Goal: Task Accomplishment & Management: Manage account settings

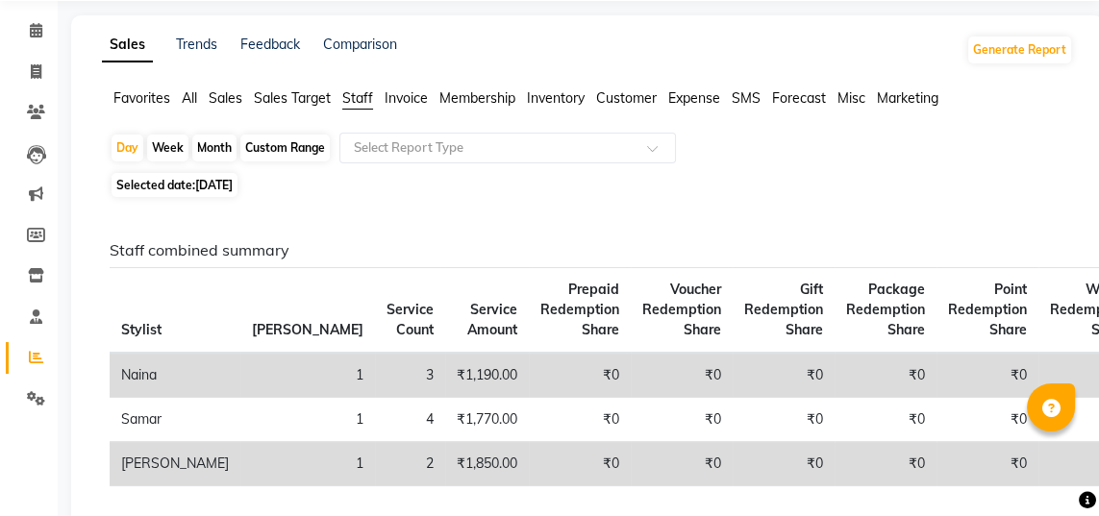
scroll to position [71, 0]
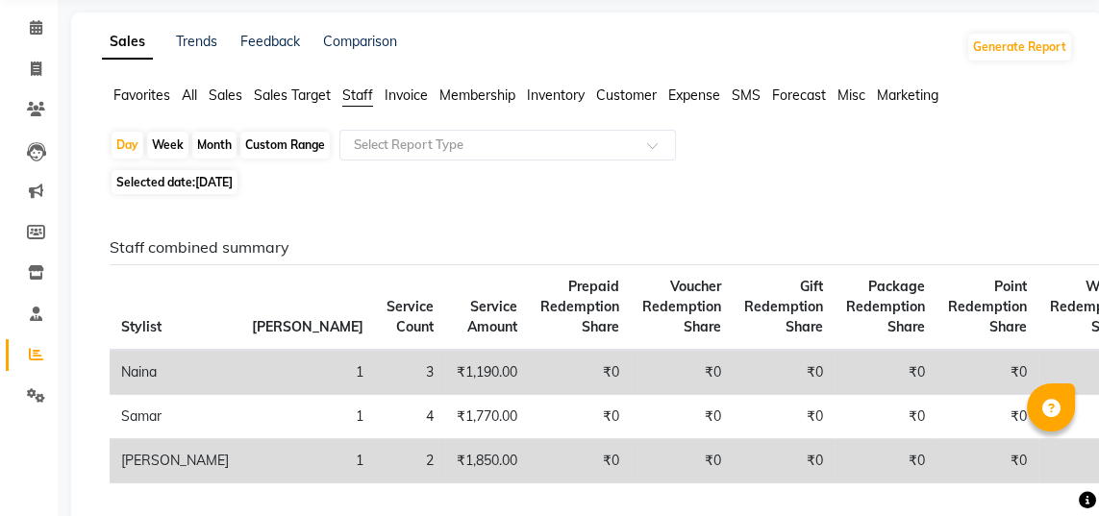
click at [128, 156] on div "Day" at bounding box center [128, 145] width 32 height 27
select select "9"
select select "2025"
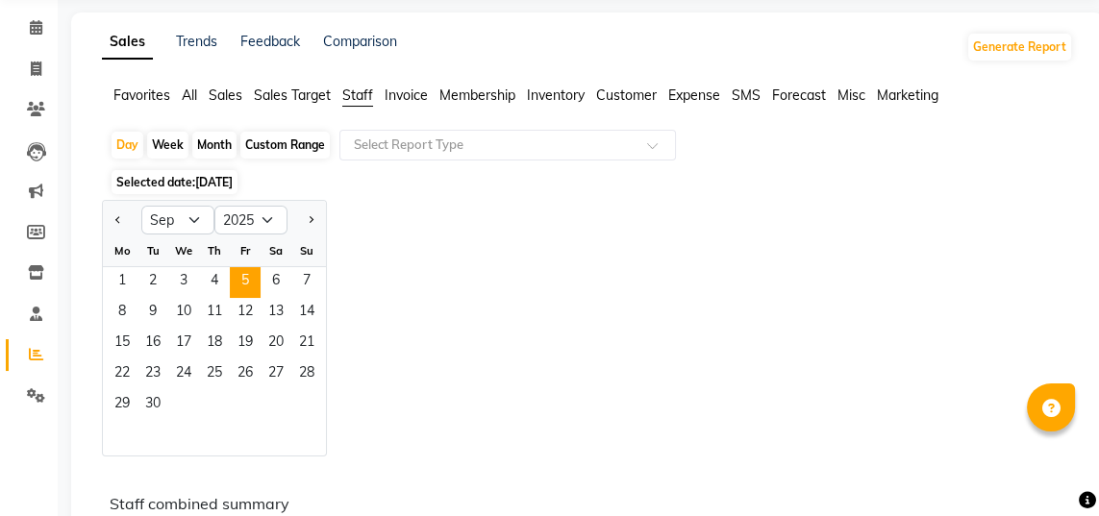
click at [282, 279] on span "6" at bounding box center [275, 282] width 31 height 31
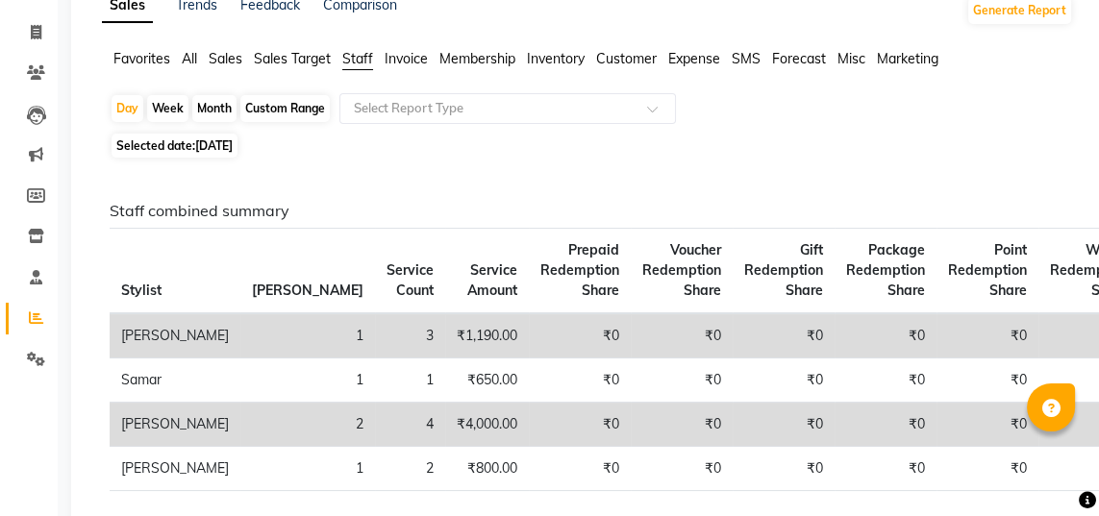
scroll to position [0, 0]
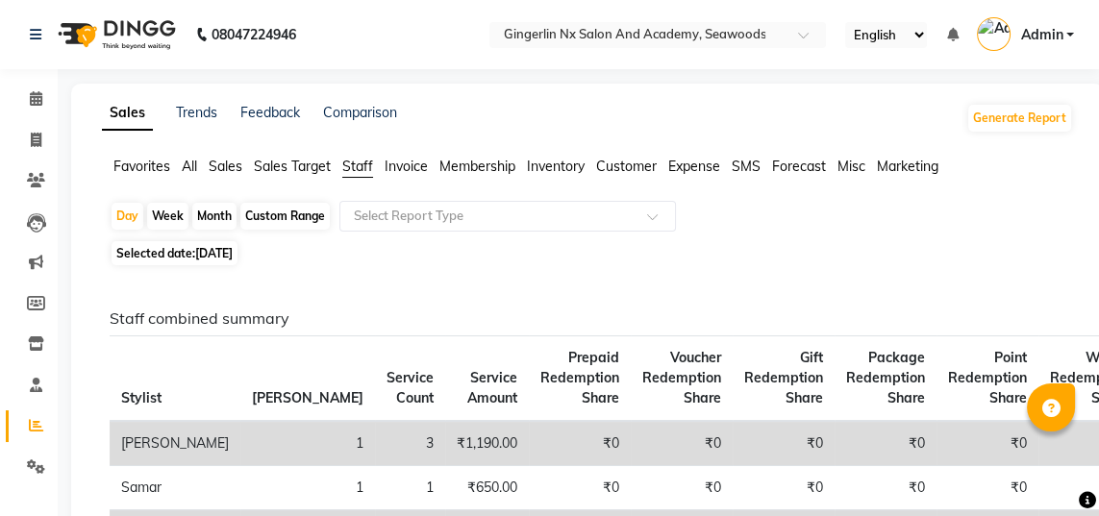
click at [134, 215] on div "Day" at bounding box center [128, 216] width 32 height 27
select select "9"
select select "2025"
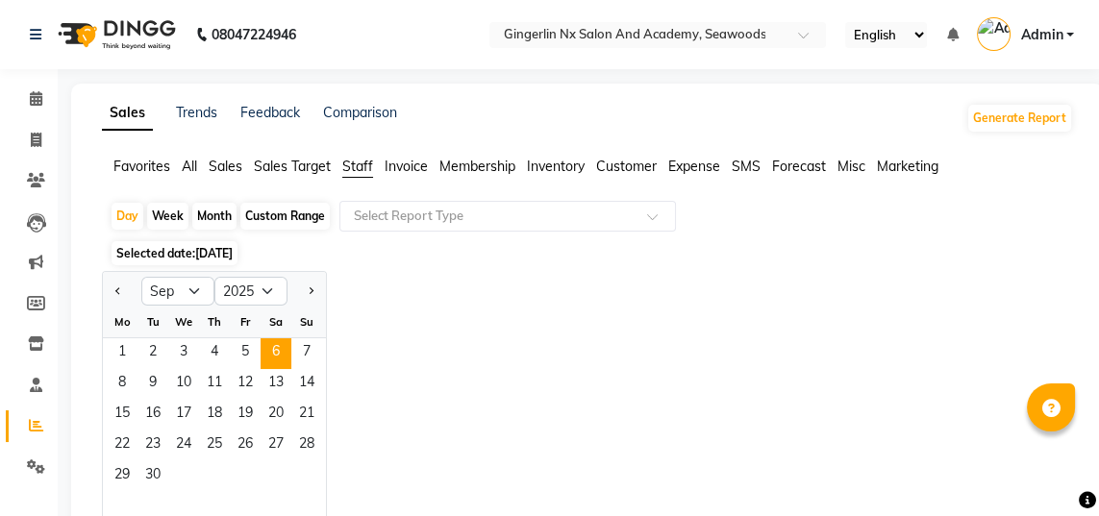
click at [317, 346] on span "7" at bounding box center [306, 353] width 31 height 31
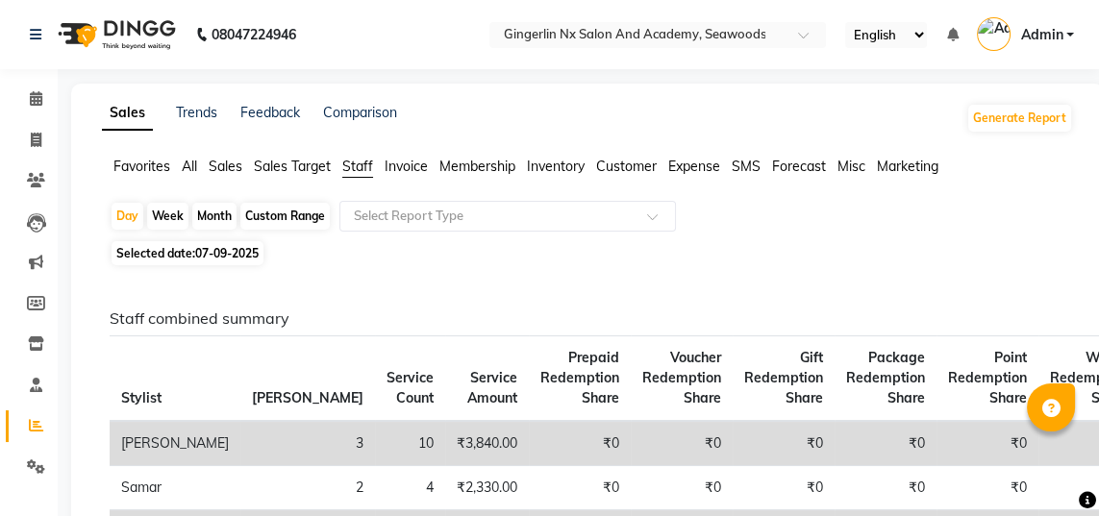
click at [131, 216] on div "Day" at bounding box center [128, 216] width 32 height 27
select select "9"
select select "2025"
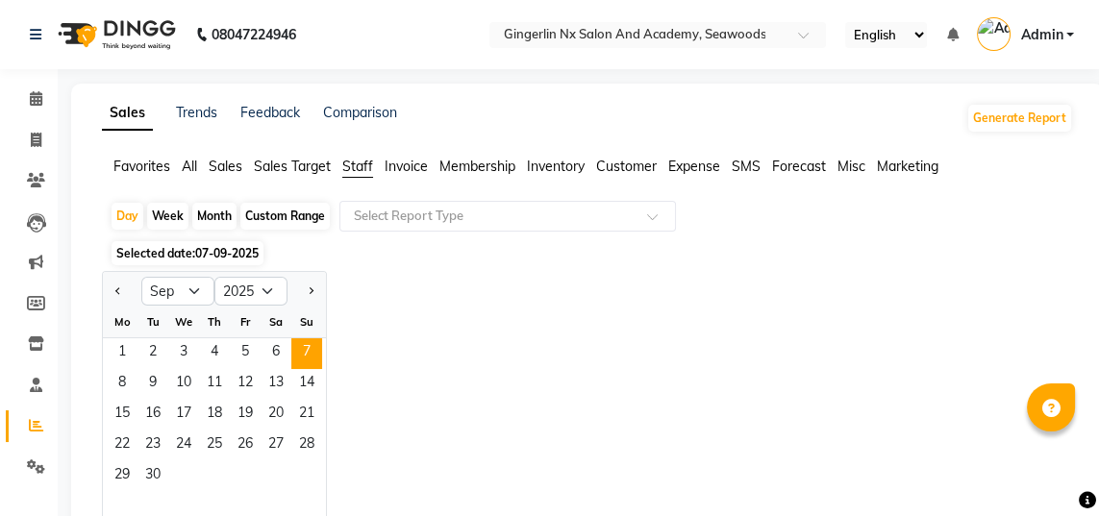
click at [127, 382] on span "8" at bounding box center [122, 384] width 31 height 31
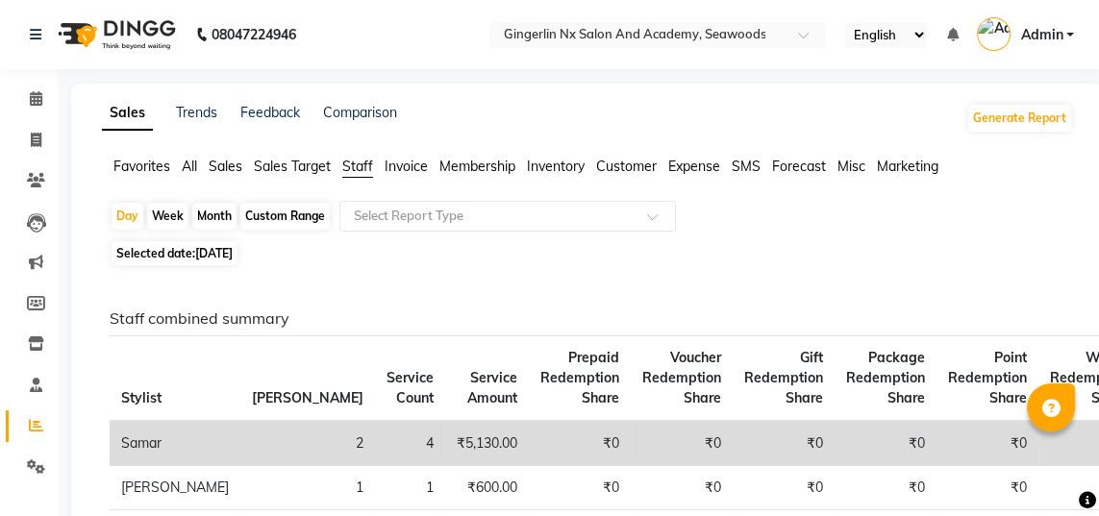
click at [126, 211] on div "Day" at bounding box center [128, 216] width 32 height 27
select select "9"
select select "2025"
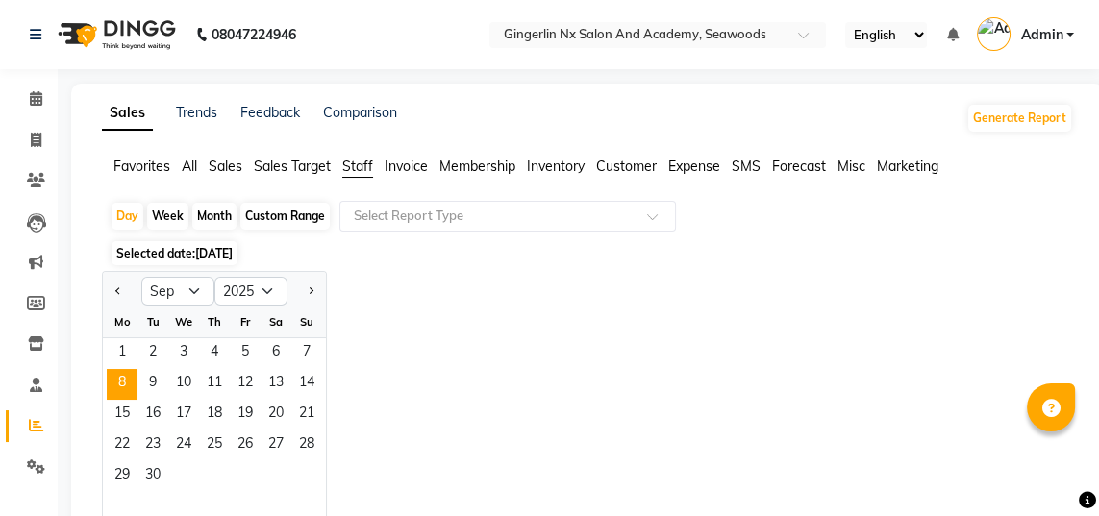
click at [155, 374] on span "9" at bounding box center [152, 384] width 31 height 31
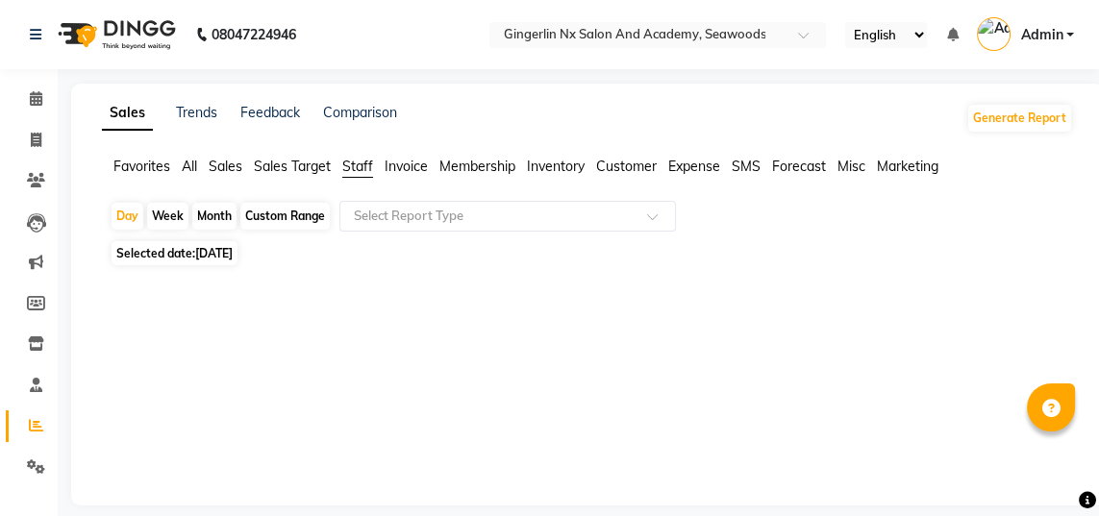
click at [134, 215] on div "Day" at bounding box center [128, 216] width 32 height 27
select select "9"
select select "2025"
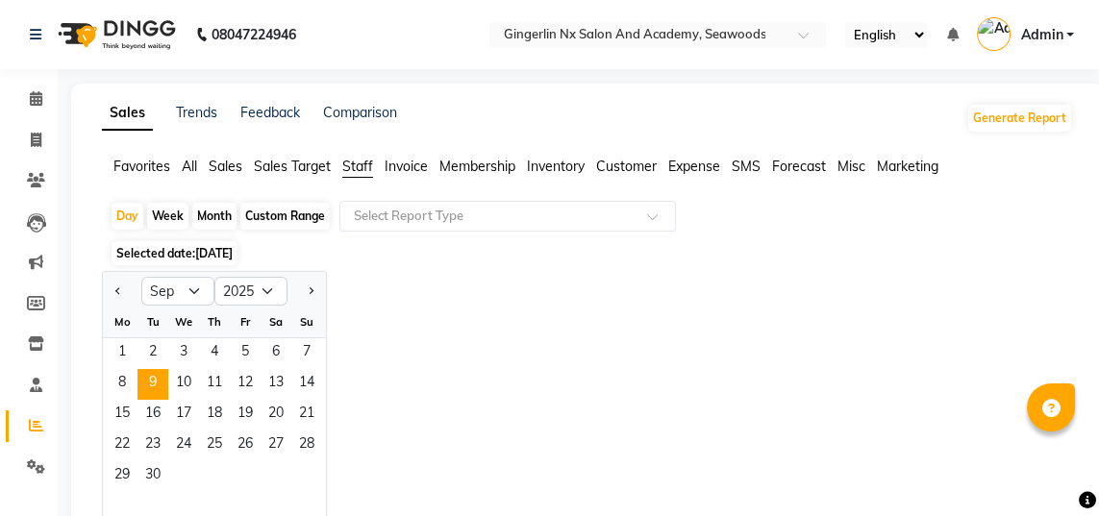
click at [175, 388] on span "10" at bounding box center [183, 384] width 31 height 31
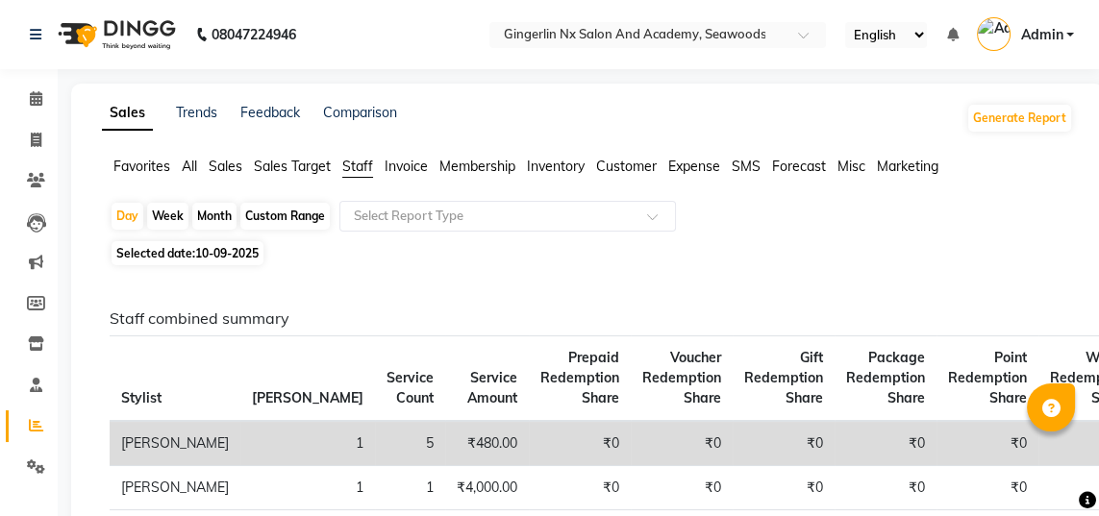
click at [131, 216] on div "Day" at bounding box center [128, 216] width 32 height 27
select select "9"
select select "2025"
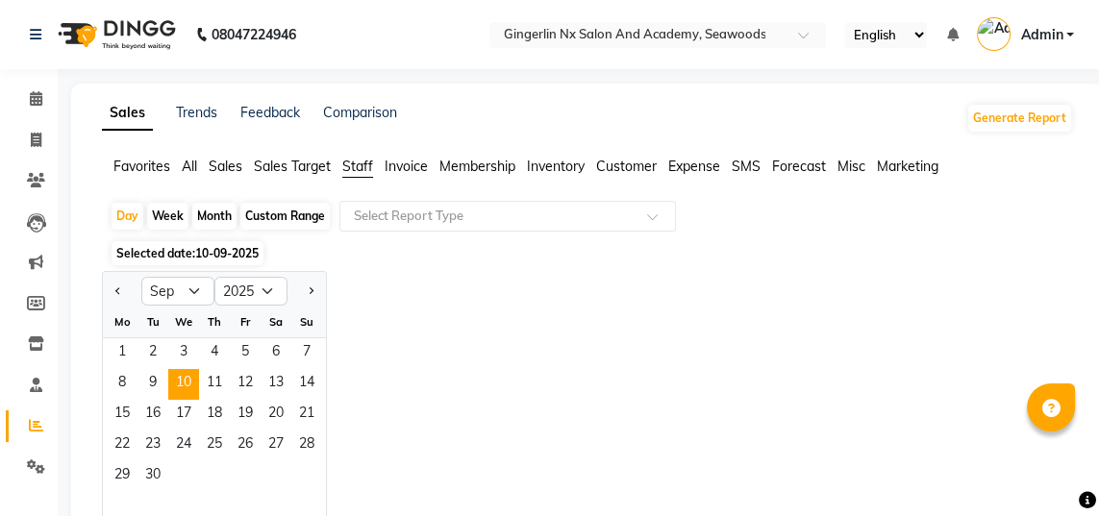
click at [220, 382] on span "11" at bounding box center [214, 384] width 31 height 31
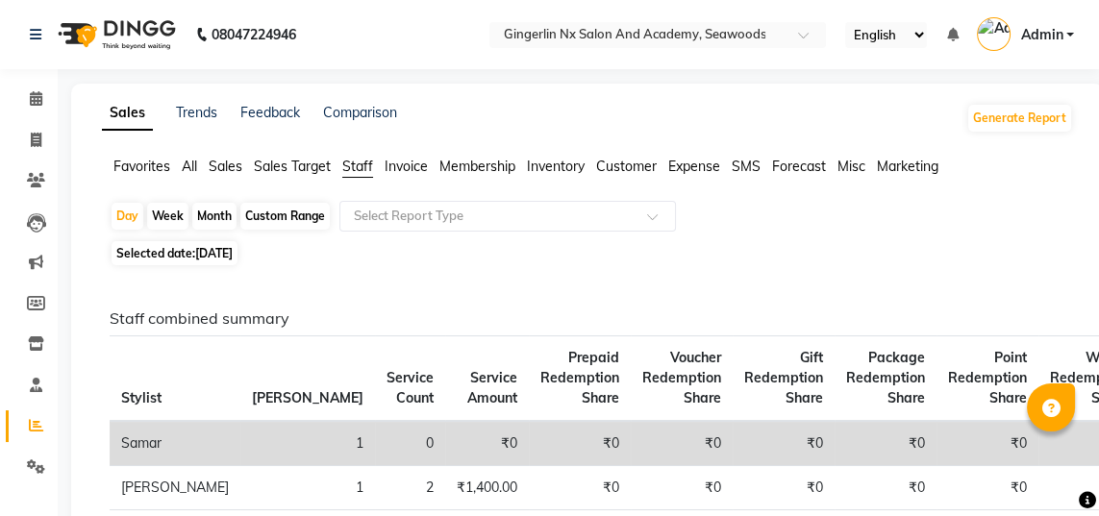
click at [133, 219] on div "Day" at bounding box center [128, 216] width 32 height 27
select select "9"
select select "2025"
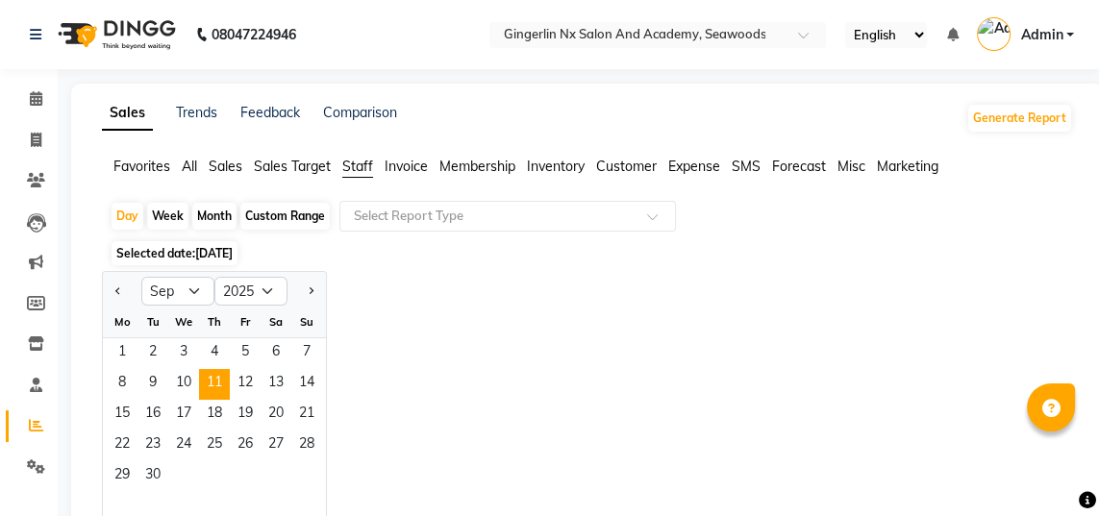
click at [136, 217] on div "Day" at bounding box center [128, 216] width 32 height 27
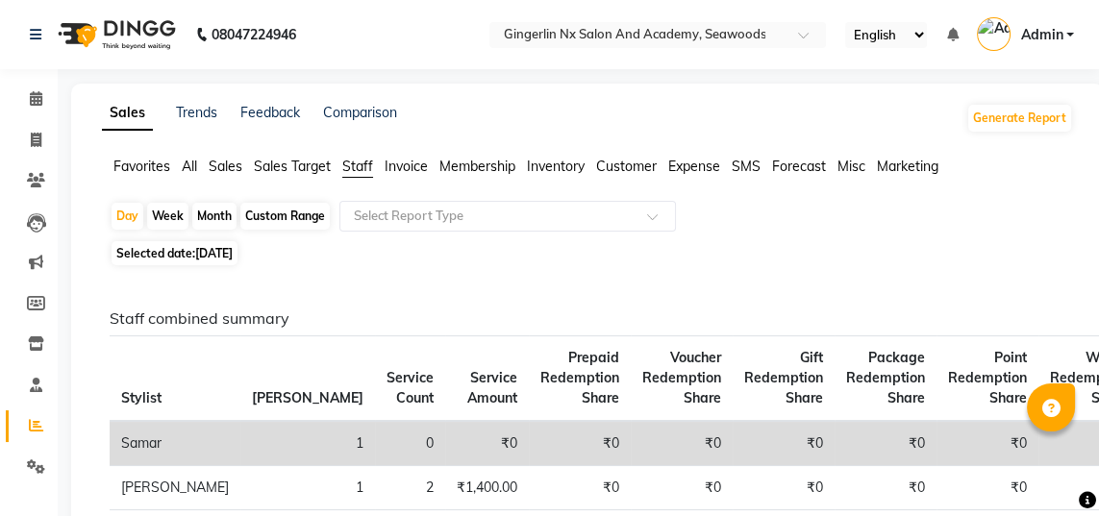
click at [131, 211] on div "Day" at bounding box center [128, 216] width 32 height 27
select select "9"
select select "2025"
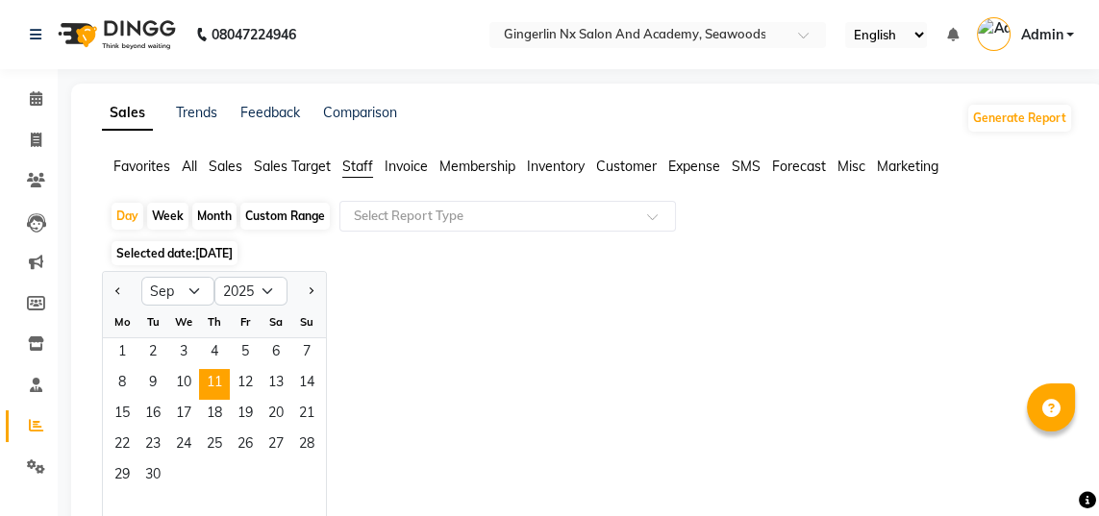
click at [247, 377] on span "12" at bounding box center [245, 384] width 31 height 31
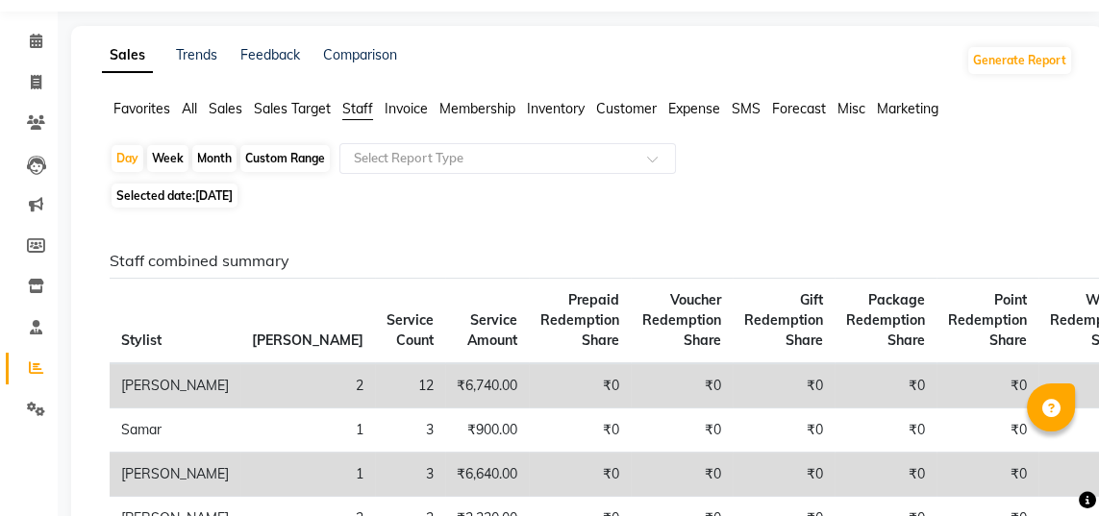
scroll to position [56, 0]
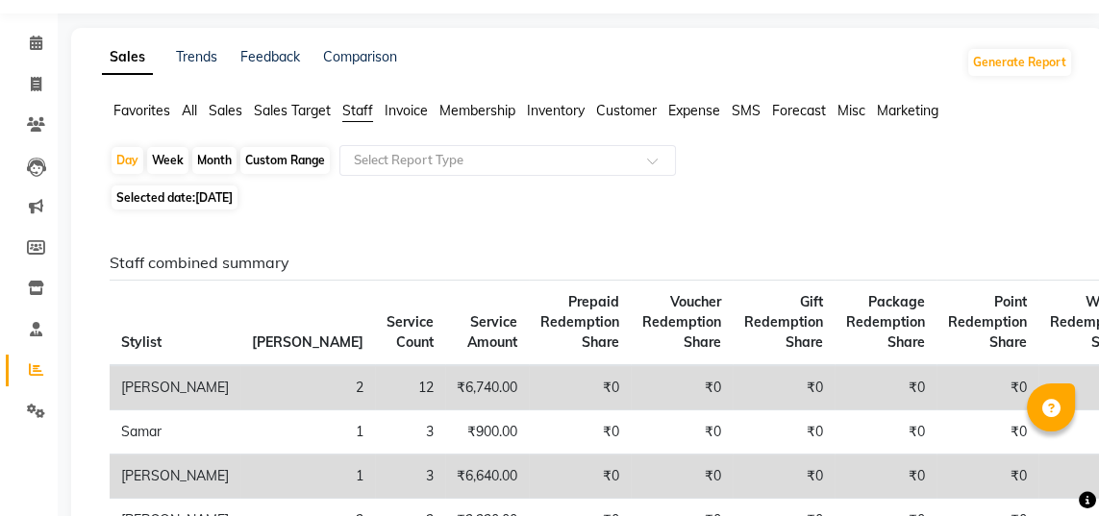
click at [134, 160] on div "Day" at bounding box center [128, 160] width 32 height 27
select select "9"
select select "2025"
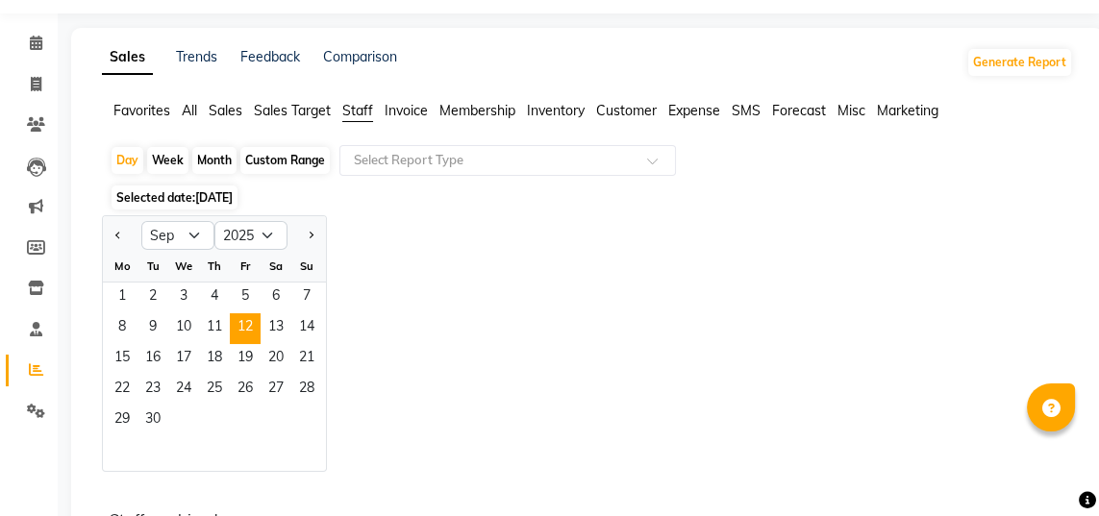
click at [285, 320] on span "13" at bounding box center [275, 328] width 31 height 31
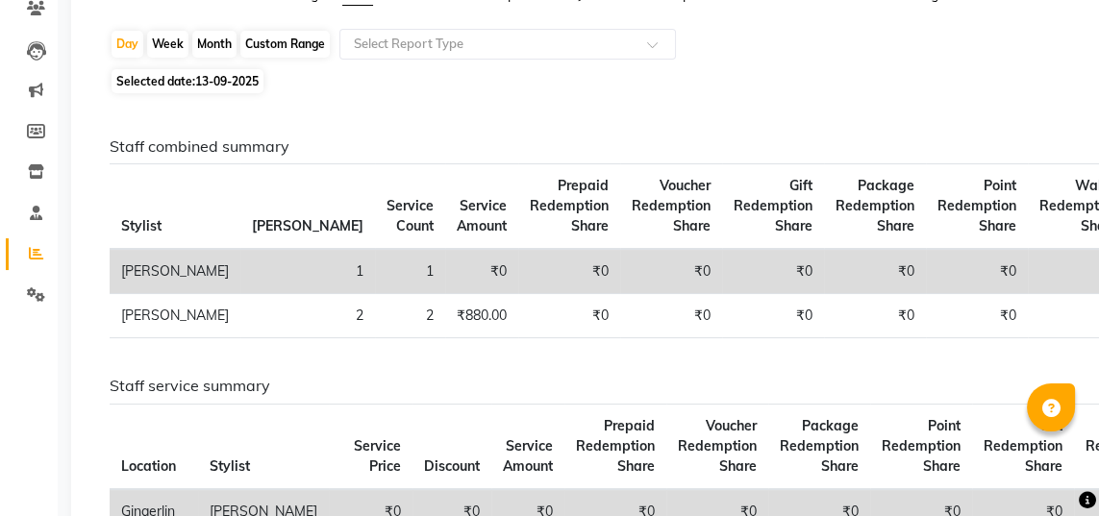
scroll to position [174, 0]
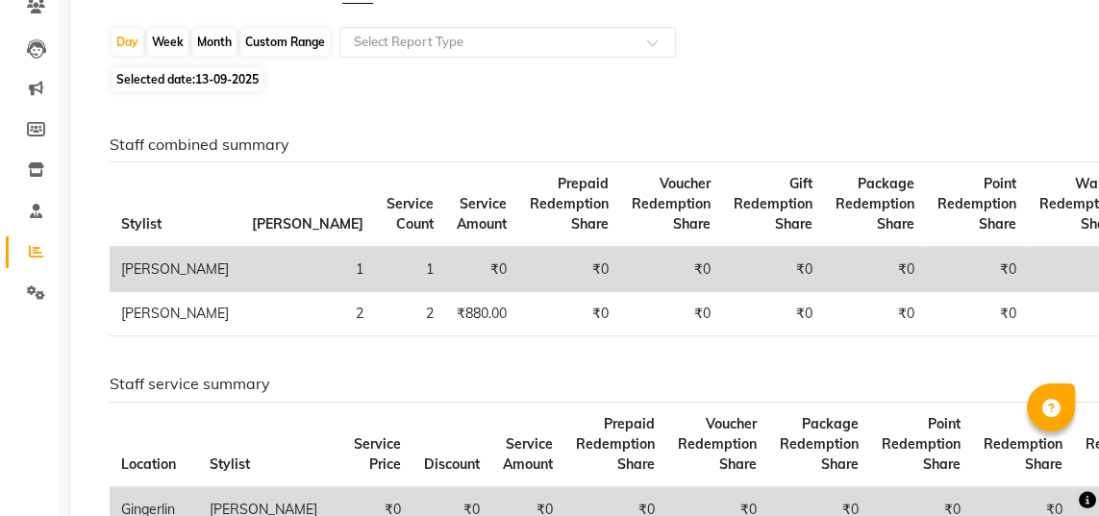
click at [132, 51] on div "Day" at bounding box center [128, 42] width 32 height 27
select select "9"
select select "2025"
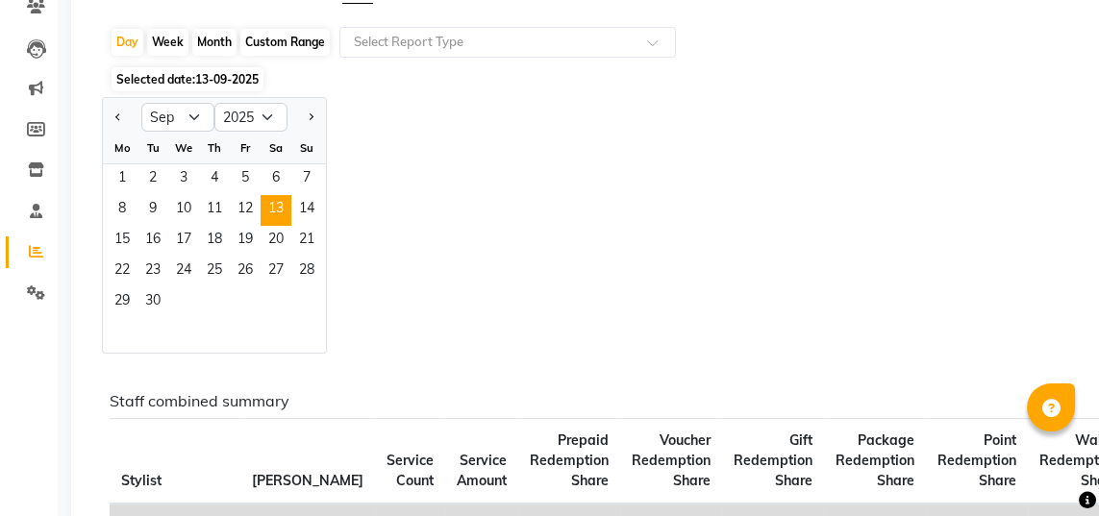
click at [313, 204] on span "14" at bounding box center [306, 210] width 31 height 31
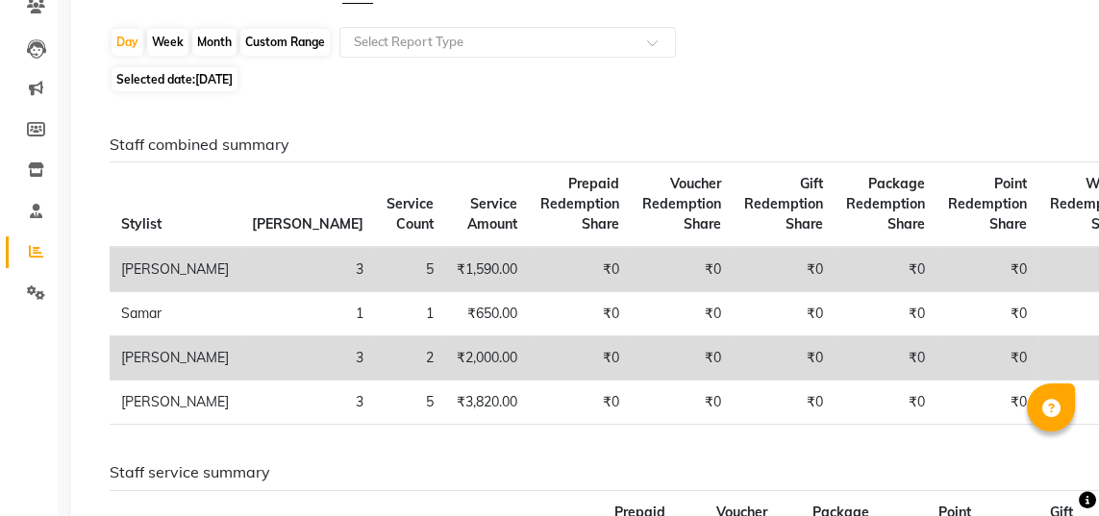
click at [140, 51] on div "Day" at bounding box center [128, 42] width 32 height 27
select select "9"
select select "2025"
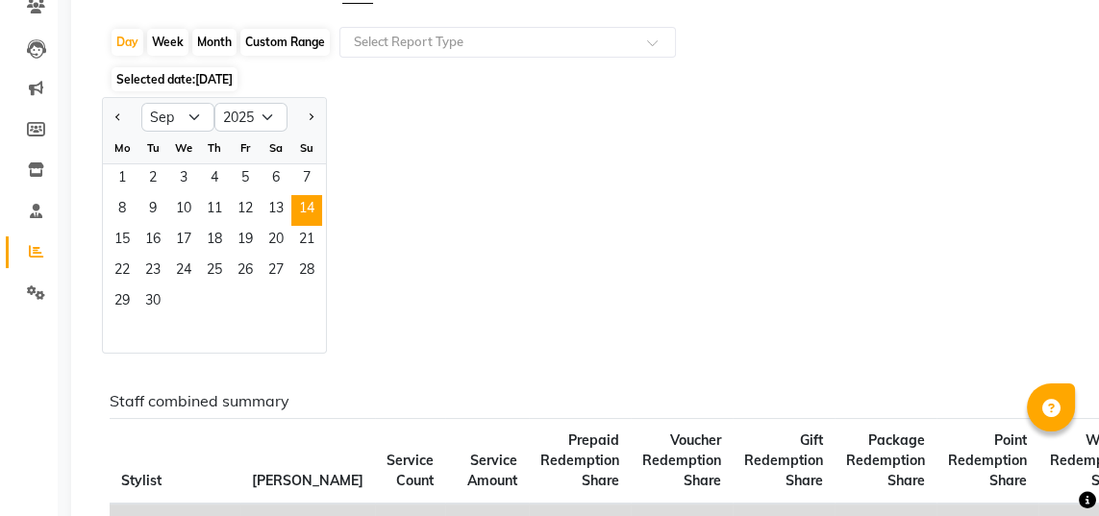
click at [129, 238] on span "15" at bounding box center [122, 241] width 31 height 31
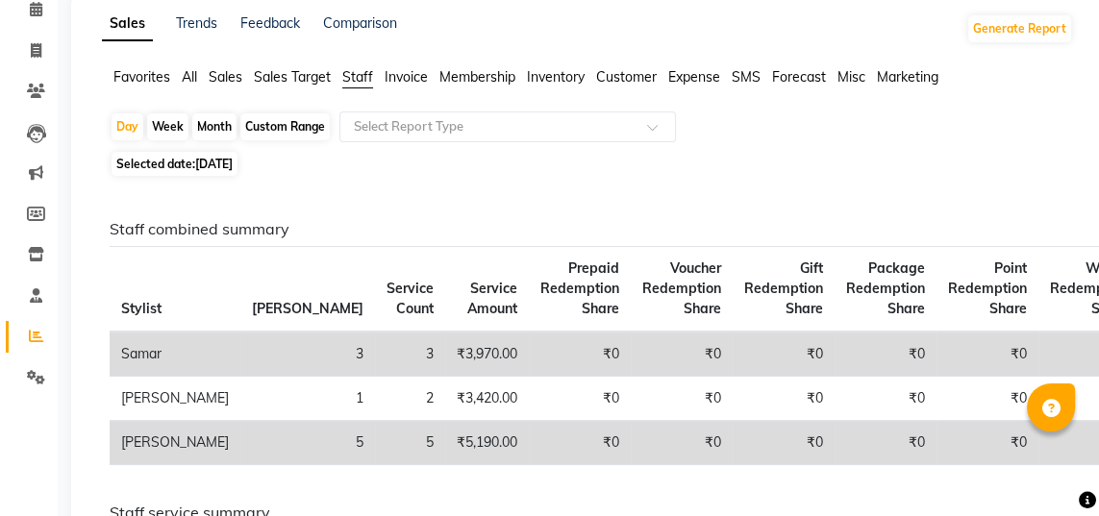
scroll to position [77, 0]
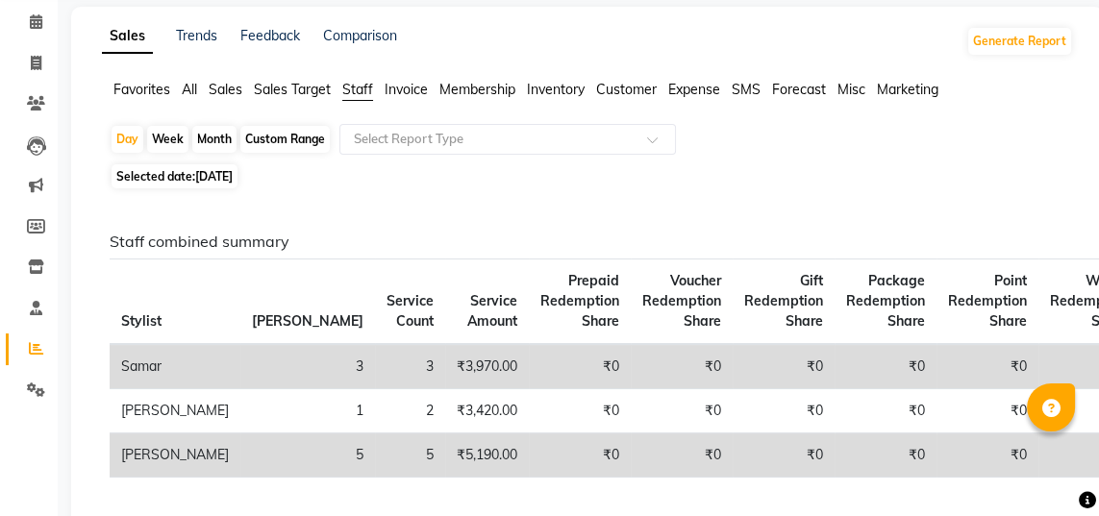
click at [136, 150] on div "Day" at bounding box center [128, 139] width 32 height 27
select select "9"
select select "2025"
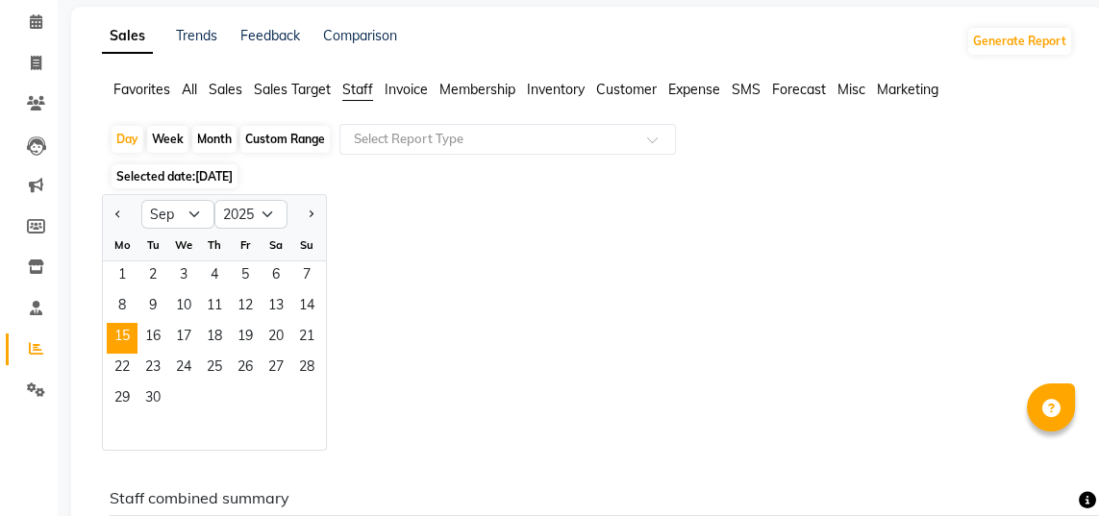
click at [168, 335] on span "17" at bounding box center [183, 338] width 31 height 31
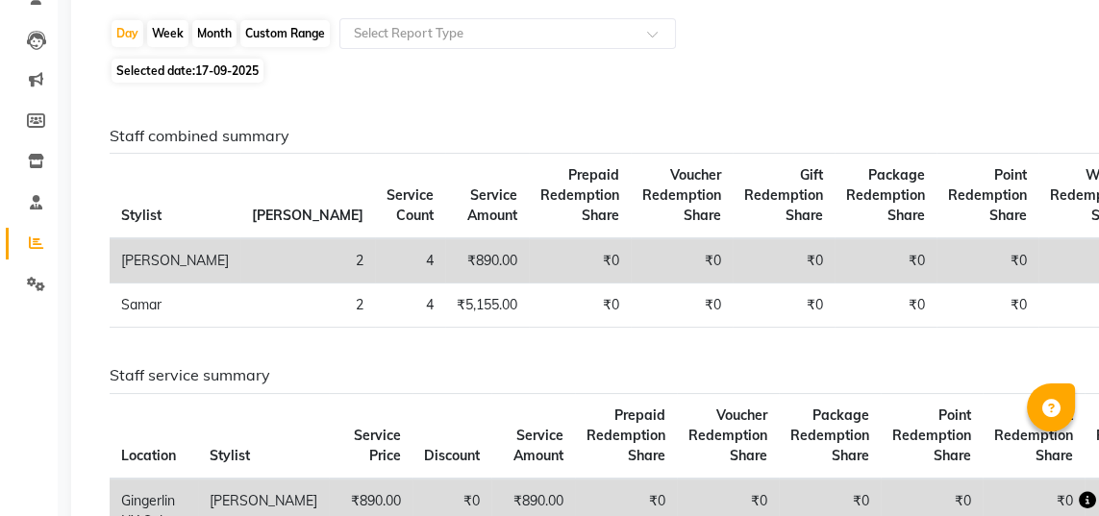
scroll to position [115, 0]
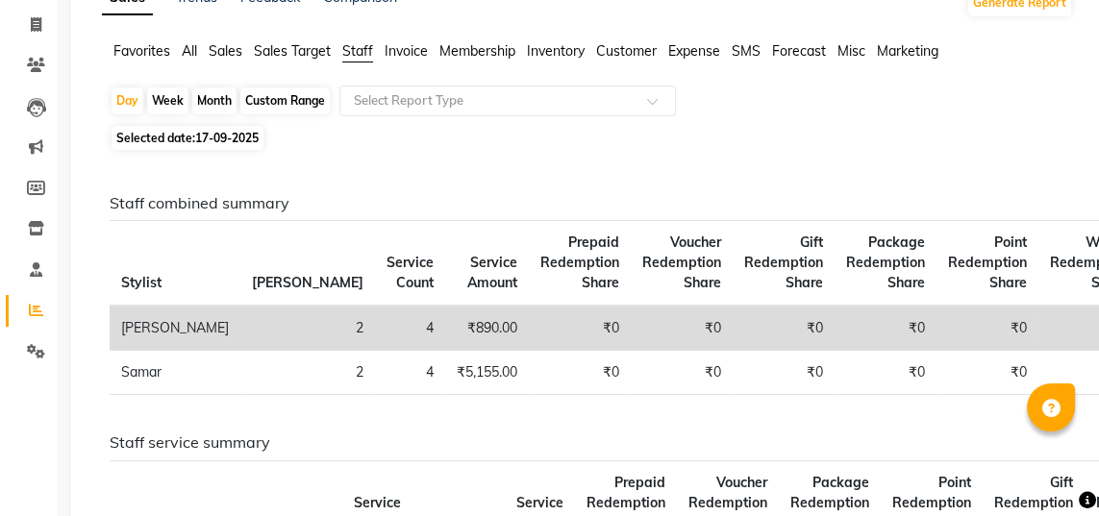
click at [128, 101] on div "Day" at bounding box center [128, 100] width 32 height 27
select select "9"
select select "2025"
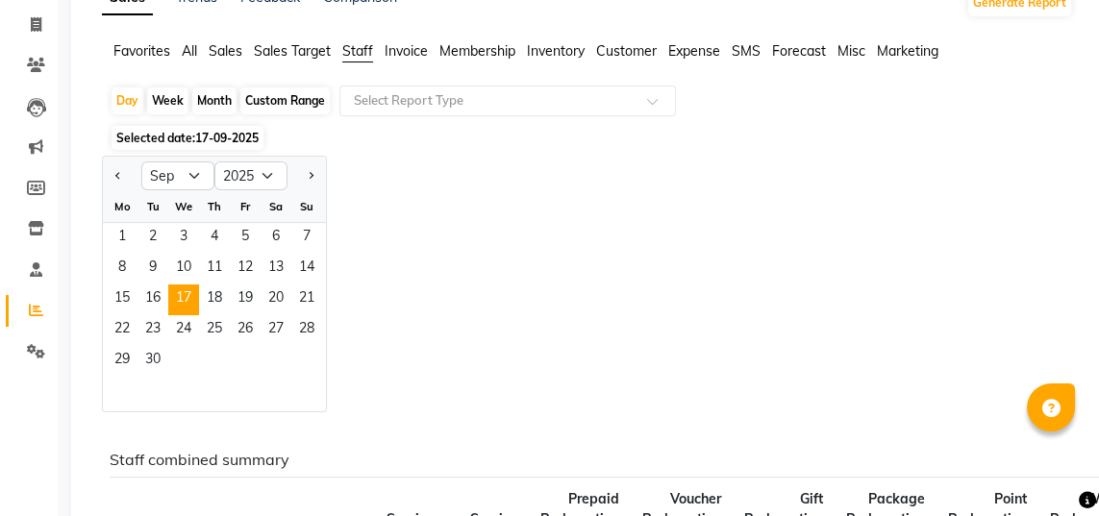
click at [219, 294] on span "18" at bounding box center [214, 300] width 31 height 31
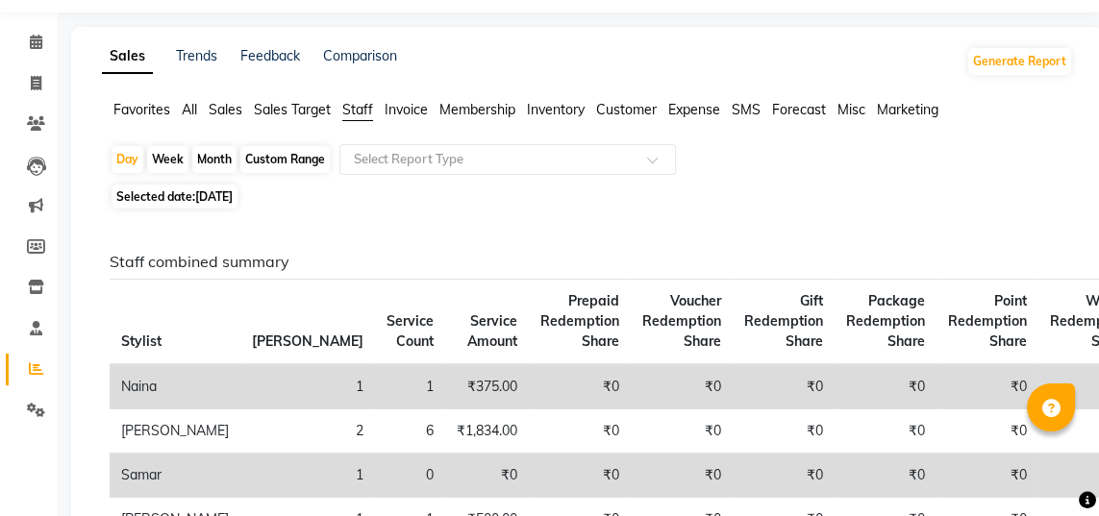
scroll to position [55, 0]
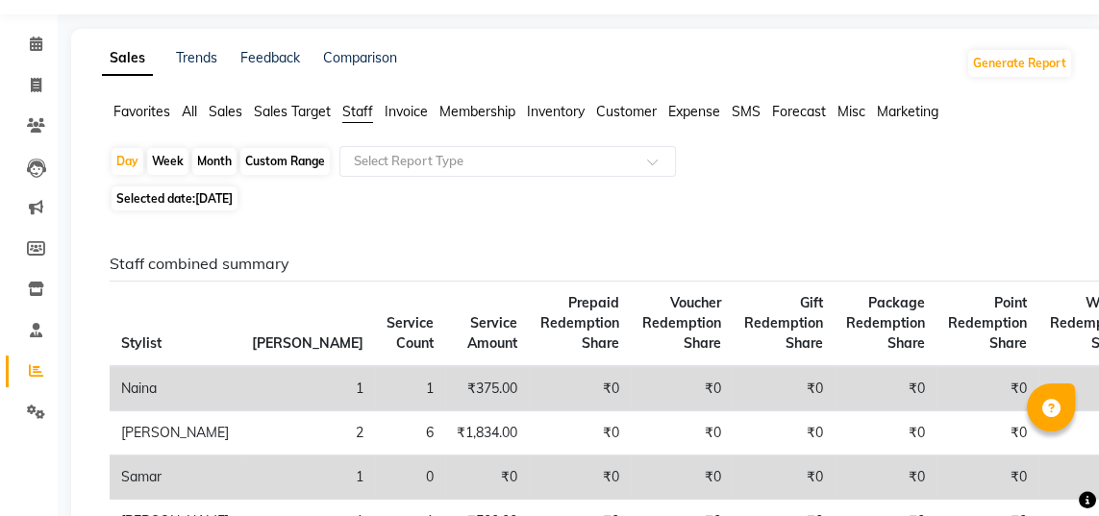
click at [136, 163] on div "Day" at bounding box center [128, 161] width 32 height 27
select select "9"
select select "2025"
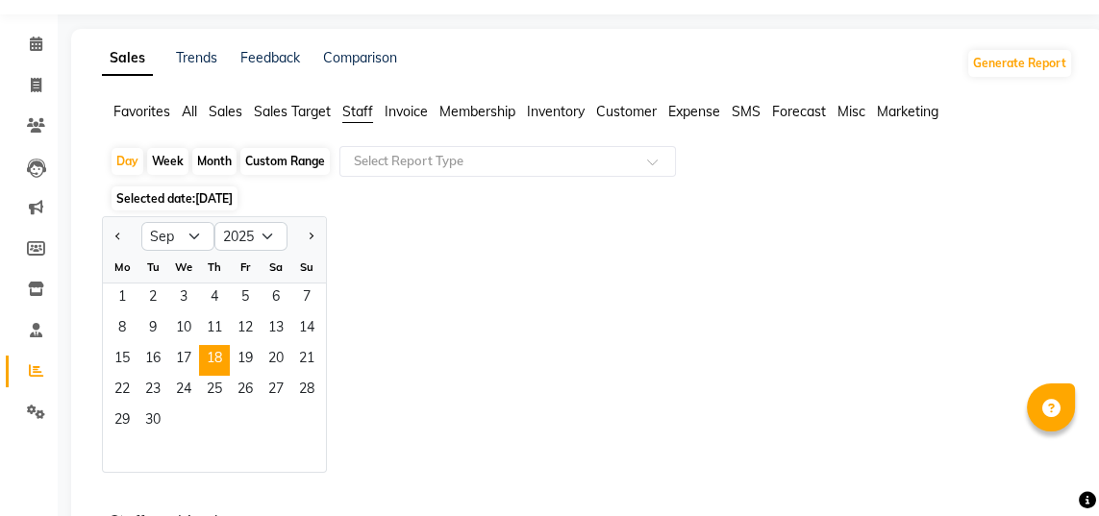
click at [243, 348] on span "19" at bounding box center [245, 360] width 31 height 31
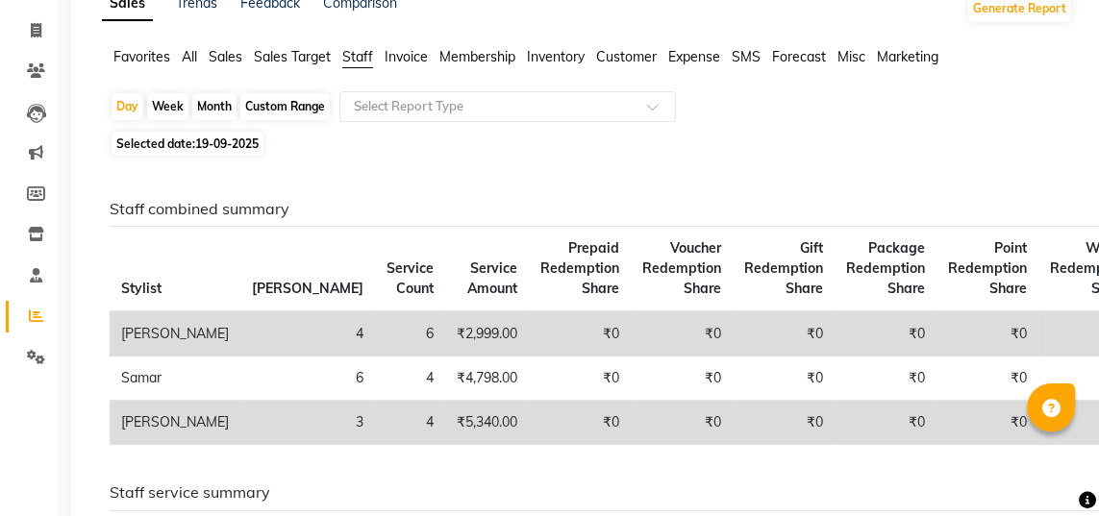
scroll to position [117, 0]
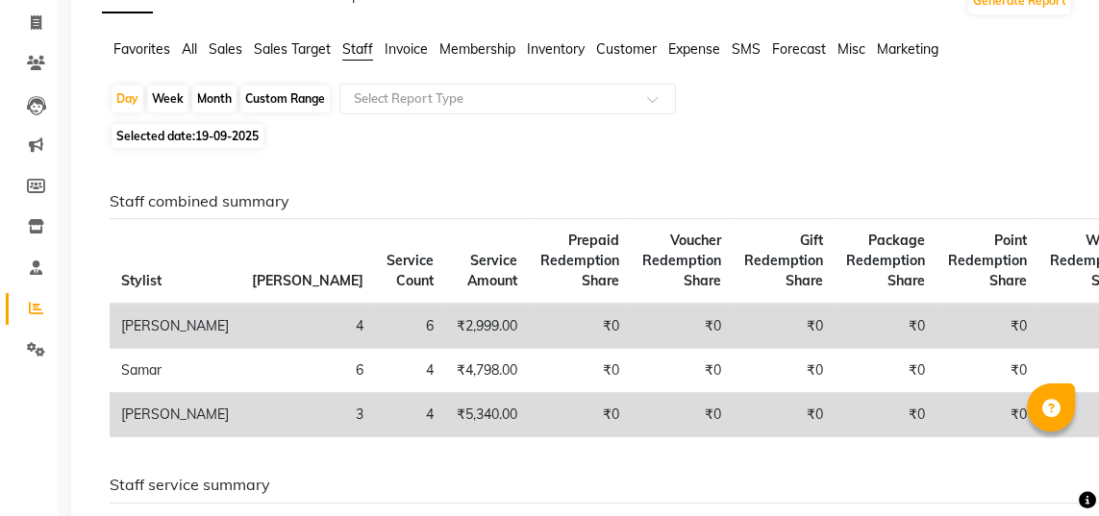
click at [136, 102] on div "Day" at bounding box center [128, 99] width 32 height 27
select select "9"
select select "2025"
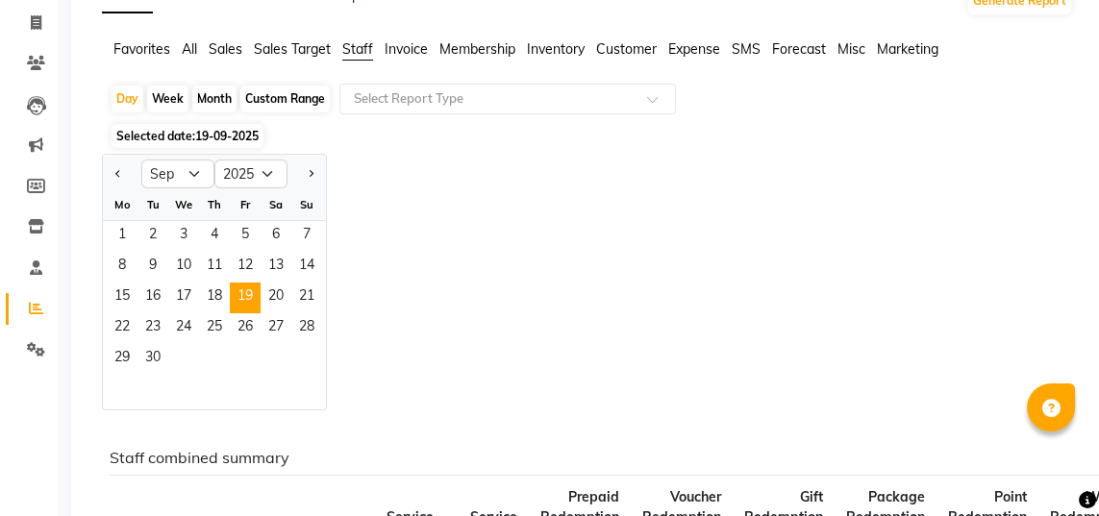
click at [281, 291] on span "20" at bounding box center [275, 298] width 31 height 31
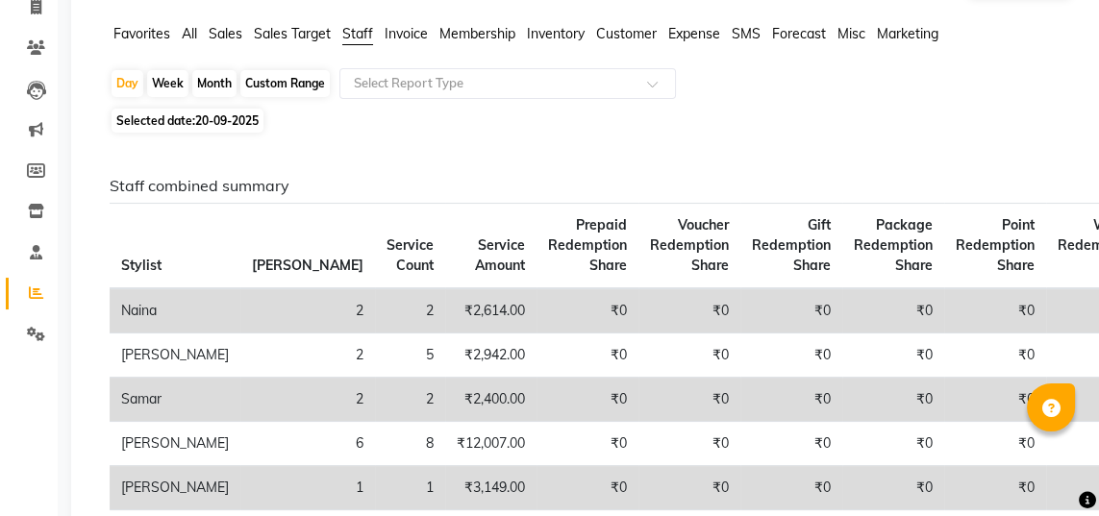
scroll to position [113, 0]
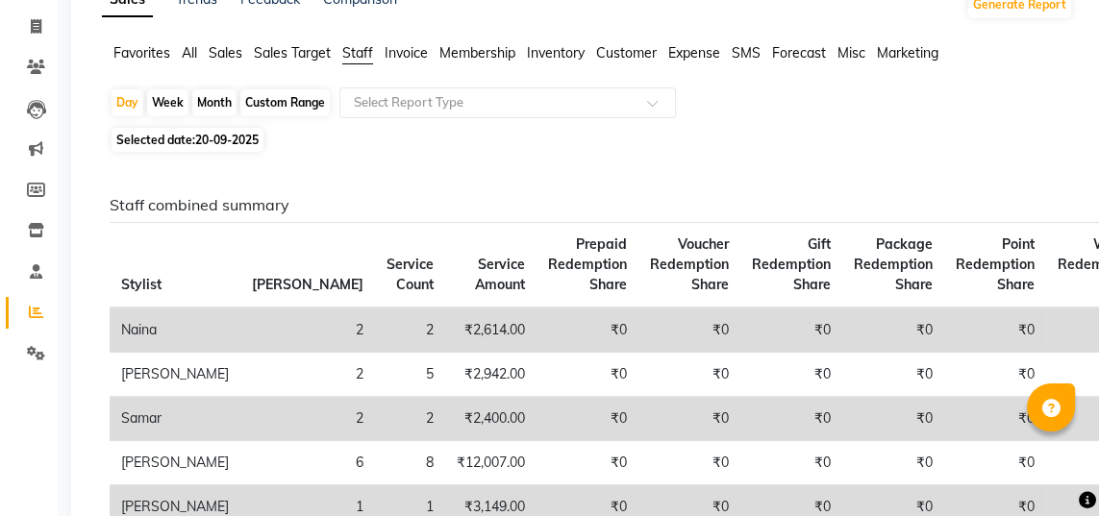
click at [120, 96] on div "Day" at bounding box center [128, 102] width 32 height 27
select select "9"
select select "2025"
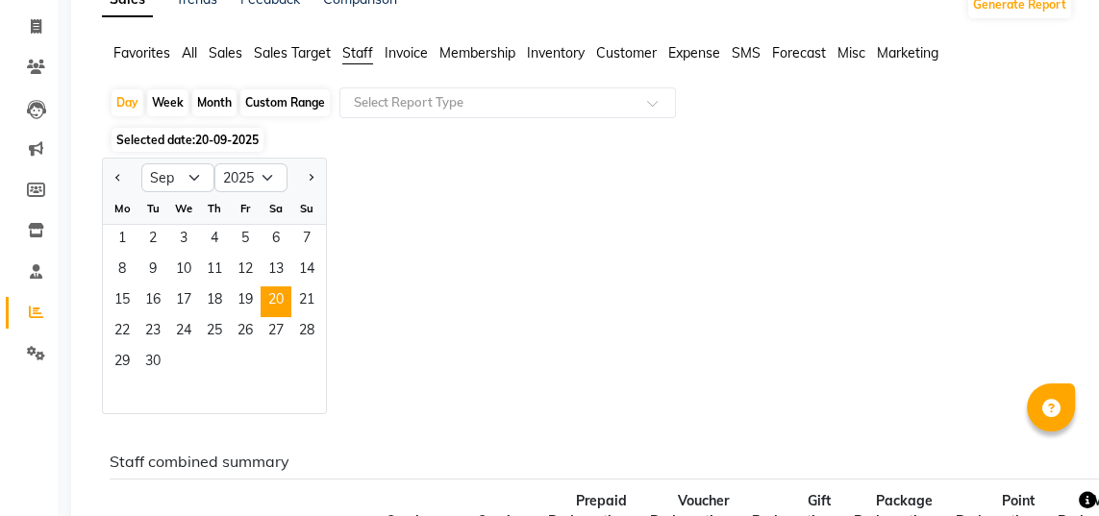
click at [310, 289] on span "21" at bounding box center [306, 301] width 31 height 31
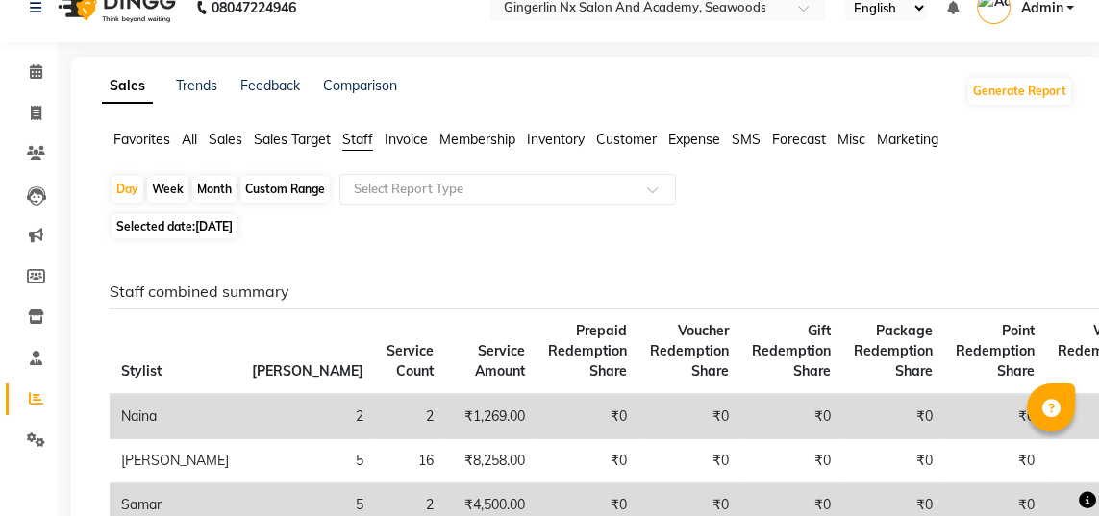
scroll to position [23, 0]
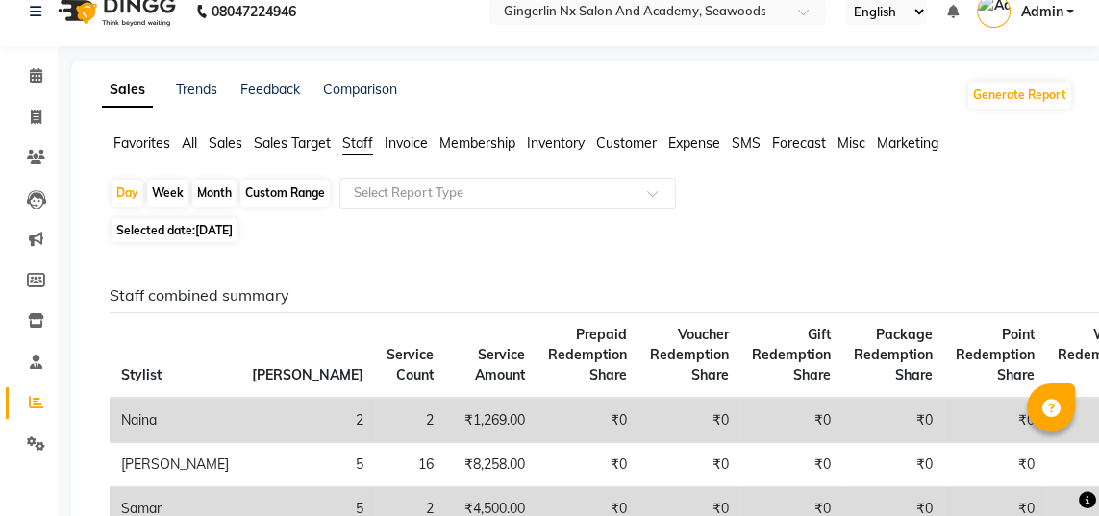
click at [127, 194] on div "Day" at bounding box center [128, 193] width 32 height 27
select select "9"
select select "2025"
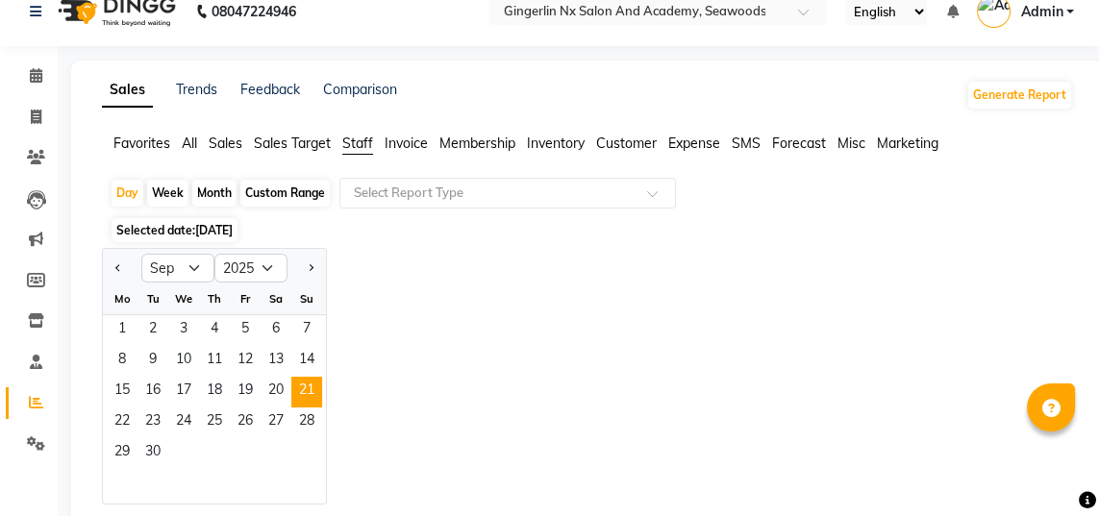
click at [121, 410] on span "22" at bounding box center [122, 423] width 31 height 31
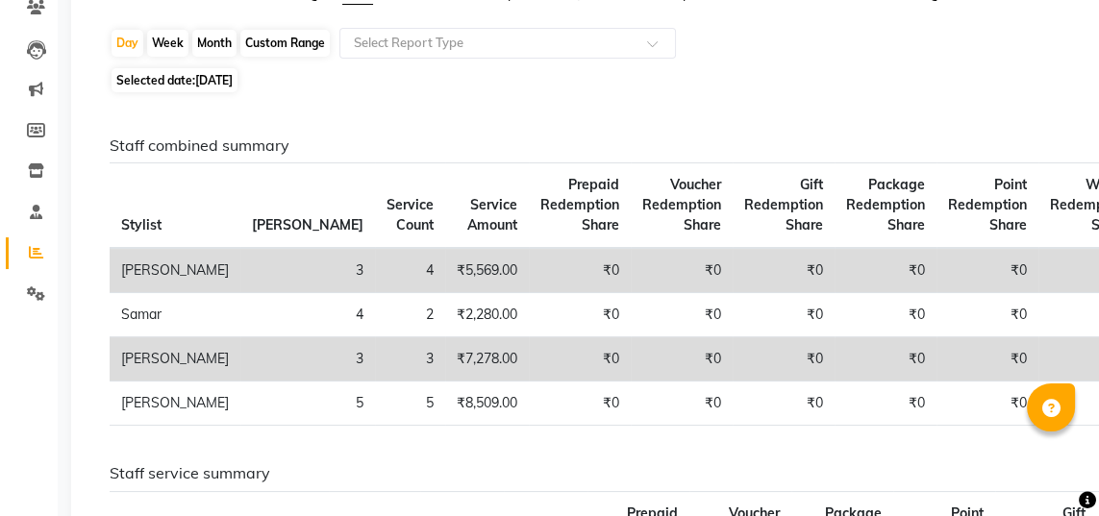
scroll to position [124, 0]
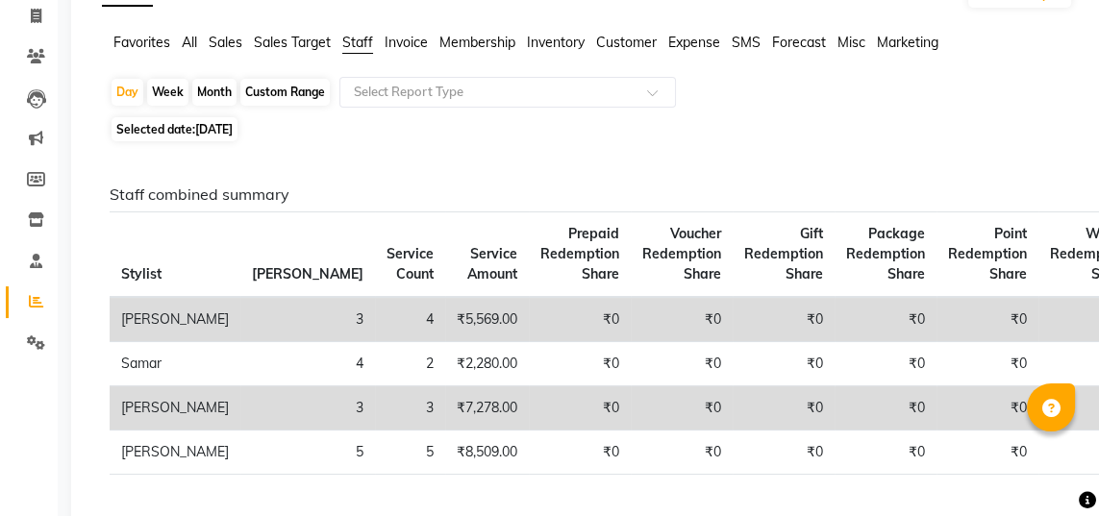
click at [116, 87] on div "Day" at bounding box center [128, 92] width 32 height 27
select select "9"
select select "2025"
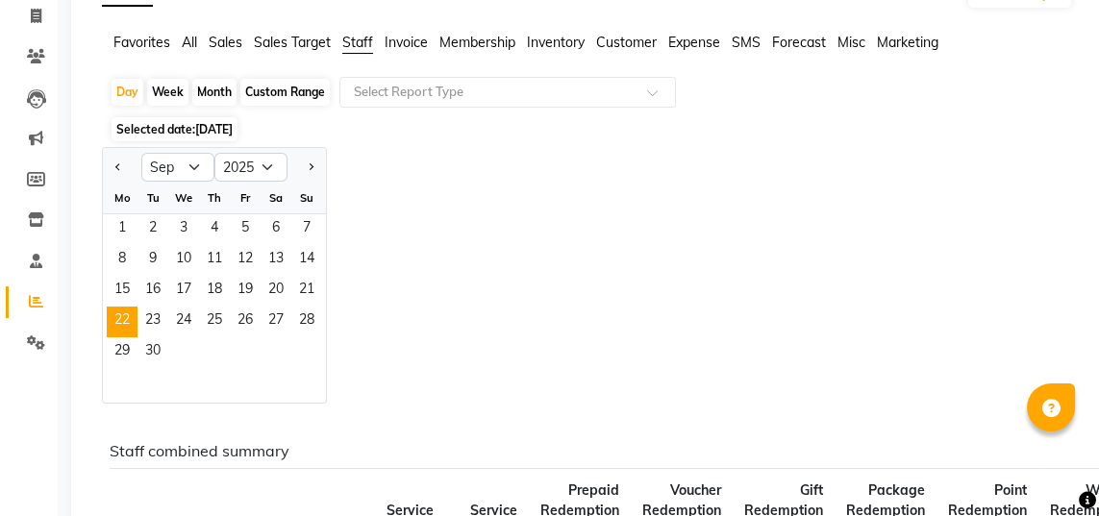
click at [153, 320] on span "23" at bounding box center [152, 322] width 31 height 31
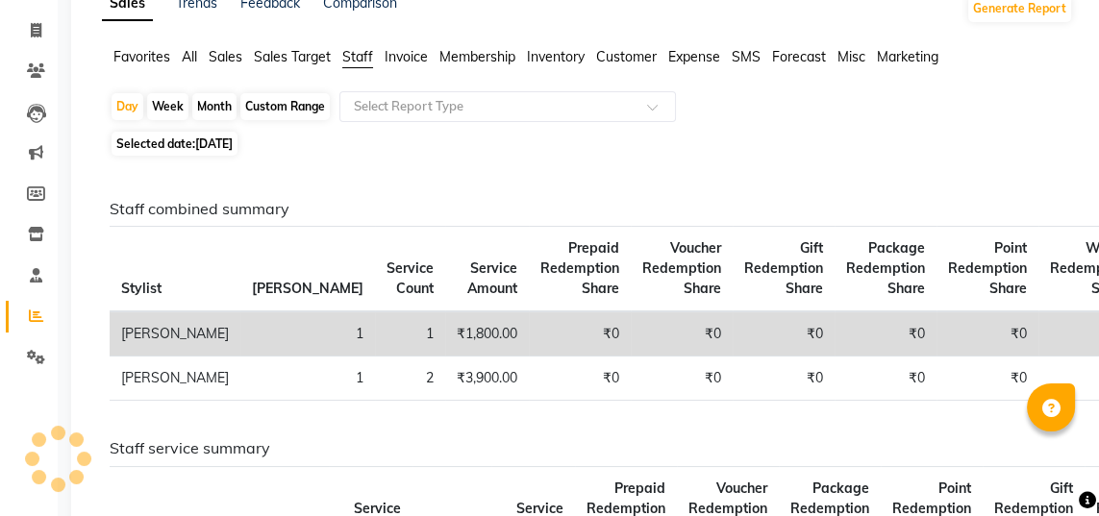
scroll to position [109, 0]
click at [121, 116] on div "Day" at bounding box center [128, 107] width 32 height 27
select select "9"
select select "2025"
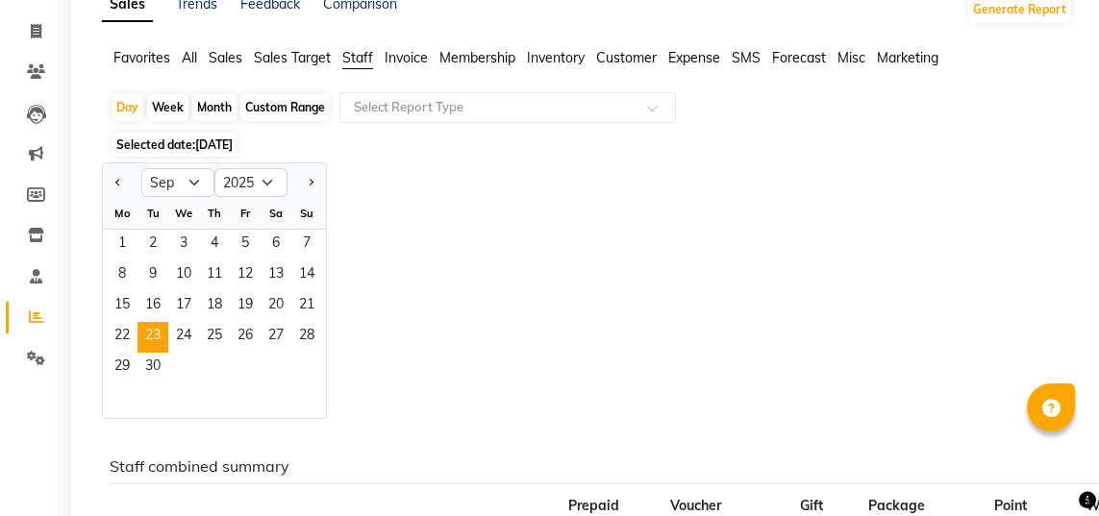
click at [189, 335] on span "24" at bounding box center [183, 337] width 31 height 31
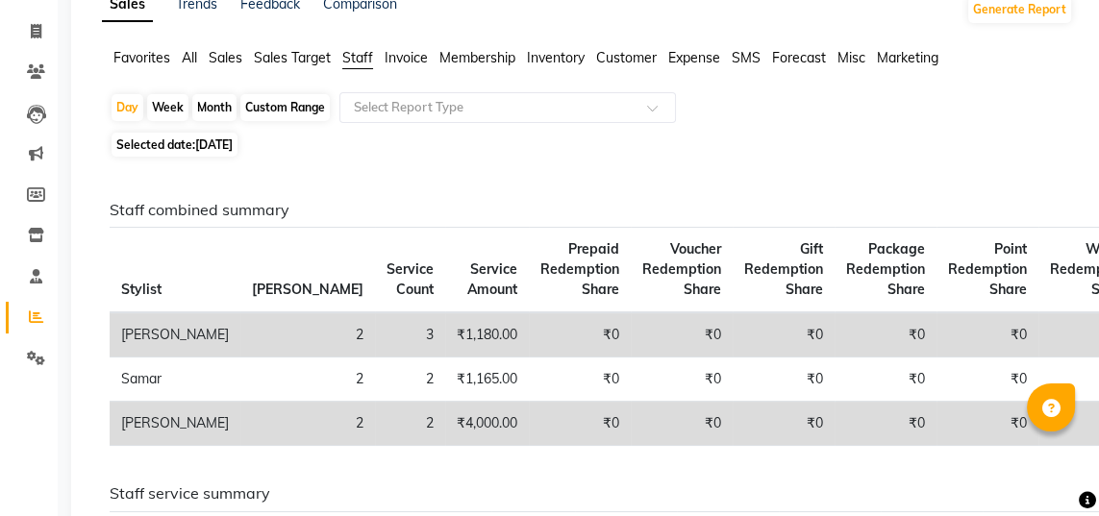
scroll to position [70, 0]
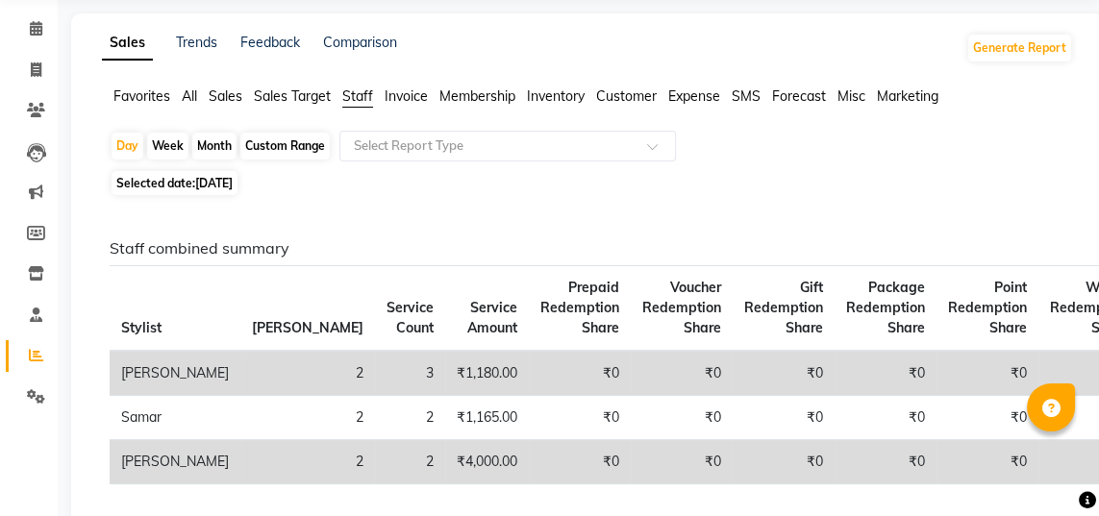
click at [133, 147] on div "Day" at bounding box center [128, 146] width 32 height 27
select select "9"
select select "2025"
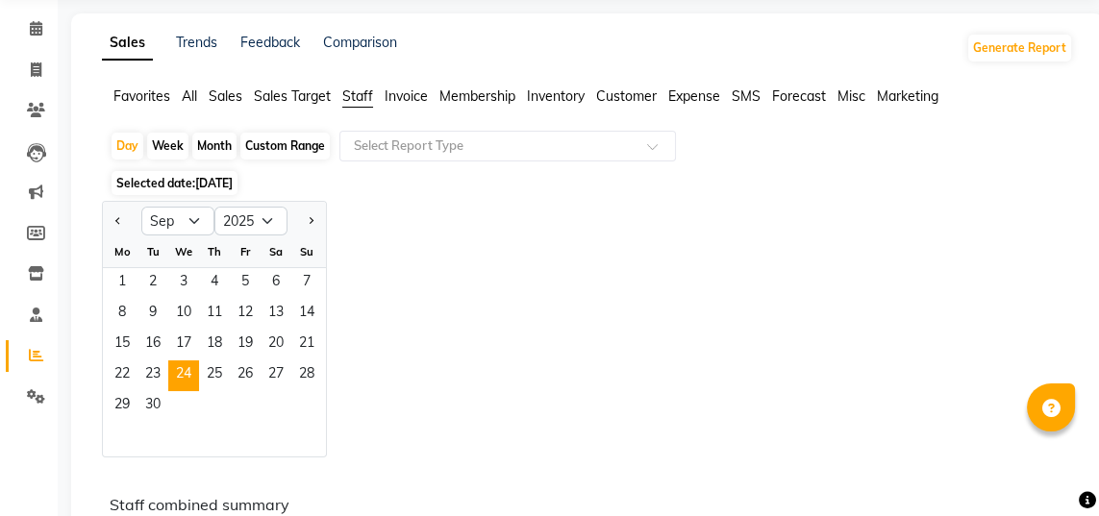
click at [230, 373] on span "26" at bounding box center [245, 375] width 31 height 31
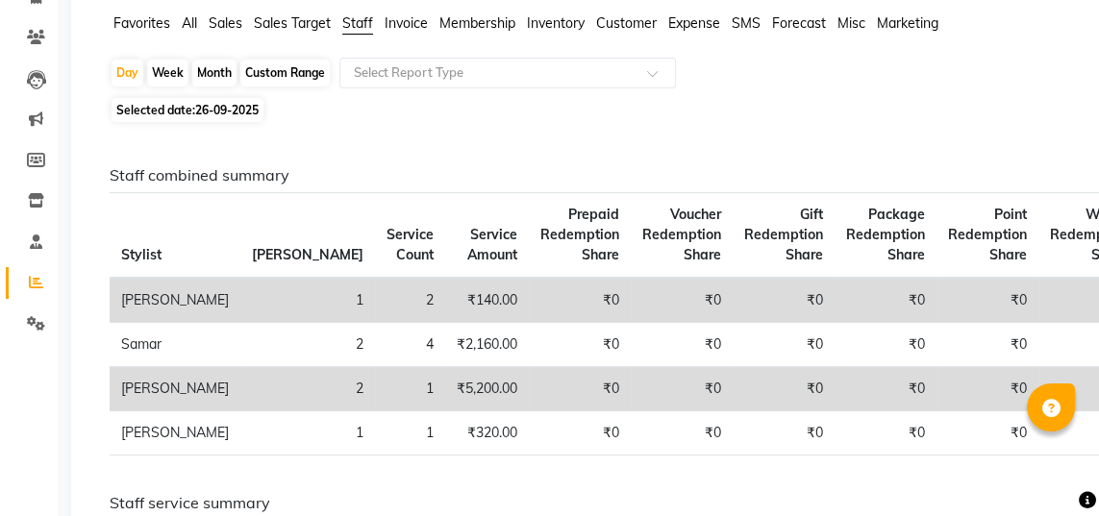
scroll to position [143, 0]
click at [126, 78] on div "Day" at bounding box center [128, 73] width 32 height 27
select select "9"
select select "2025"
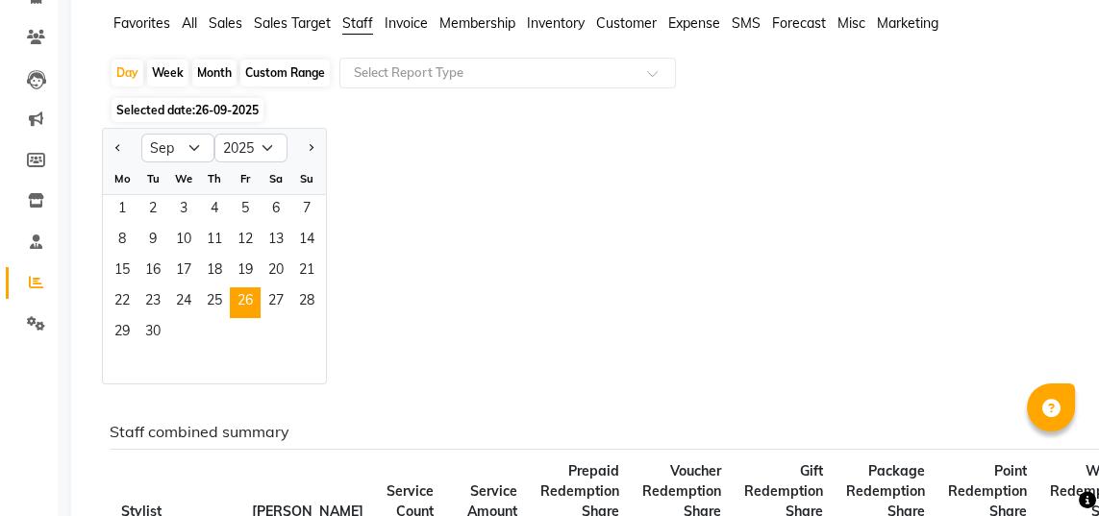
click at [282, 291] on span "27" at bounding box center [275, 302] width 31 height 31
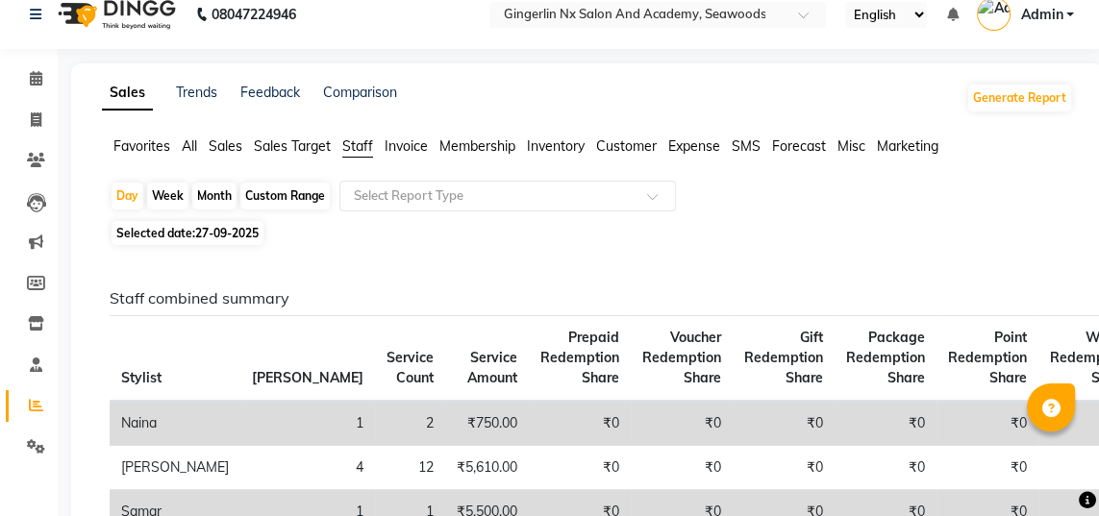
scroll to position [0, 0]
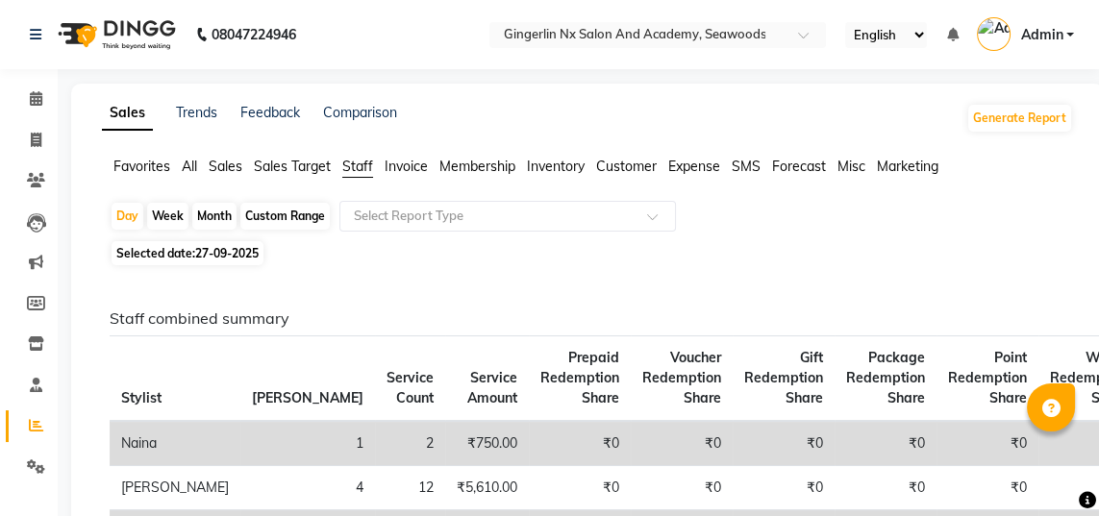
click at [133, 216] on div "Day" at bounding box center [128, 216] width 32 height 27
select select "9"
select select "2025"
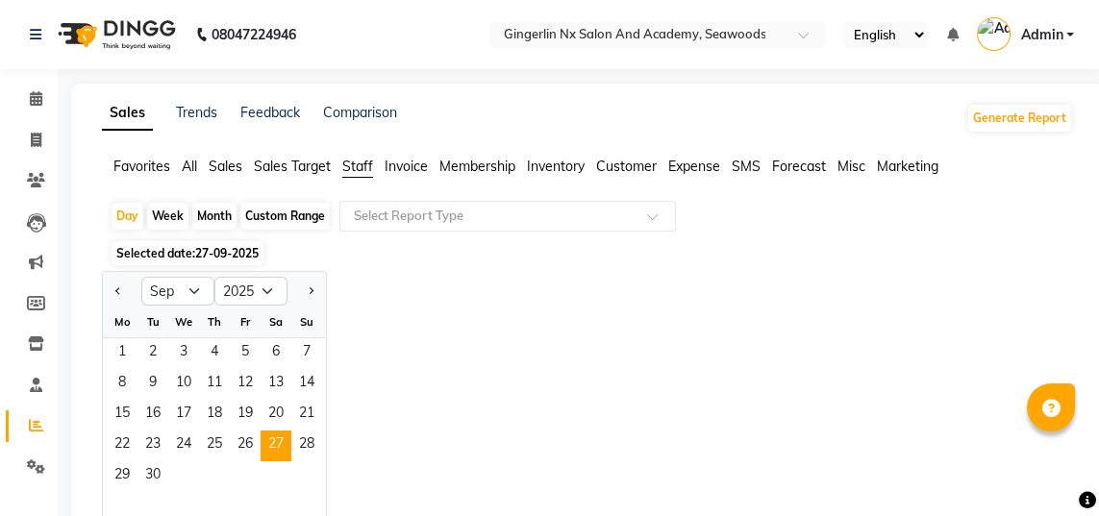
click at [241, 447] on span "26" at bounding box center [245, 446] width 31 height 31
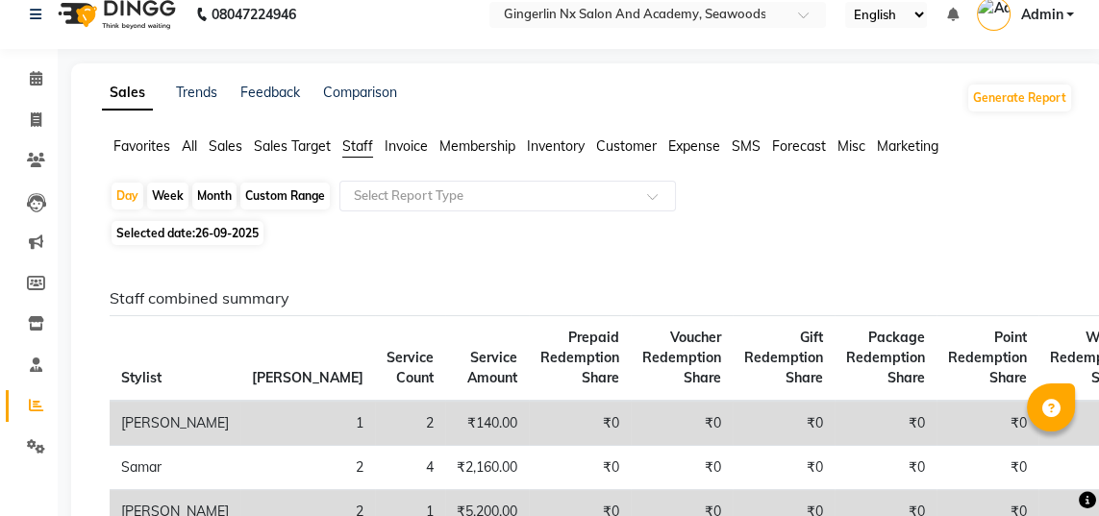
scroll to position [25, 0]
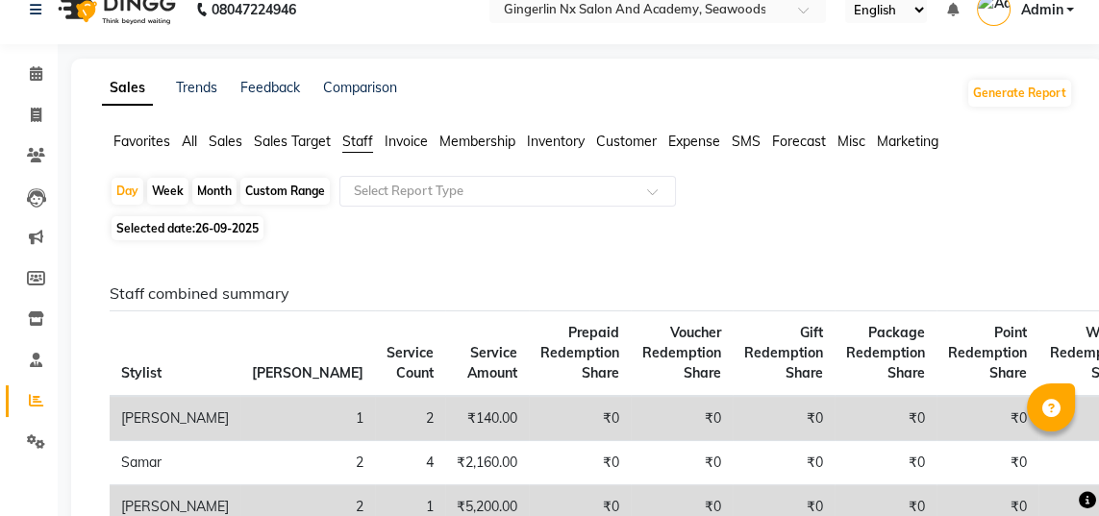
click at [116, 204] on div "Day" at bounding box center [128, 191] width 32 height 27
select select "9"
select select "2025"
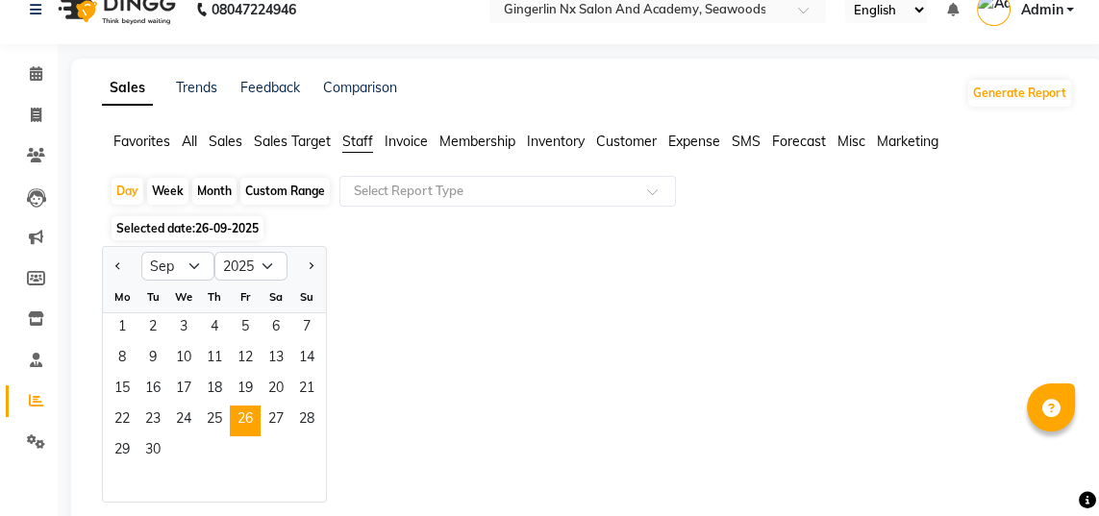
click at [204, 420] on span "25" at bounding box center [214, 421] width 31 height 31
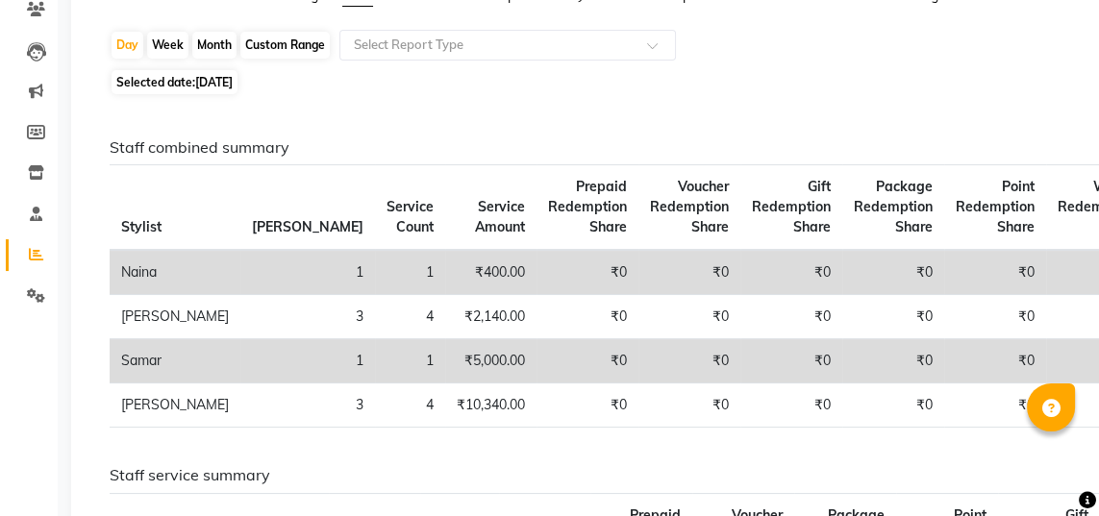
scroll to position [165, 0]
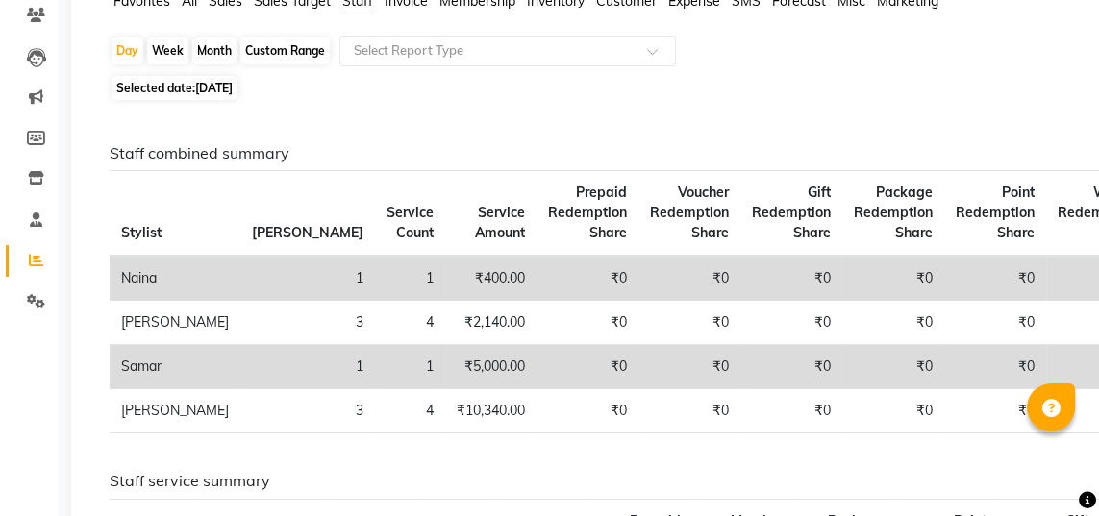
click at [128, 57] on div "Day" at bounding box center [128, 50] width 32 height 27
select select "9"
select select "2025"
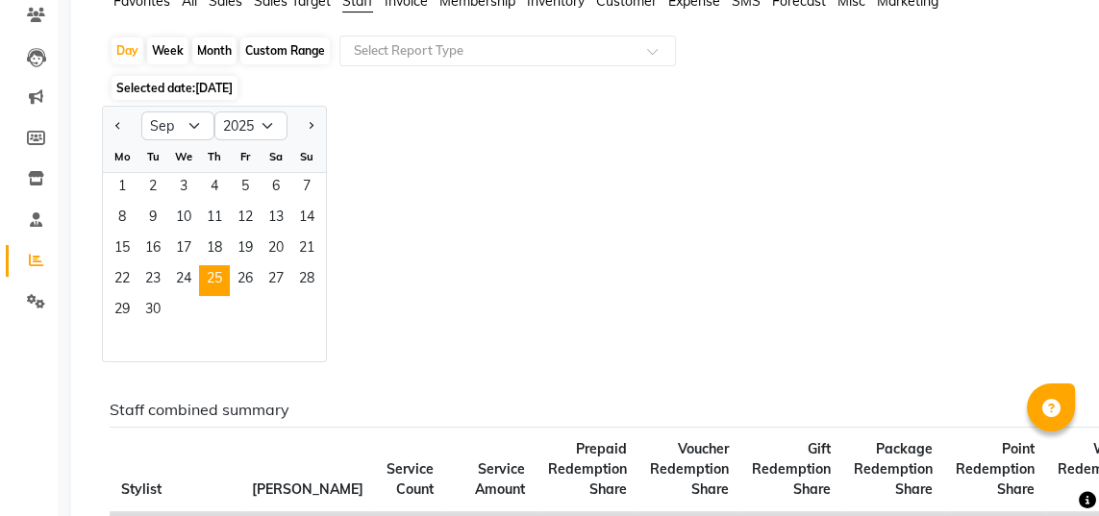
click at [249, 283] on span "26" at bounding box center [245, 280] width 31 height 31
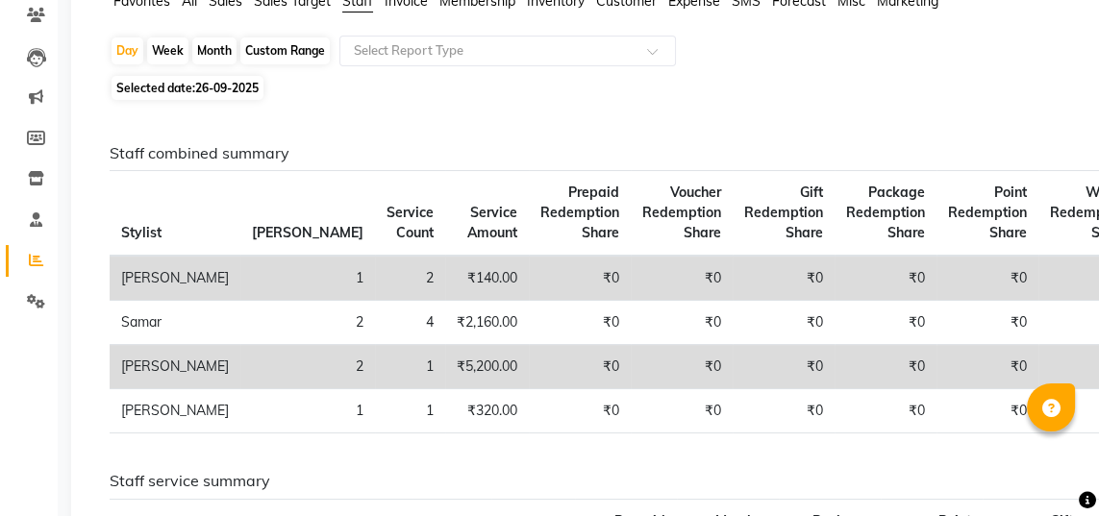
click at [127, 61] on div "Day" at bounding box center [128, 50] width 32 height 27
select select "9"
select select "2025"
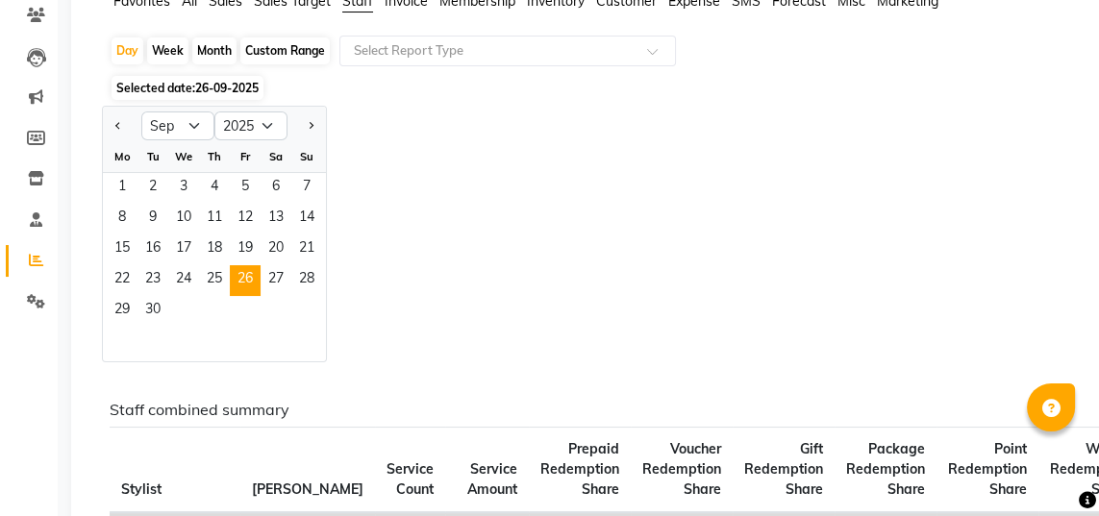
click at [313, 281] on span "28" at bounding box center [306, 280] width 31 height 31
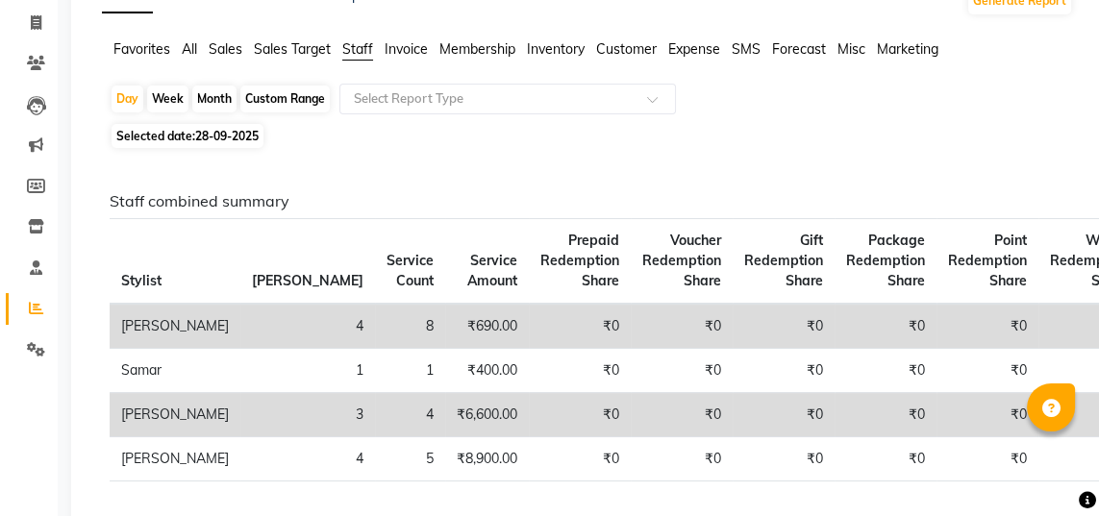
scroll to position [75, 0]
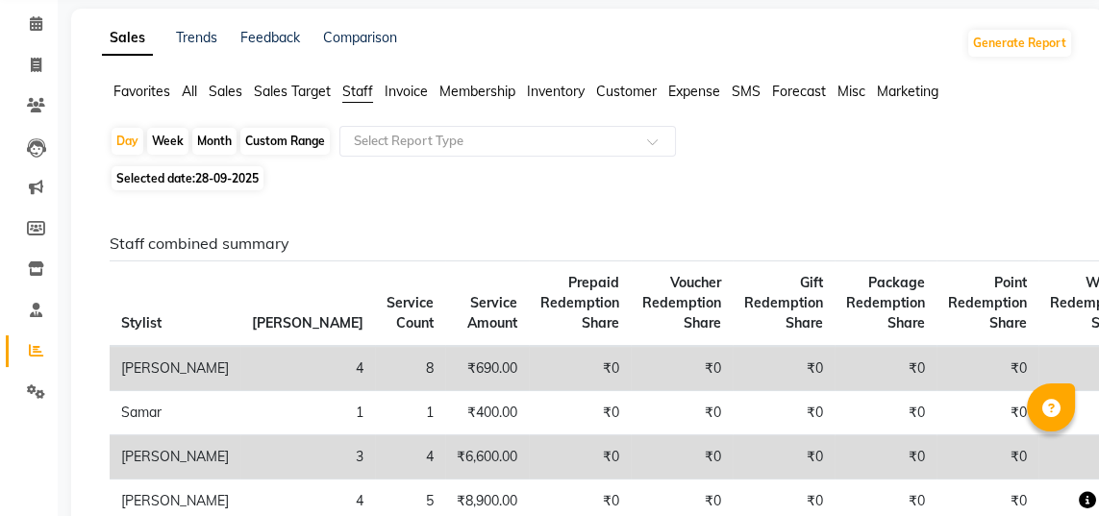
click at [128, 138] on div "Day" at bounding box center [128, 141] width 32 height 27
select select "9"
select select "2025"
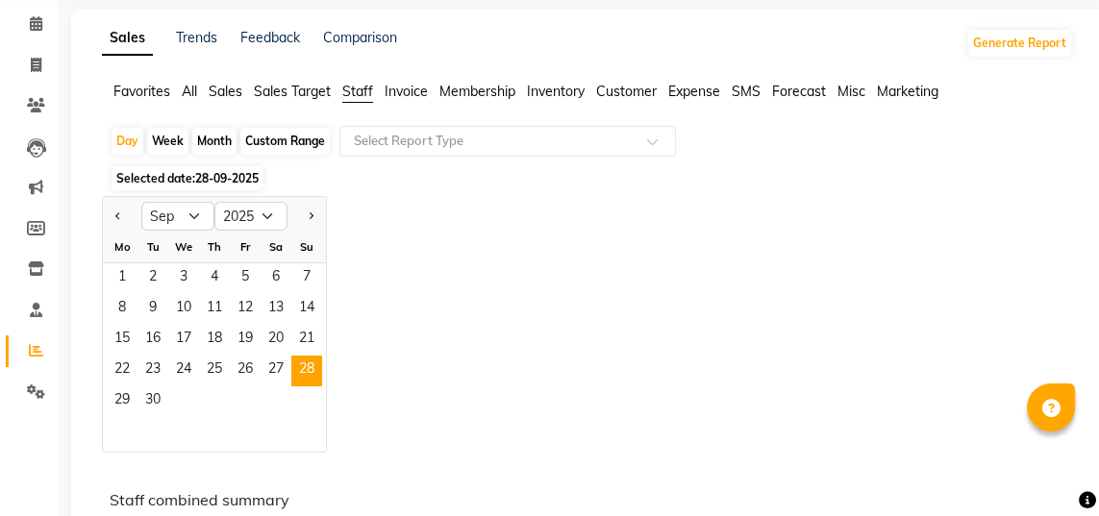
click at [110, 409] on span "29" at bounding box center [122, 401] width 31 height 31
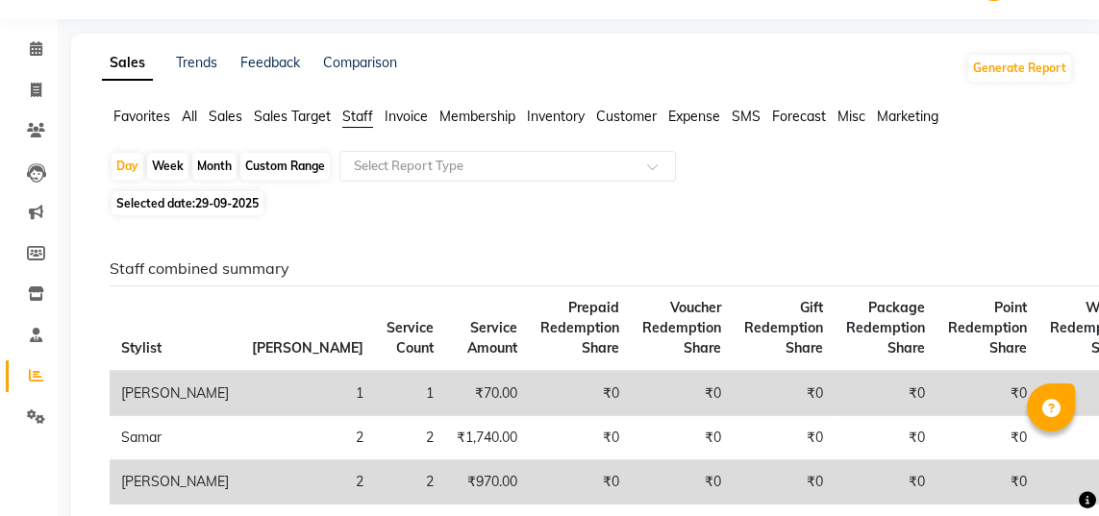
scroll to position [0, 0]
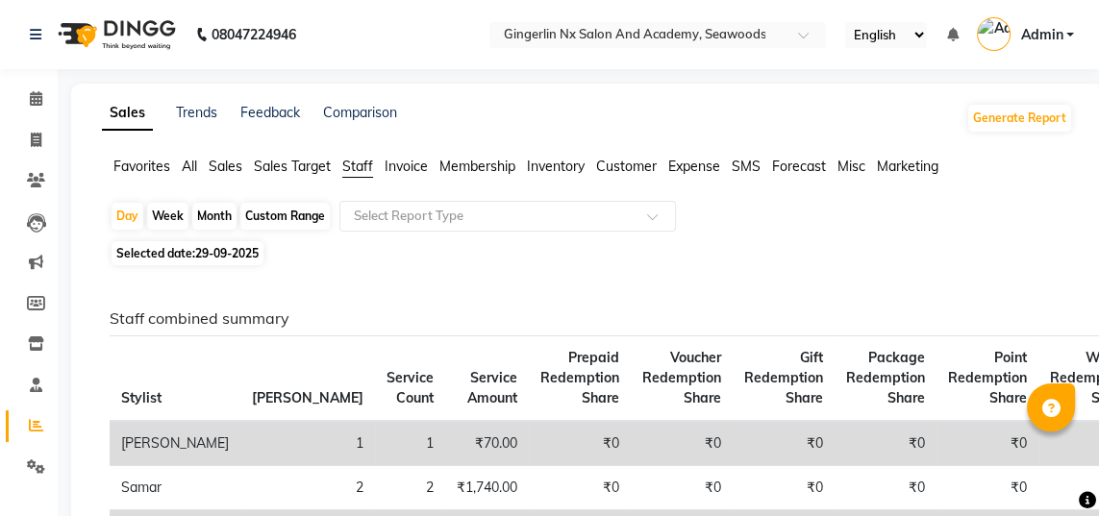
click at [129, 211] on div "Day" at bounding box center [128, 216] width 32 height 27
select select "9"
select select "2025"
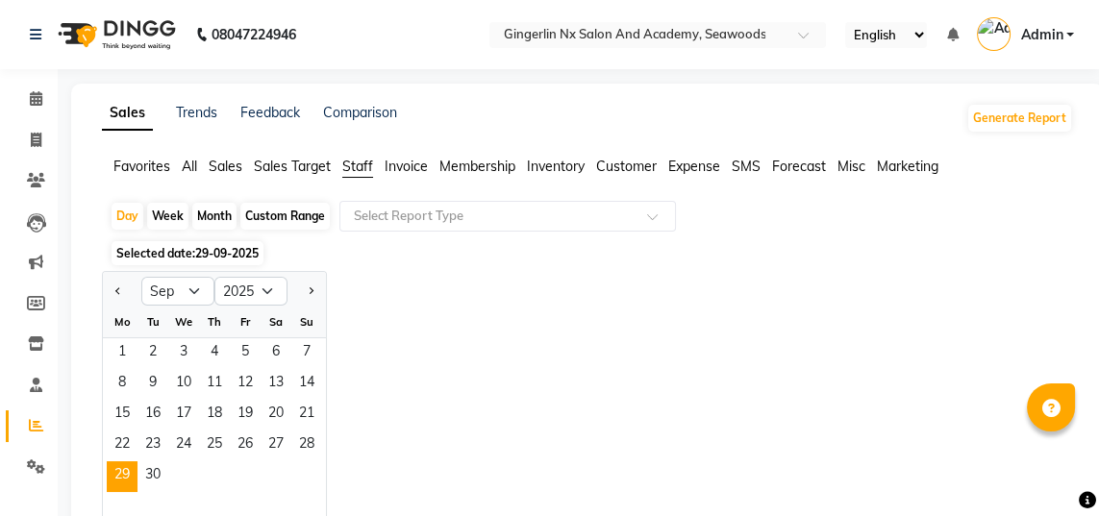
click at [161, 470] on span "30" at bounding box center [152, 476] width 31 height 31
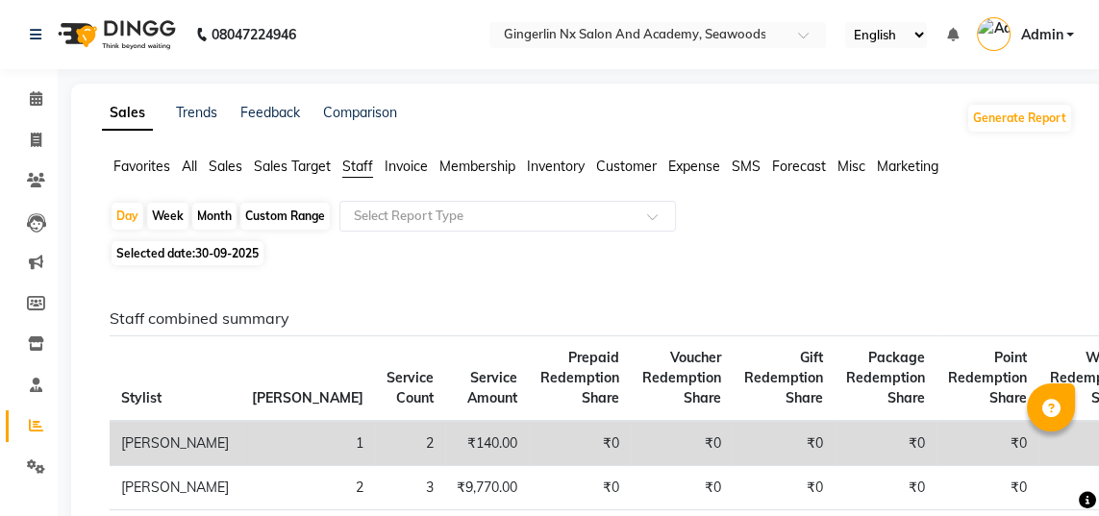
select select "service"
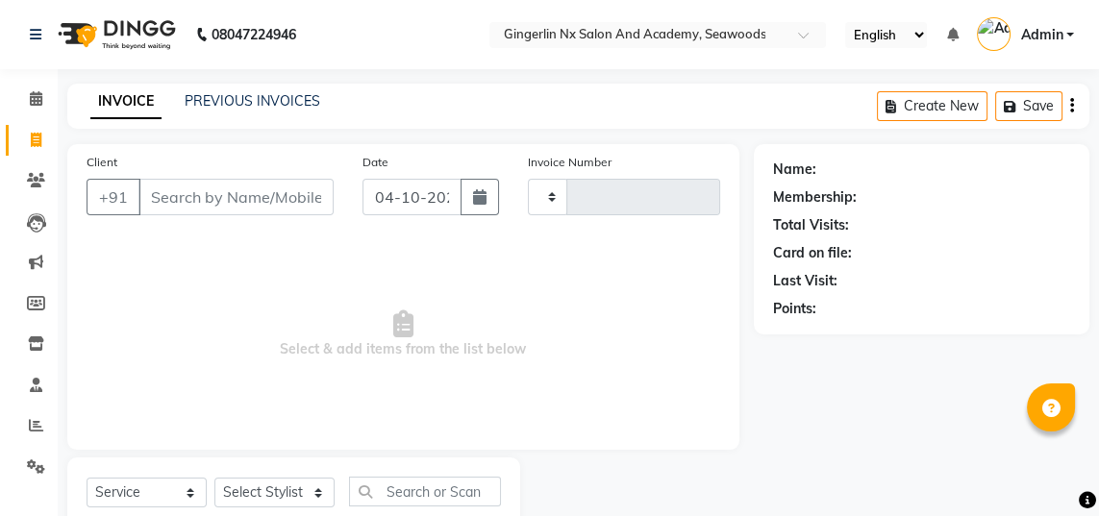
scroll to position [61, 0]
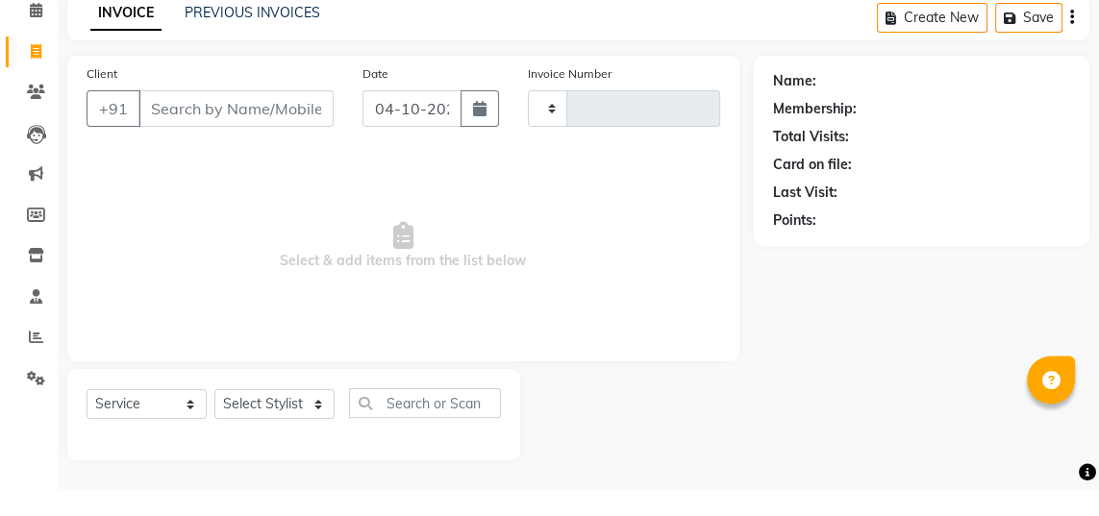
type input "0814"
select select "480"
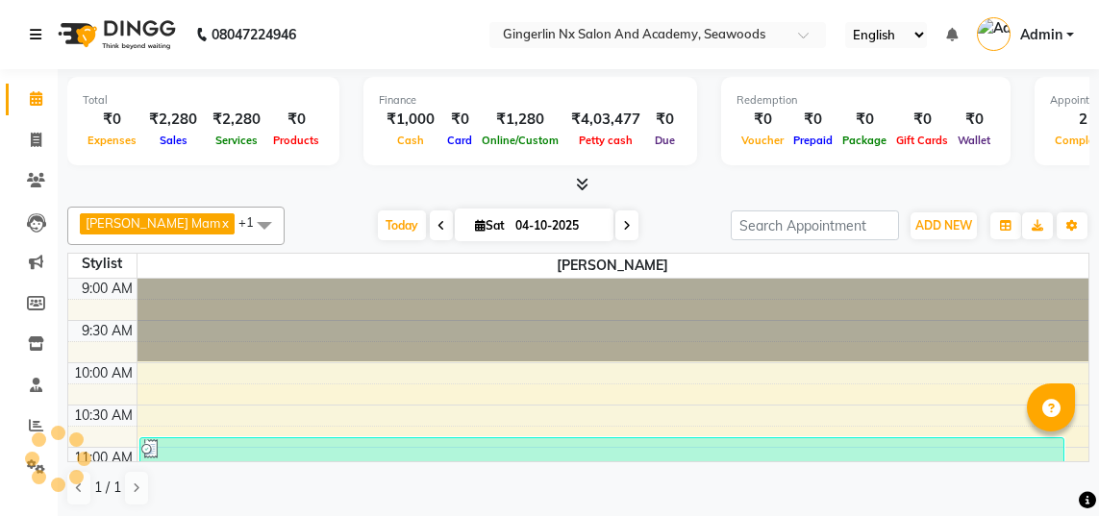
click at [33, 31] on icon at bounding box center [36, 34] width 12 height 13
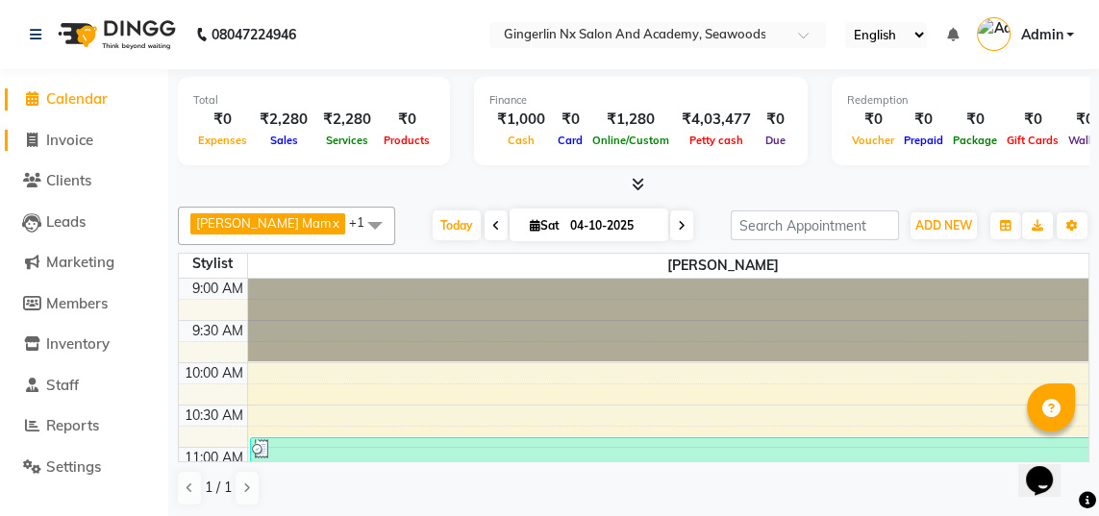
click at [66, 138] on span "Invoice" at bounding box center [69, 140] width 47 height 18
select select "service"
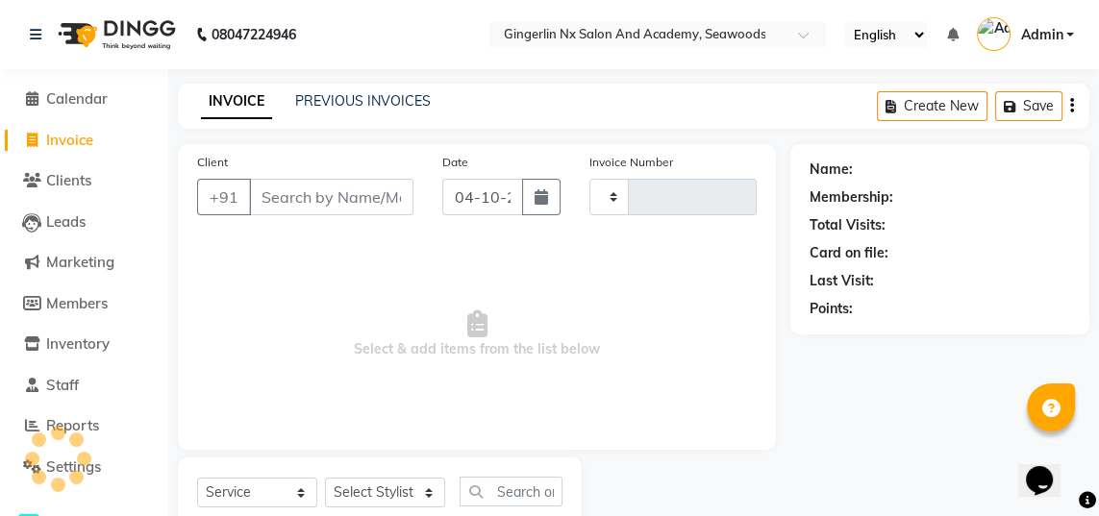
type input "0814"
select select "480"
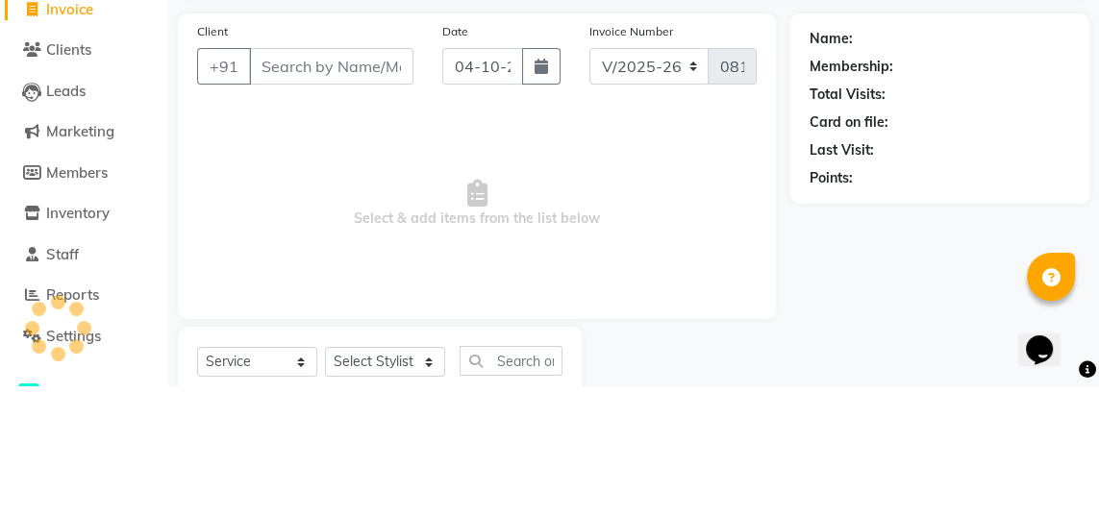
select select "membership"
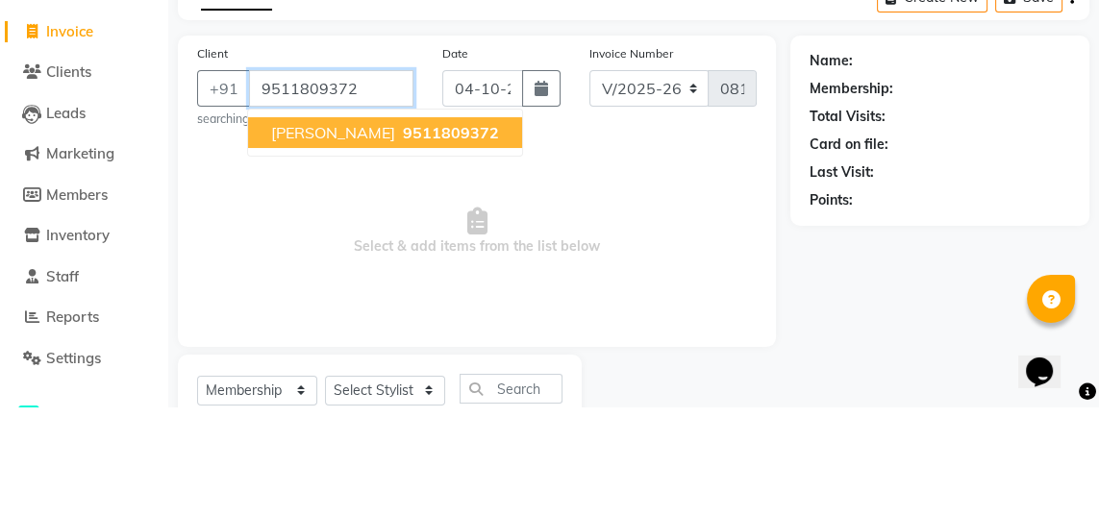
type input "9511809372"
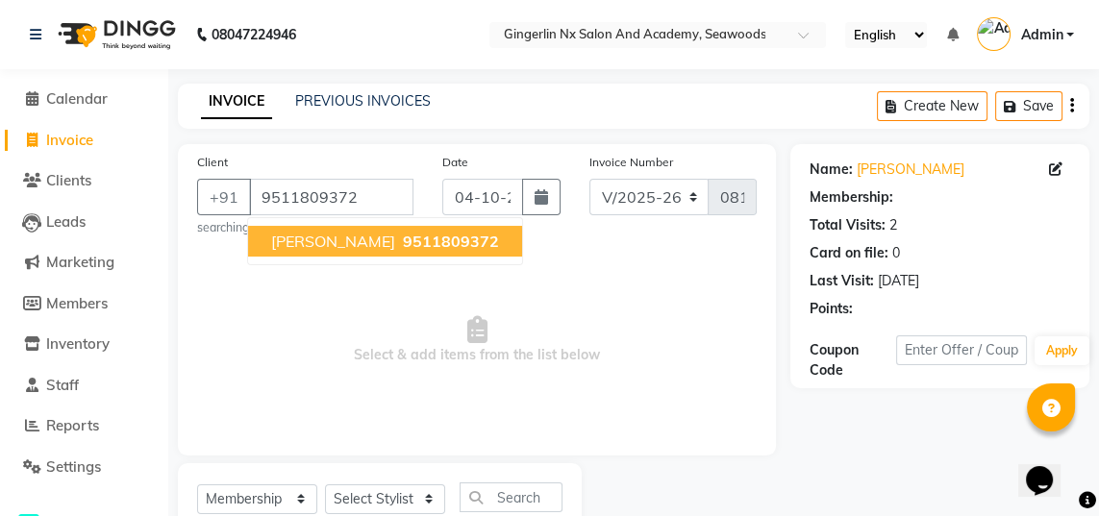
click at [370, 135] on main "INVOICE PREVIOUS INVOICES Create New Save Client +91 9511809372 Madhvi 95118093…" at bounding box center [633, 348] width 930 height 528
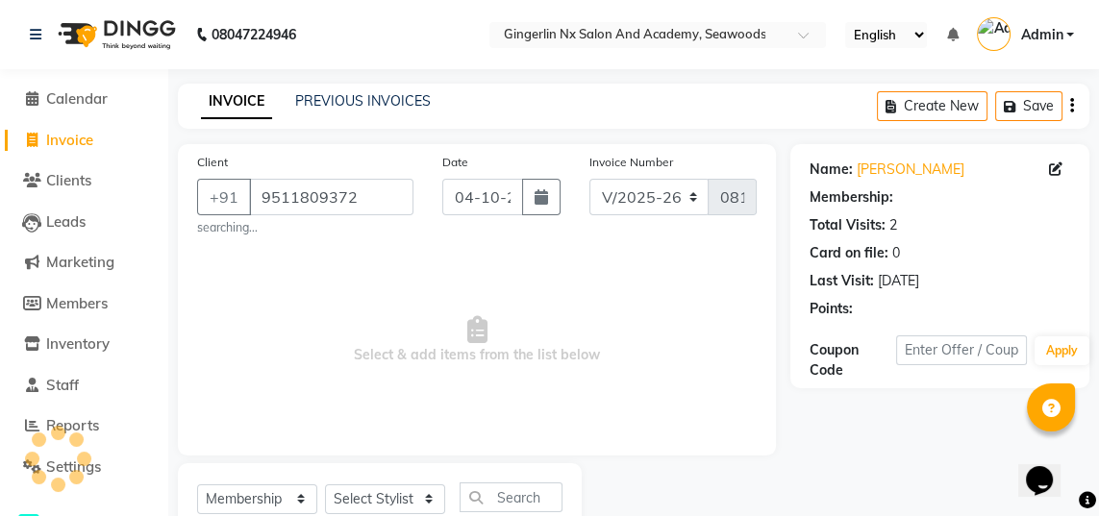
select select "1: Object"
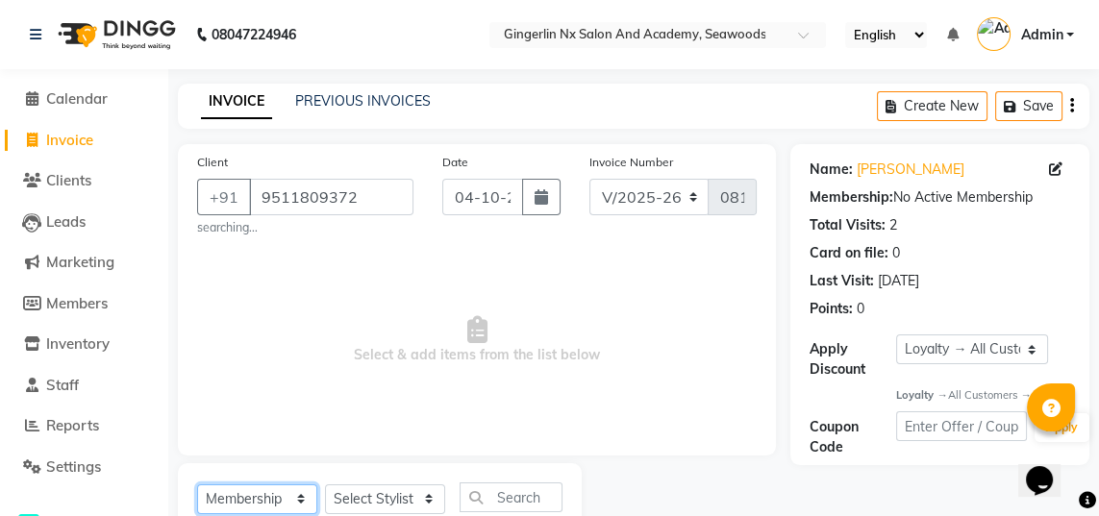
click at [265, 509] on select "Select Service Product Membership Package Voucher Prepaid Gift Card" at bounding box center [257, 499] width 120 height 30
select select "service"
click at [197, 484] on select "Select Service Product Membership Package Voucher Prepaid Gift Card" at bounding box center [257, 499] width 120 height 30
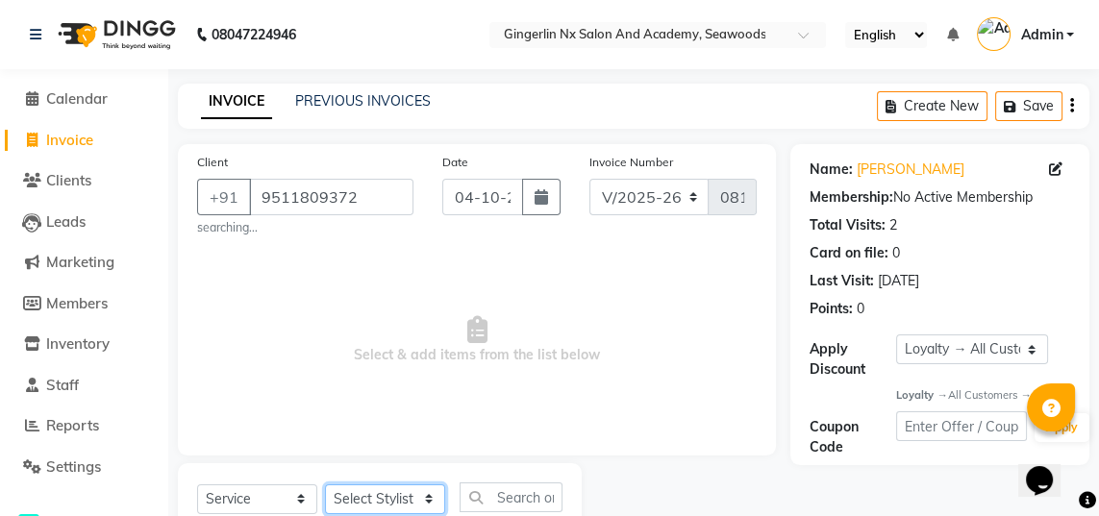
click at [406, 511] on select "Select Stylist Naina Sajida Samar Sanya Sashina Tosif" at bounding box center [385, 499] width 120 height 30
select select "84215"
click at [325, 484] on select "Select Stylist Naina Sajida Samar Sanya Sashina Tosif" at bounding box center [385, 499] width 120 height 30
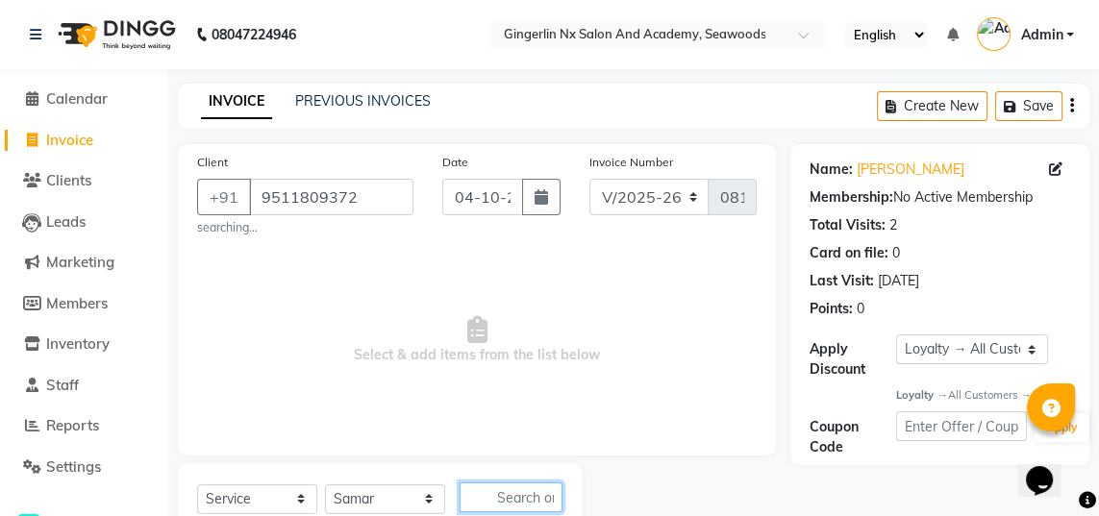
click at [524, 492] on input "text" at bounding box center [510, 498] width 103 height 30
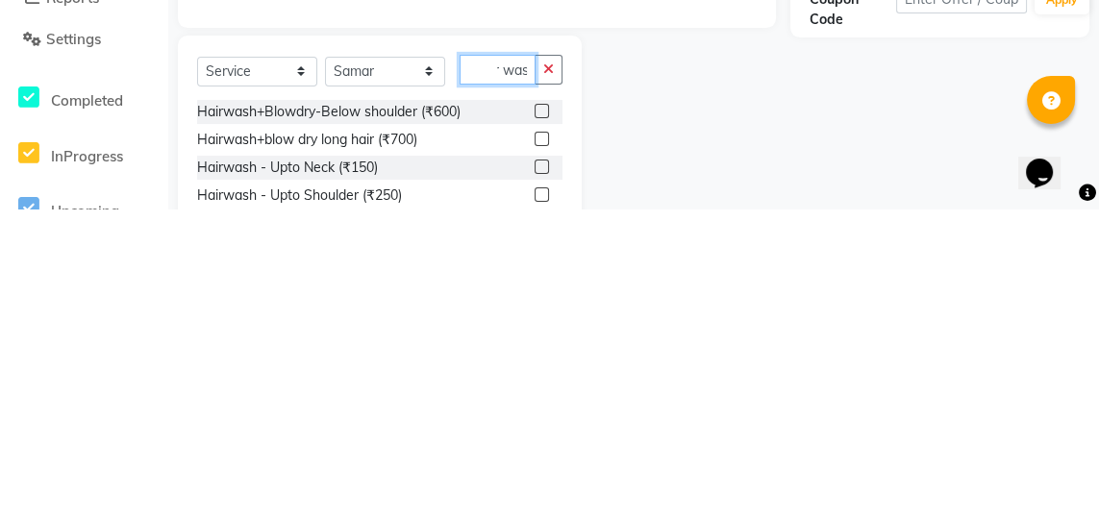
scroll to position [0, 33]
type input "Hair wash"
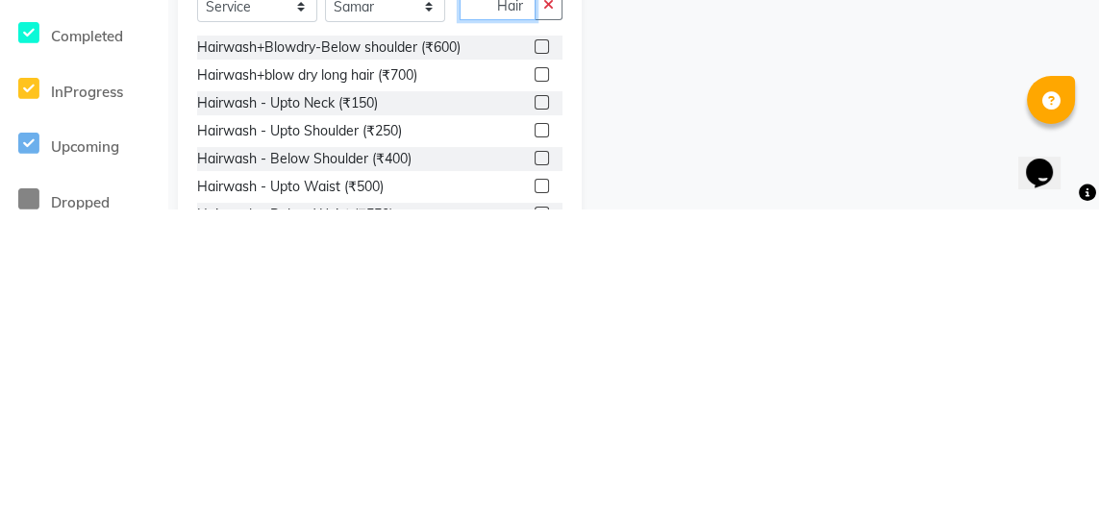
scroll to position [186, 0]
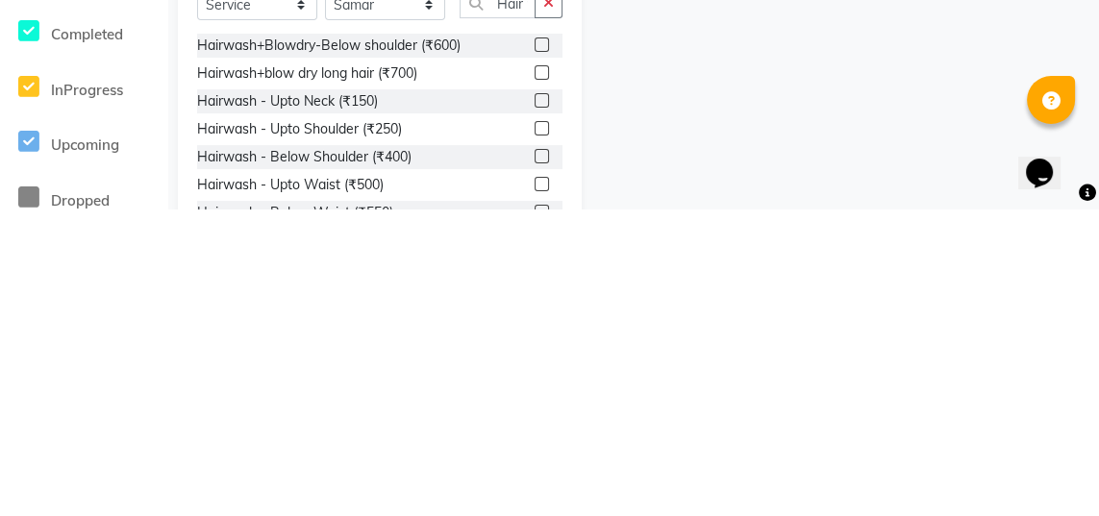
click at [539, 467] on label at bounding box center [541, 464] width 14 height 14
click at [539, 467] on input "checkbox" at bounding box center [540, 465] width 12 height 12
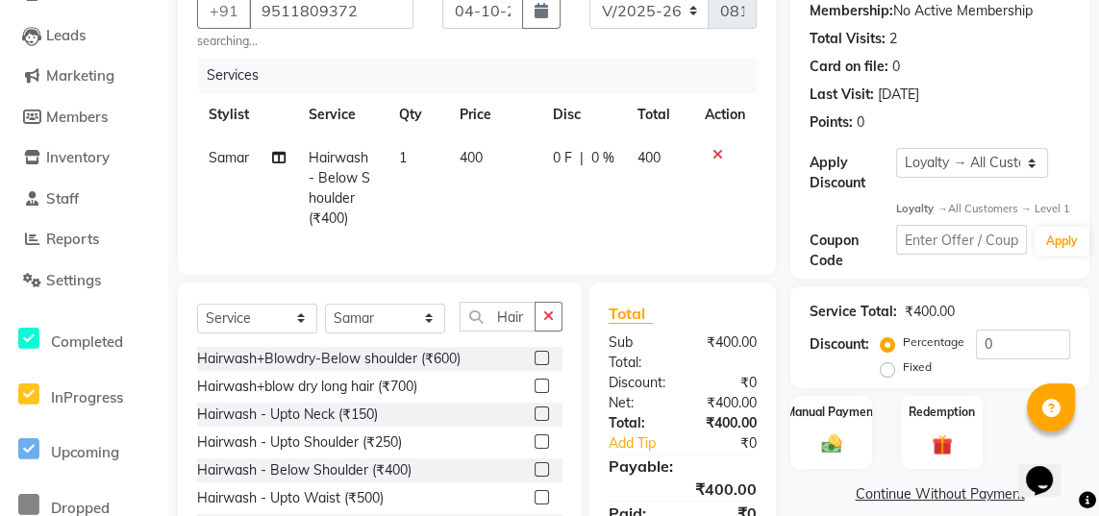
checkbox input "false"
click at [511, 328] on input "Hair wash" at bounding box center [497, 317] width 76 height 30
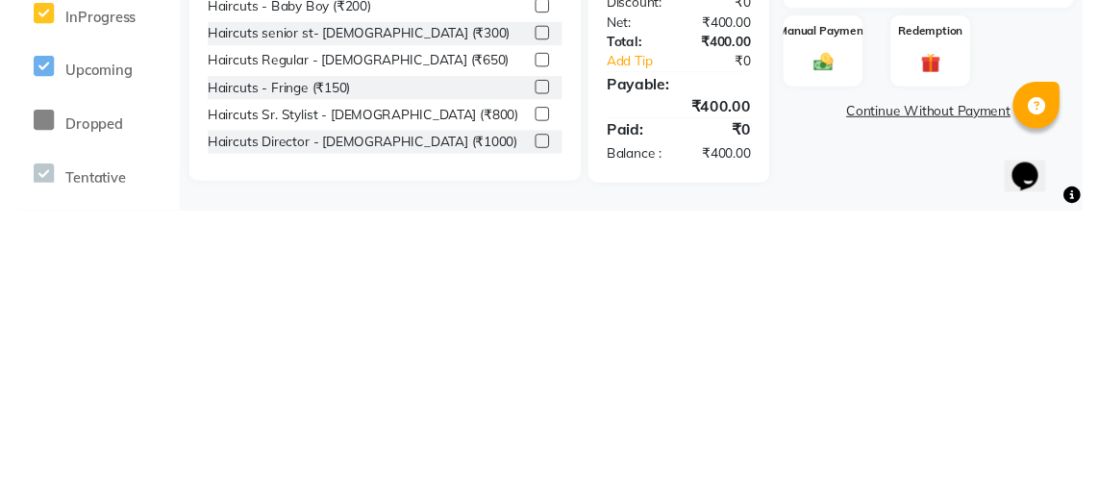
scroll to position [281, 0]
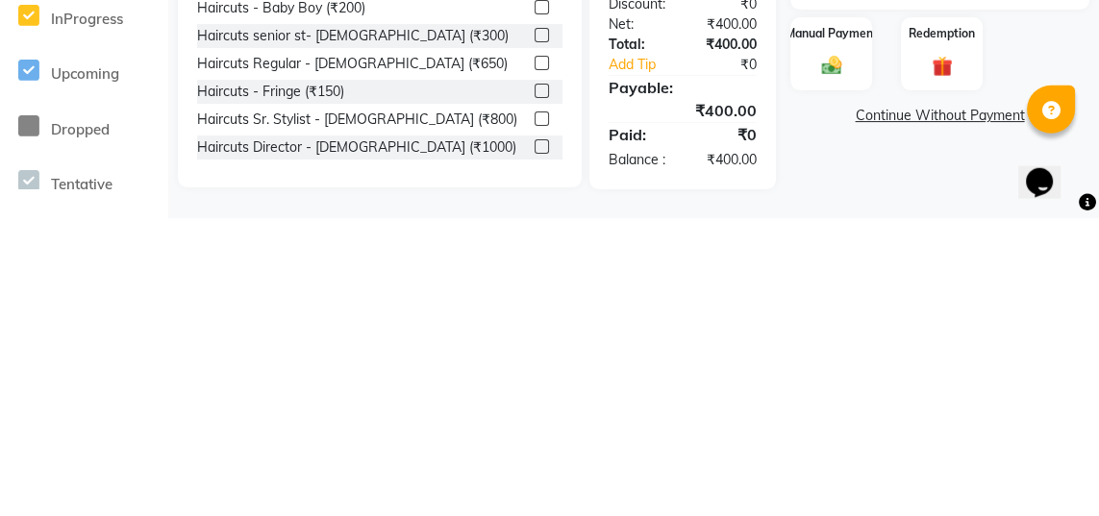
type input "Hair cut"
click at [540, 354] on label at bounding box center [541, 361] width 14 height 14
click at [540, 356] on input "checkbox" at bounding box center [540, 362] width 12 height 12
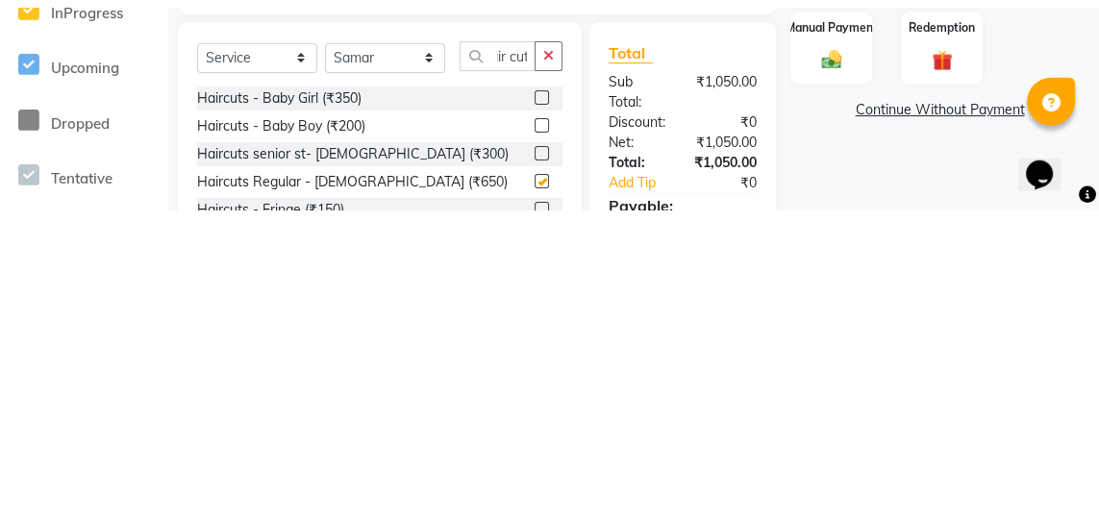
scroll to position [0, 0]
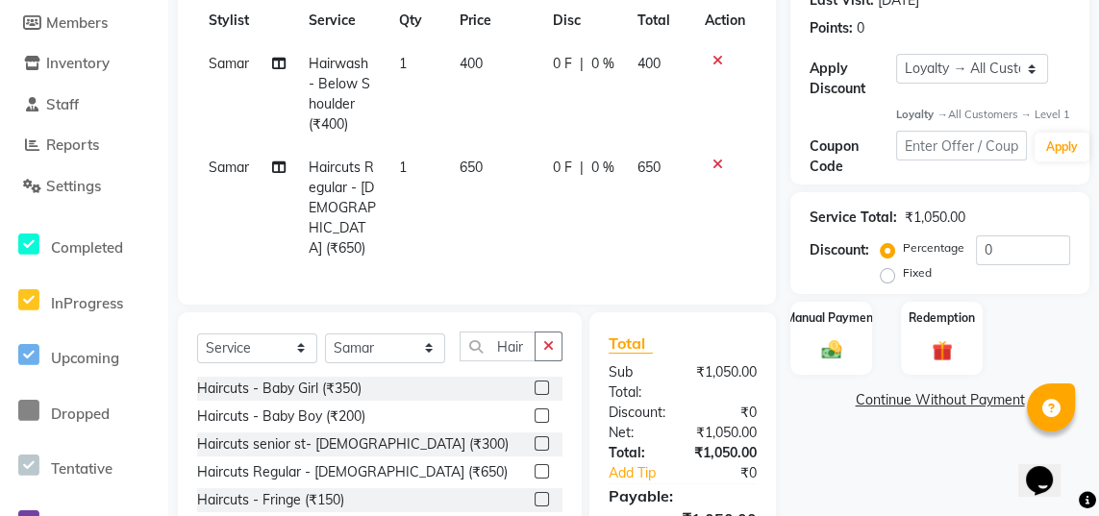
checkbox input "false"
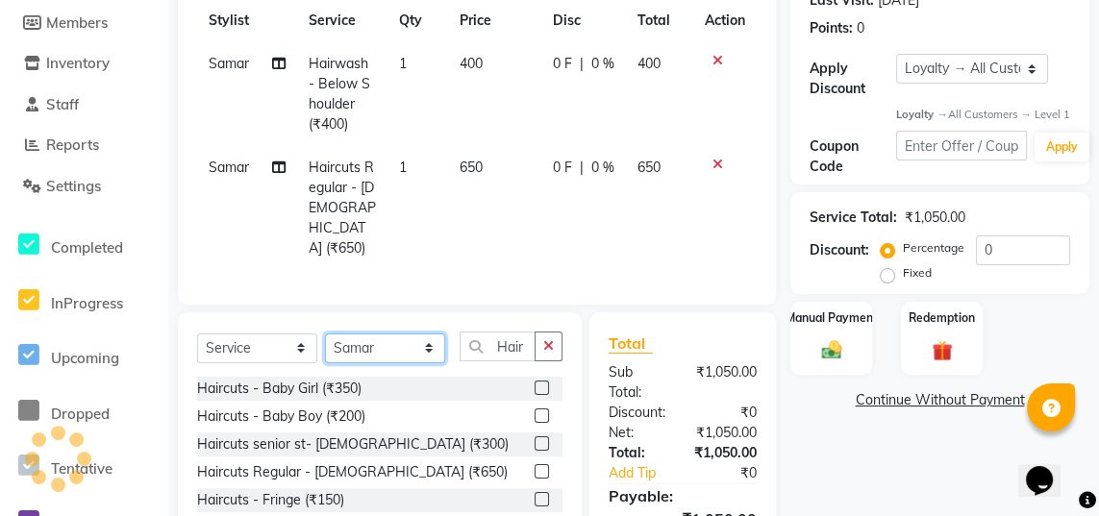
click at [368, 334] on select "Select Stylist Naina Sajida Samar Sanya Sashina Tosif" at bounding box center [385, 349] width 120 height 30
select select "84225"
click at [325, 334] on select "Select Stylist Naina Sajida Samar Sanya Sashina Tosif" at bounding box center [385, 349] width 120 height 30
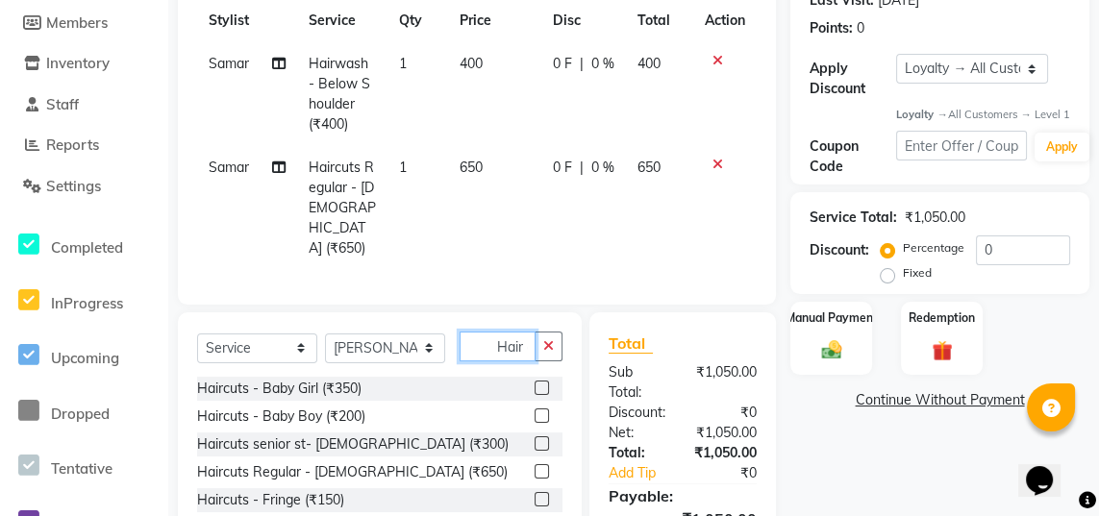
click at [509, 332] on input "Hair cut" at bounding box center [497, 347] width 76 height 30
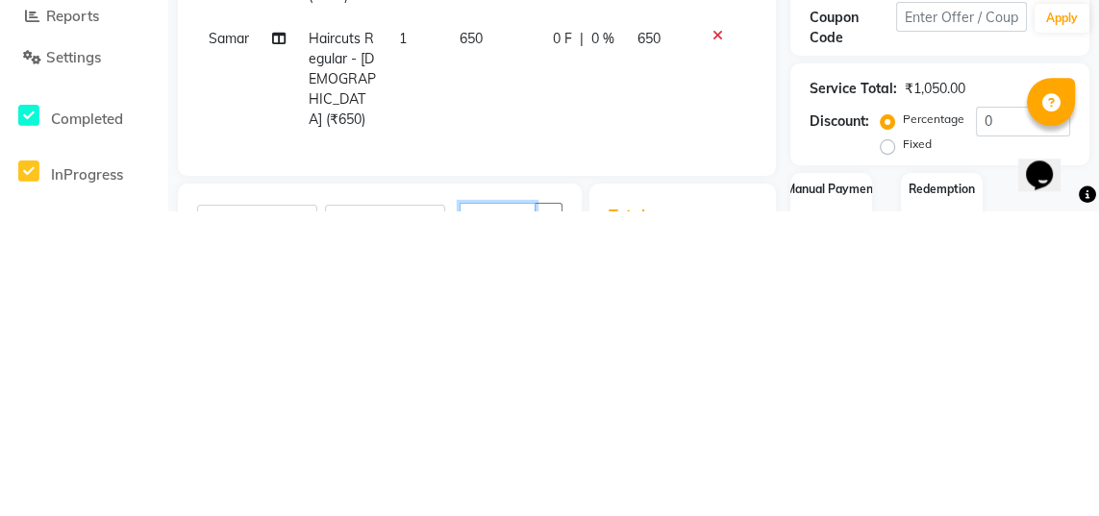
type input "H"
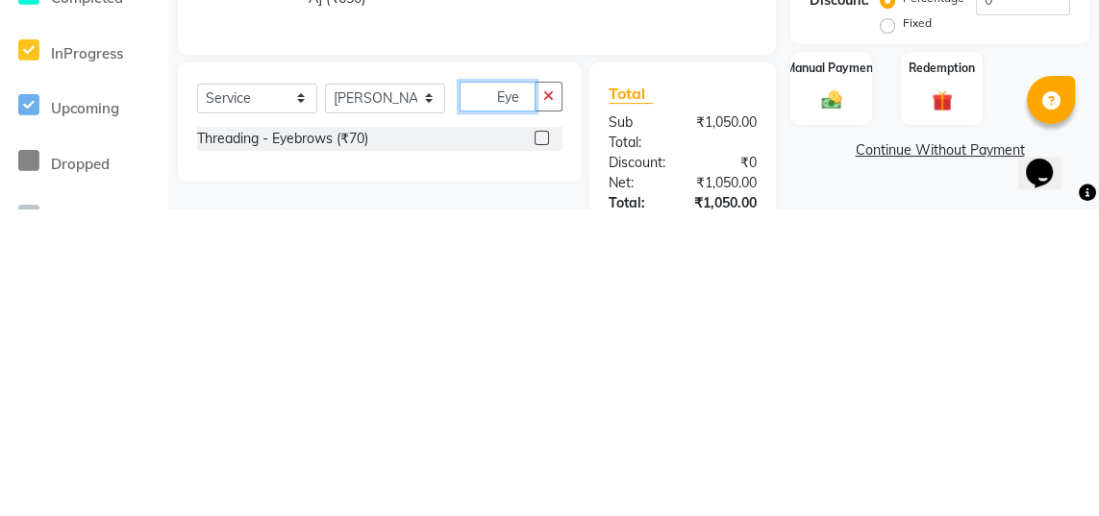
type input "Eye"
click at [538, 438] on label at bounding box center [541, 445] width 14 height 14
click at [538, 440] on input "checkbox" at bounding box center [540, 446] width 12 height 12
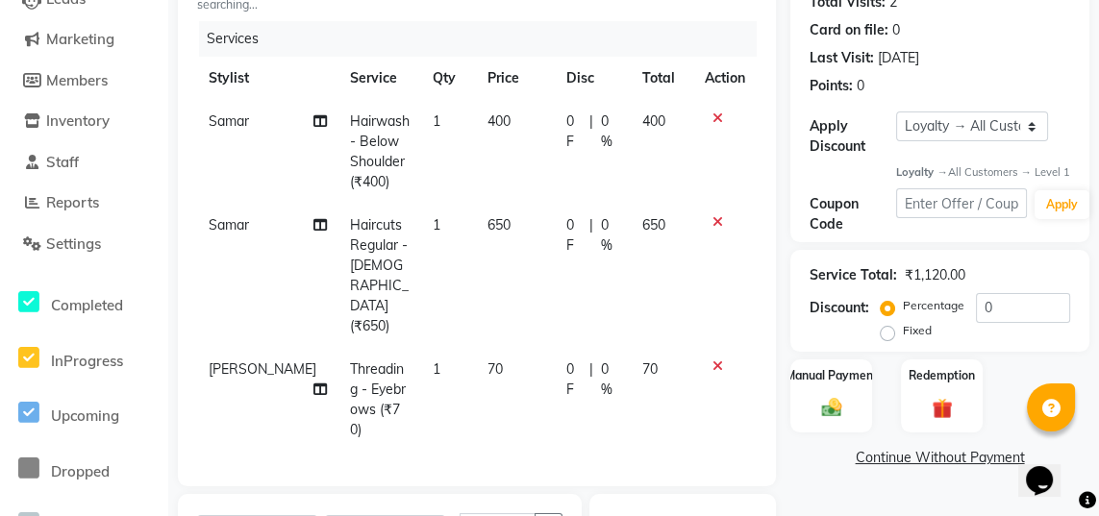
checkbox input "false"
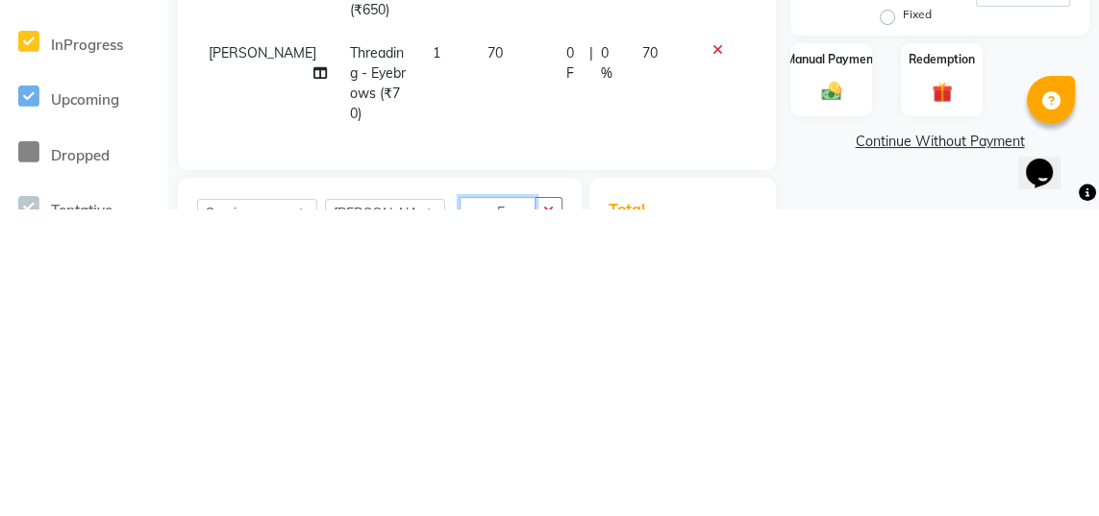
scroll to position [255, 0]
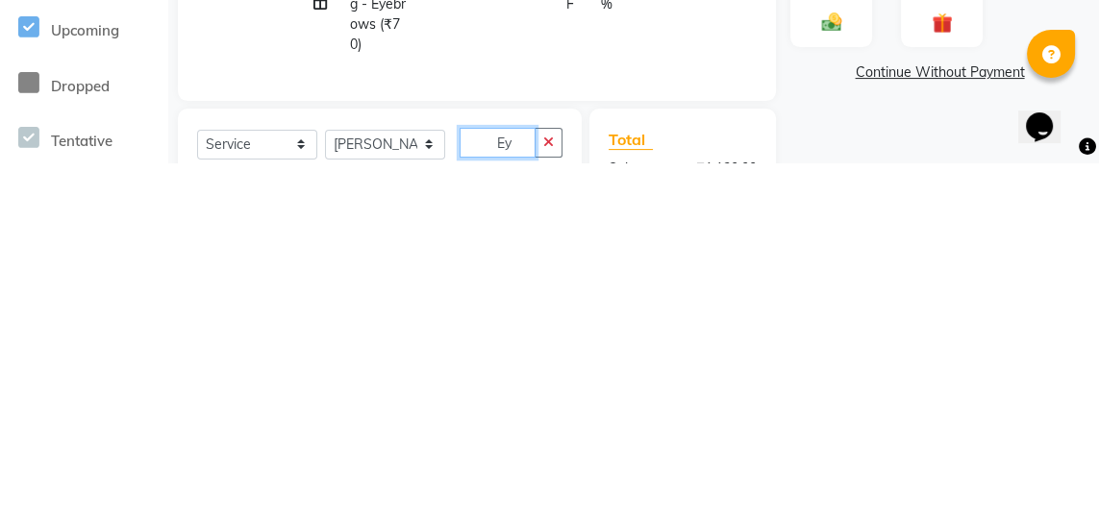
type input "E"
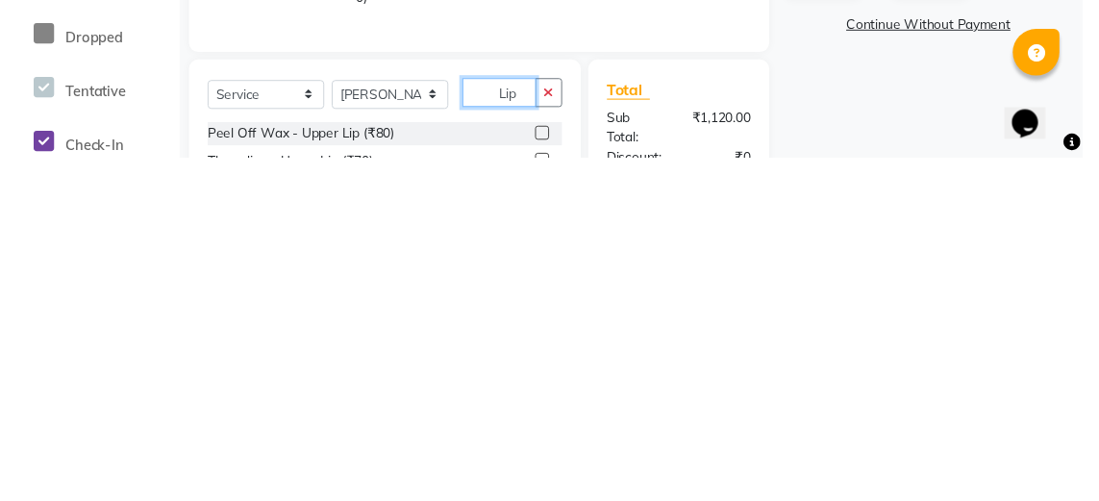
scroll to position [303, 0]
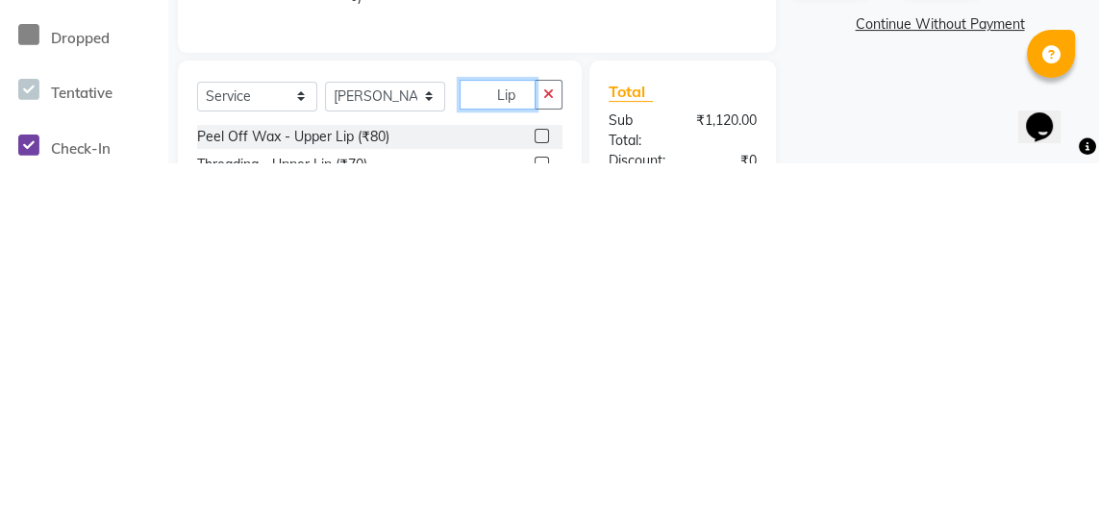
type input "Lip"
click at [539, 483] on label at bounding box center [541, 490] width 14 height 14
click at [539, 484] on input "checkbox" at bounding box center [540, 490] width 12 height 12
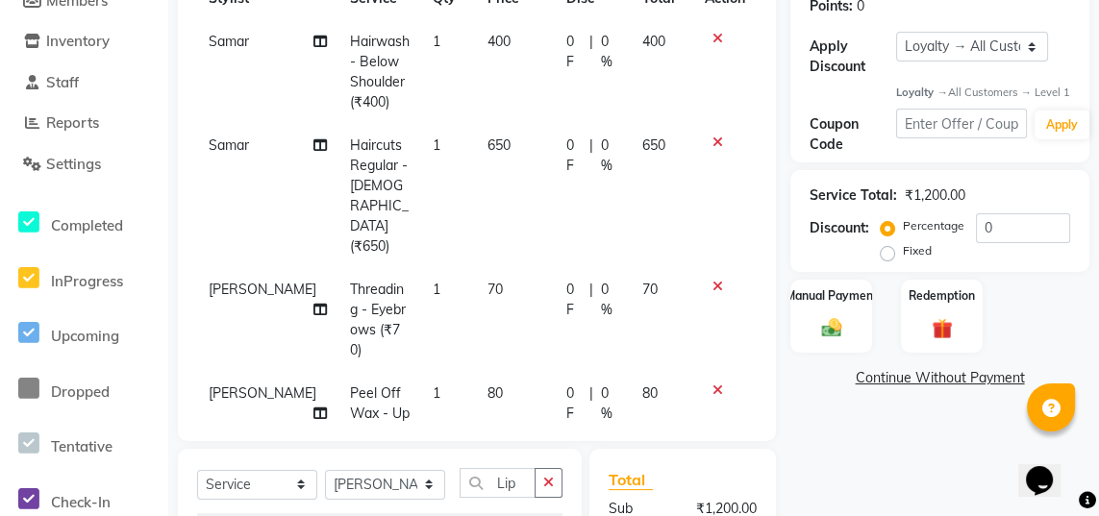
checkbox input "false"
click at [487, 384] on span "80" at bounding box center [494, 392] width 15 height 17
select select "84225"
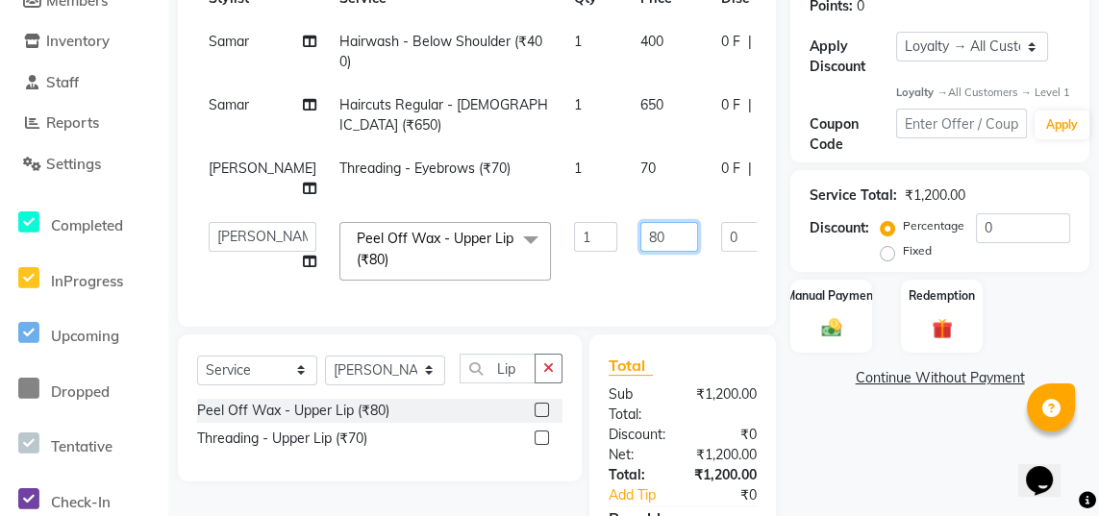
click at [640, 238] on input "80" at bounding box center [669, 237] width 58 height 30
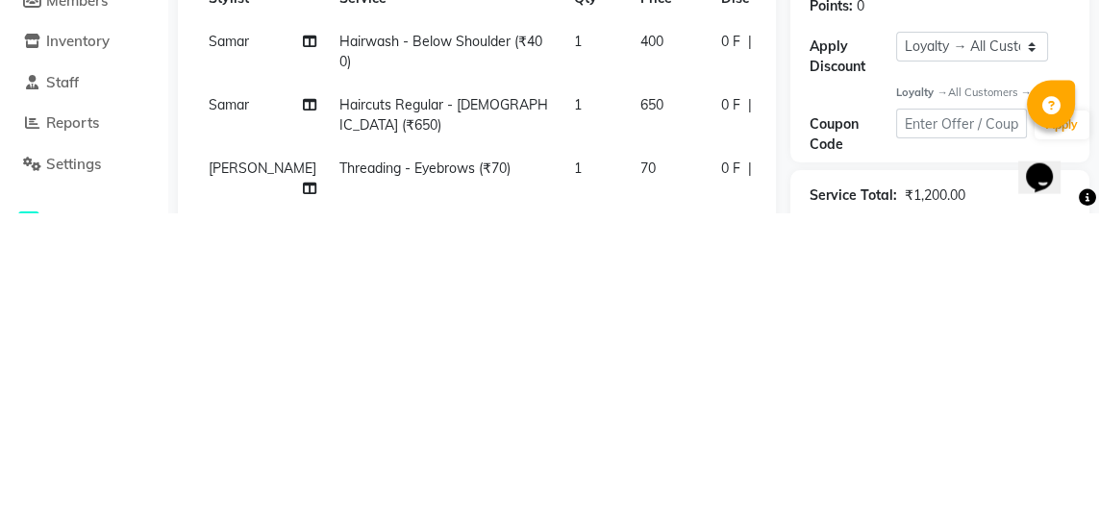
type input "8"
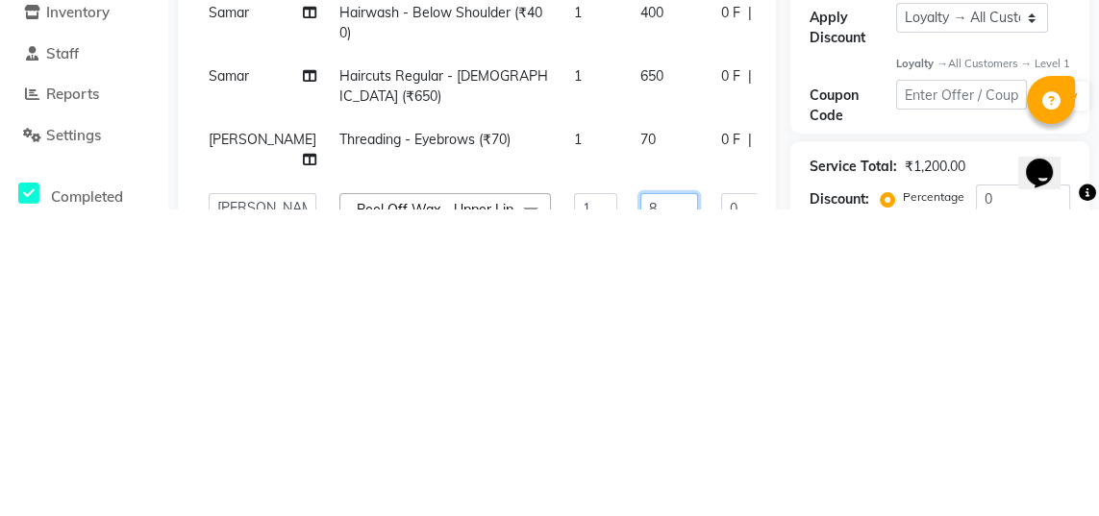
scroll to position [32, 0]
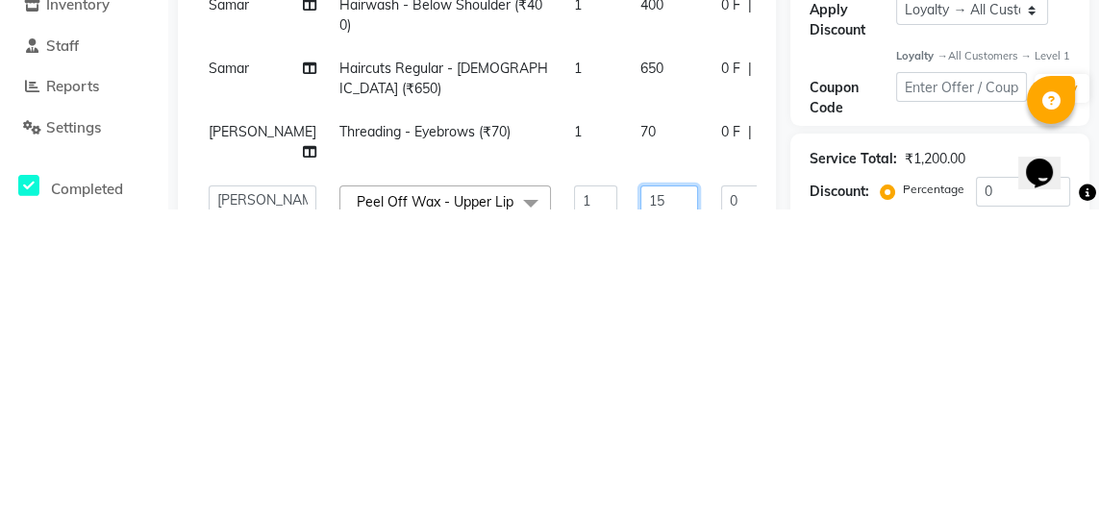
type input "150"
click at [566, 451] on tbody "Samar Hairwash - Below Shoulder (₹400) 1 400 0 F | 0 % 400 Samar Haircuts Regul…" at bounding box center [601, 427] width 808 height 272
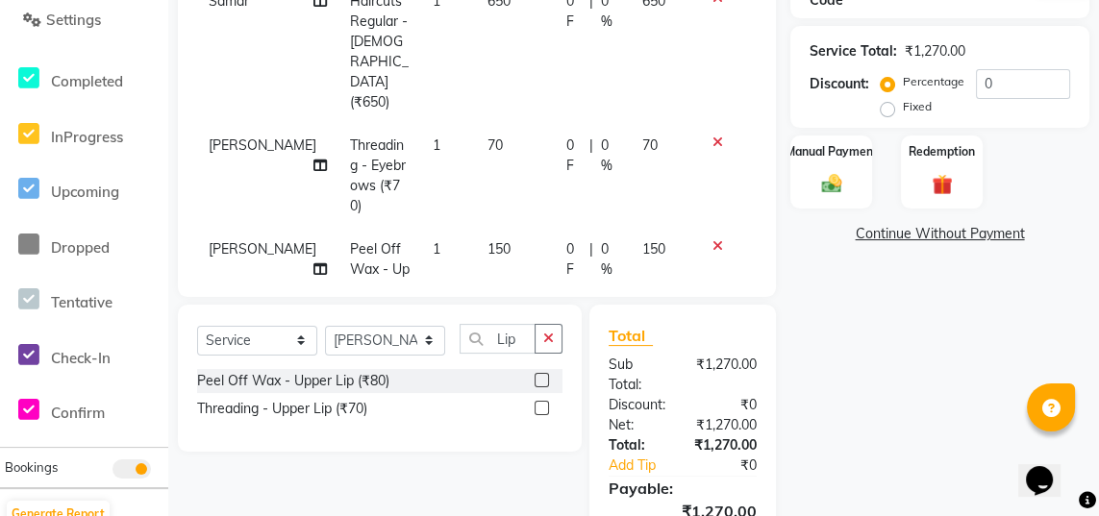
scroll to position [461, 0]
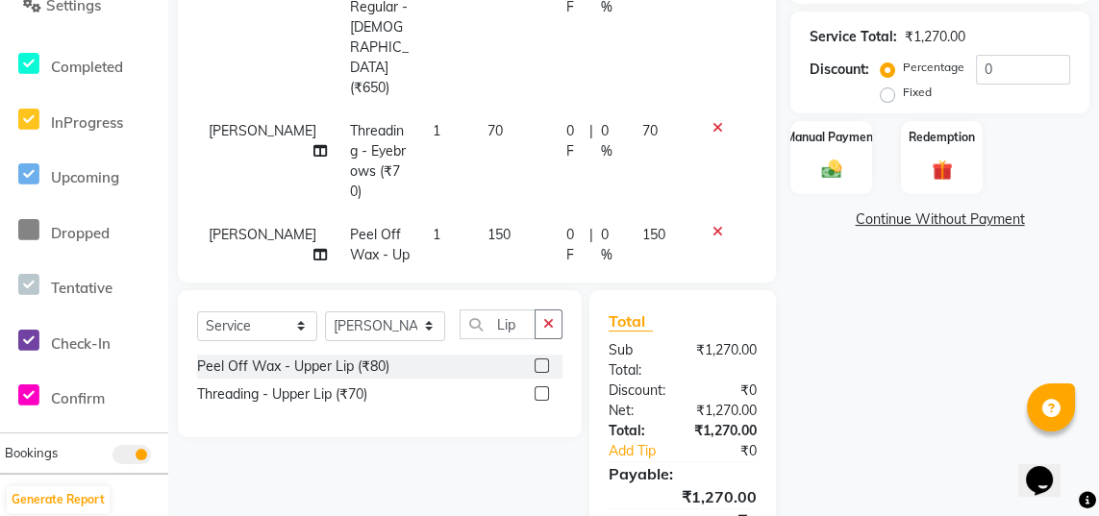
click at [835, 194] on div "Manual Payment" at bounding box center [831, 157] width 82 height 73
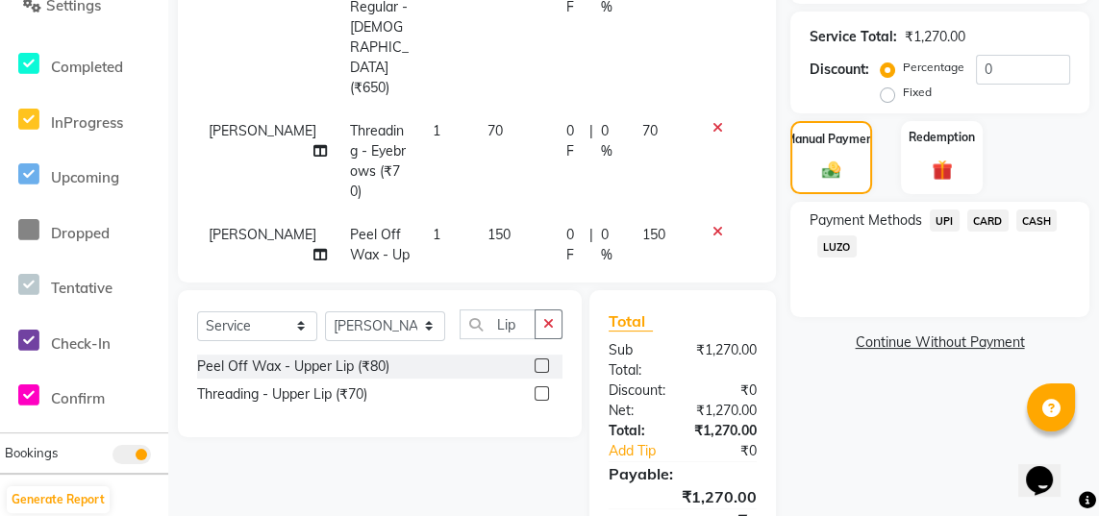
click at [940, 227] on span "UPI" at bounding box center [945, 221] width 30 height 22
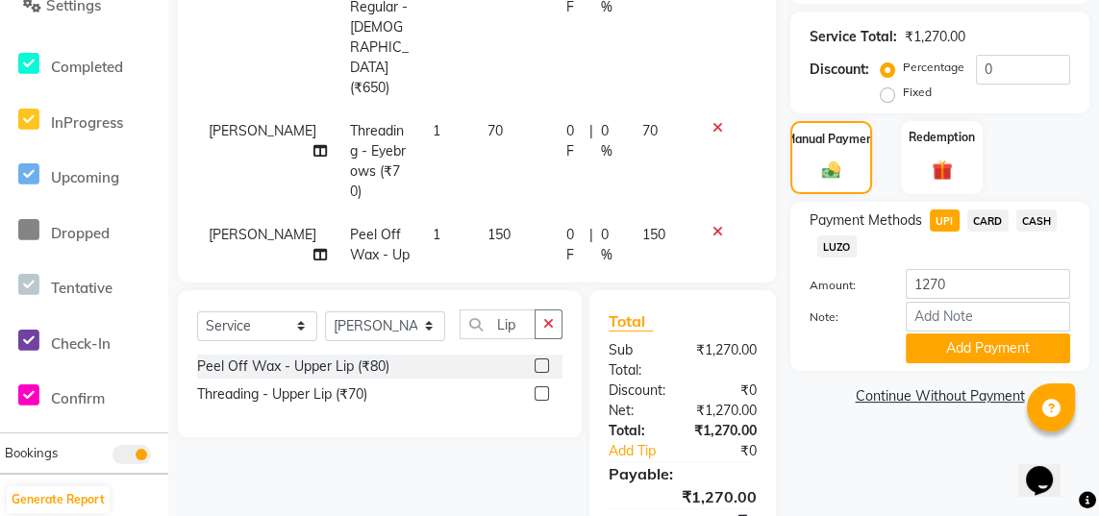
click at [989, 361] on button "Add Payment" at bounding box center [987, 349] width 164 height 30
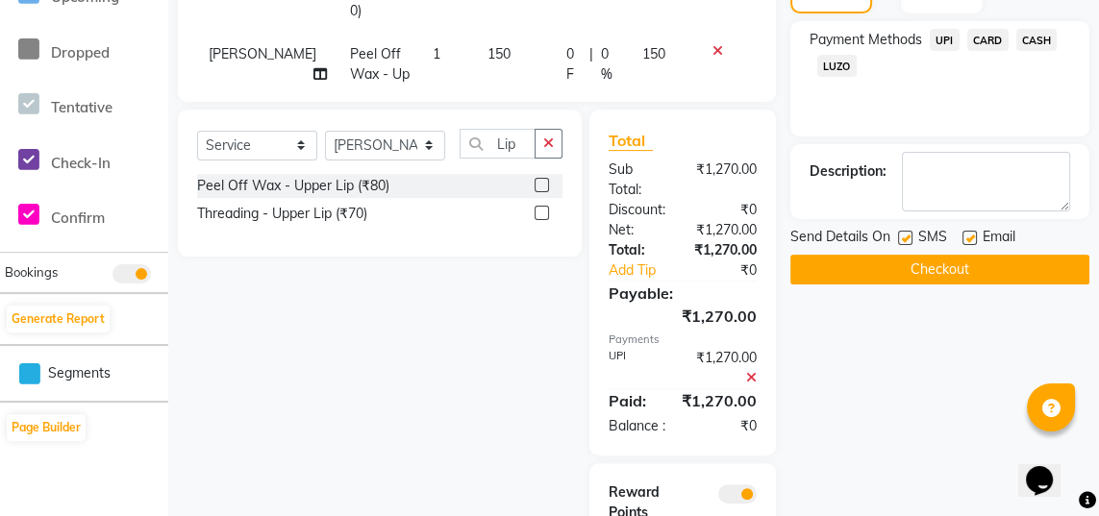
scroll to position [676, 0]
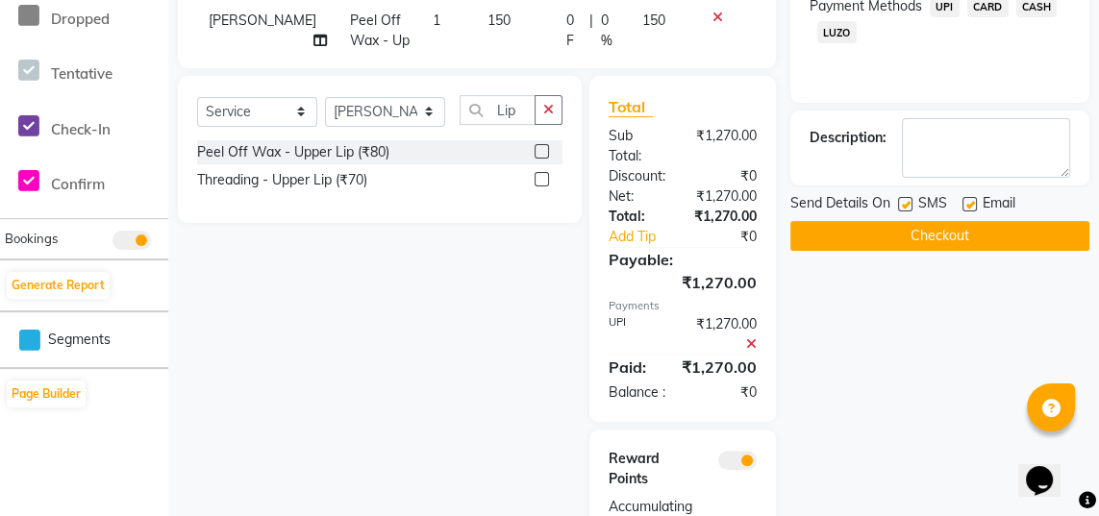
click at [1007, 250] on button "Checkout" at bounding box center [939, 236] width 299 height 30
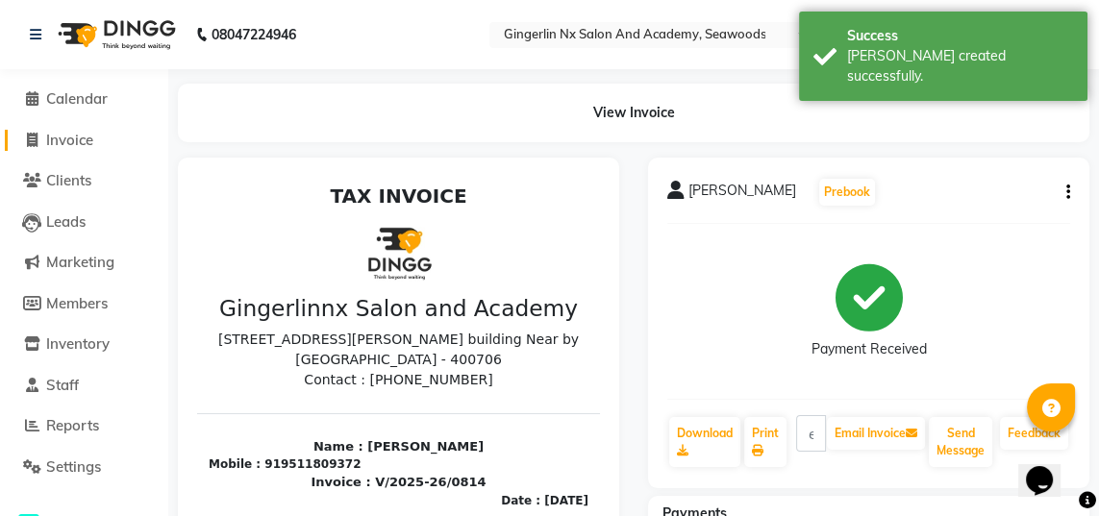
click at [87, 145] on span "Invoice" at bounding box center [69, 140] width 47 height 18
select select "service"
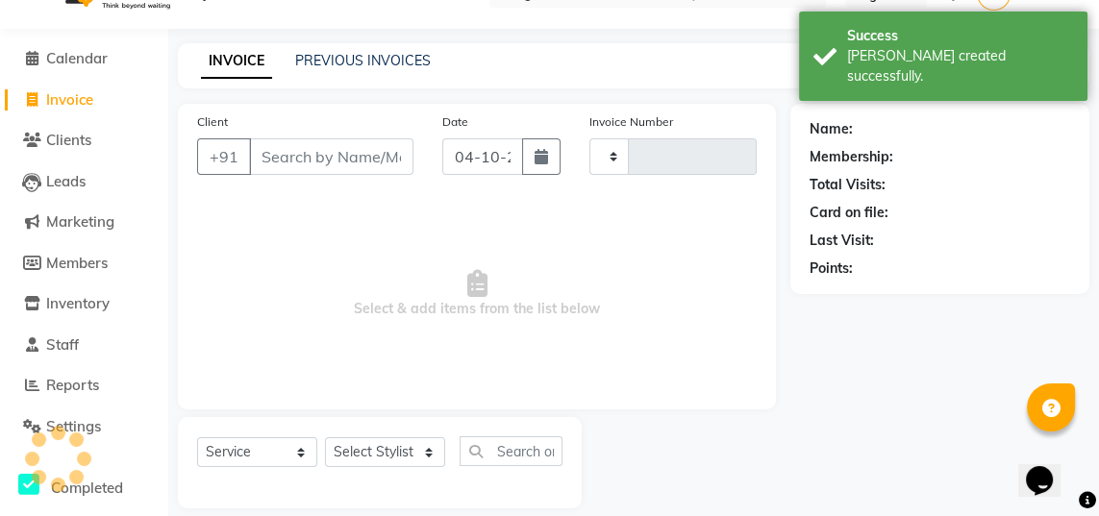
type input "0815"
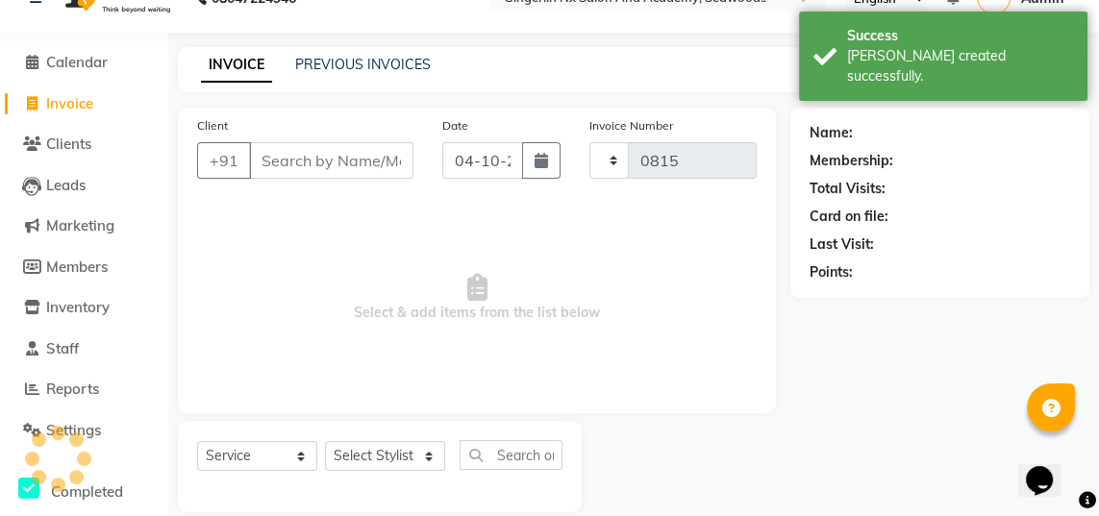
select select "480"
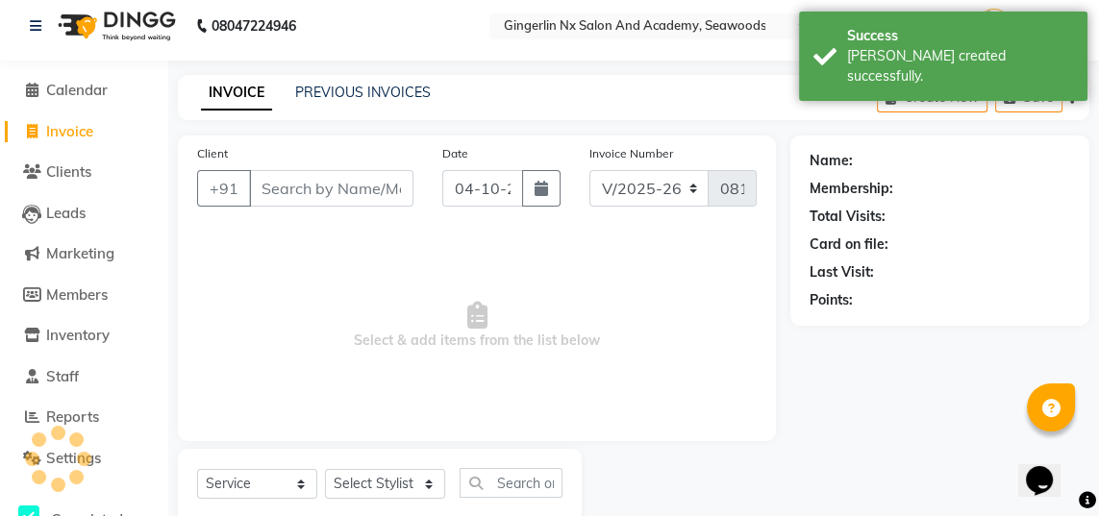
select select "membership"
click at [394, 87] on link "PREVIOUS INVOICES" at bounding box center [363, 92] width 136 height 17
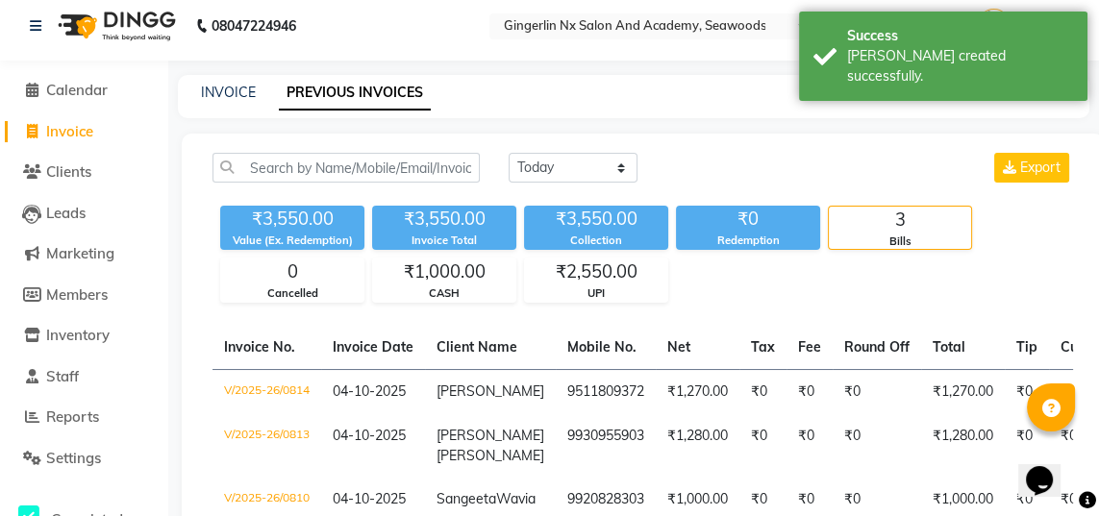
scroll to position [28, 0]
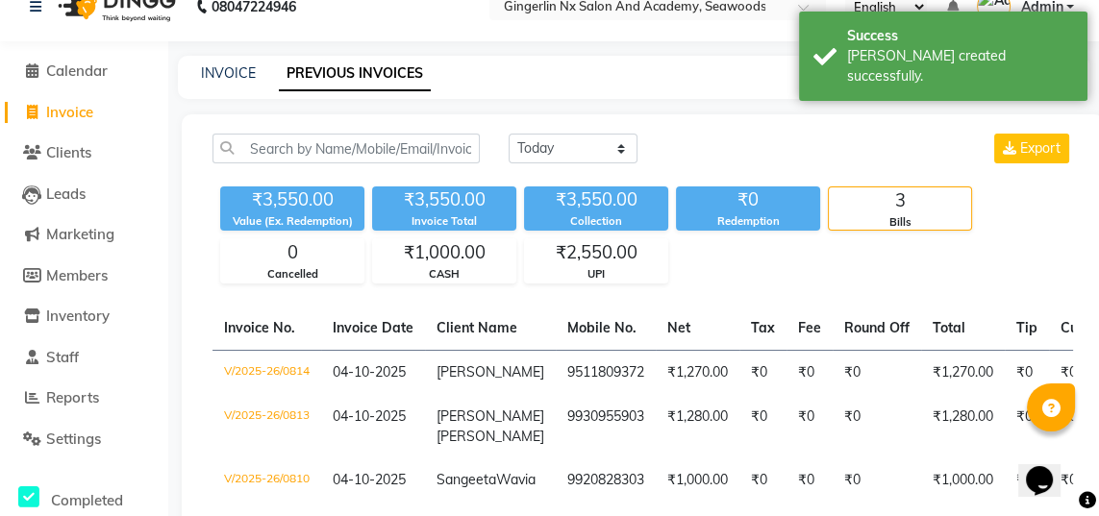
click at [466, 375] on span "Madhvi" at bounding box center [490, 371] width 108 height 17
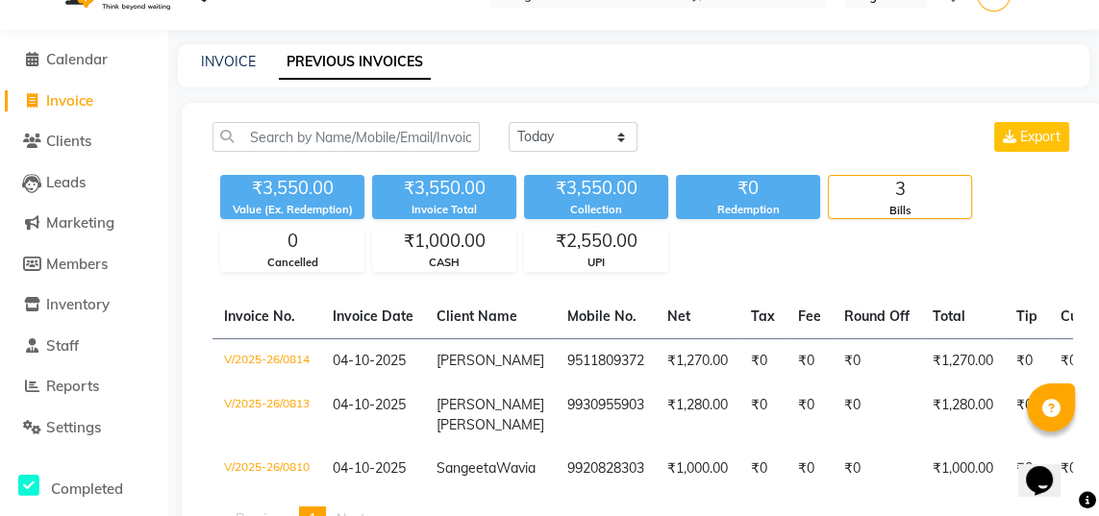
scroll to position [51, 0]
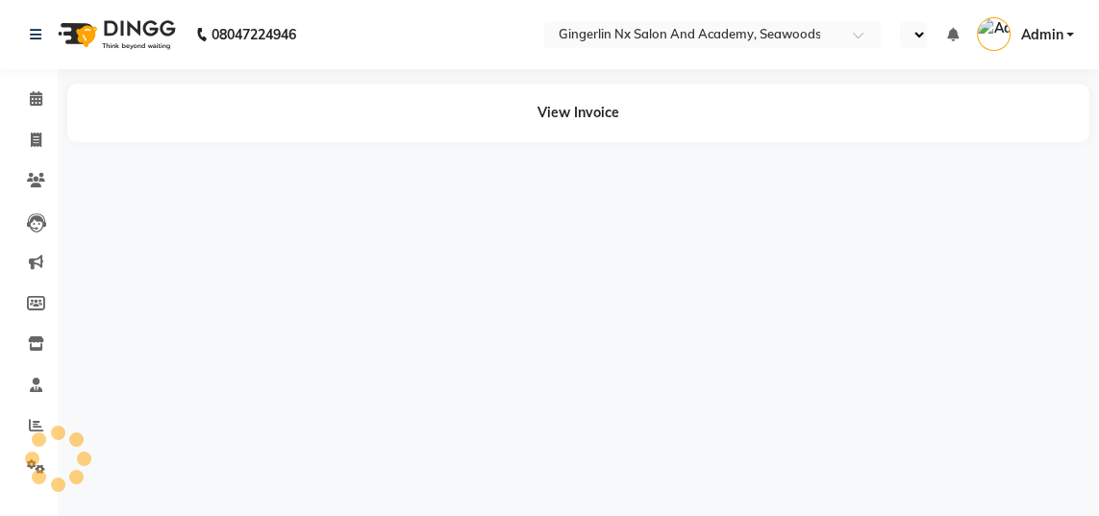
select select "en"
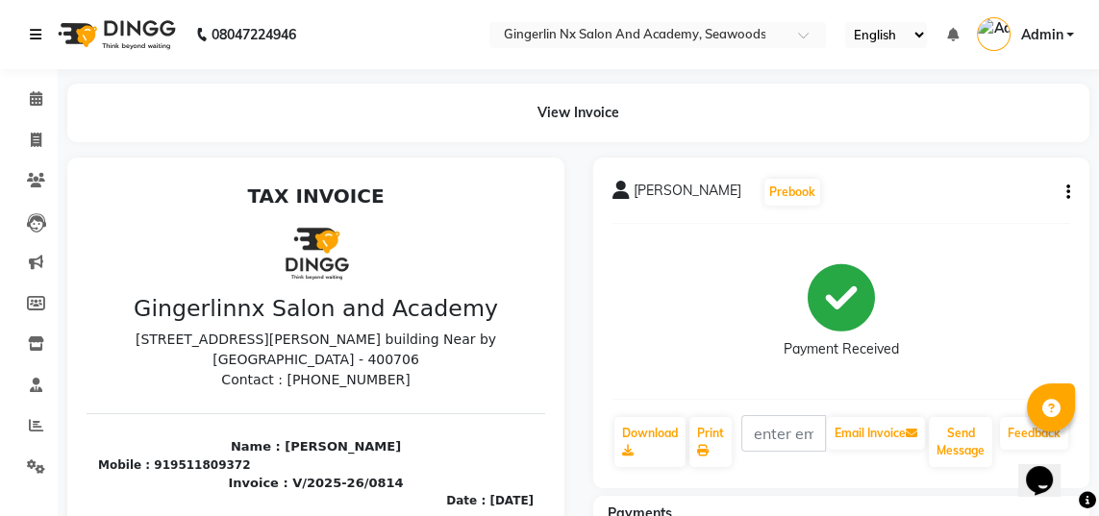
click at [32, 46] on link at bounding box center [39, 35] width 19 height 54
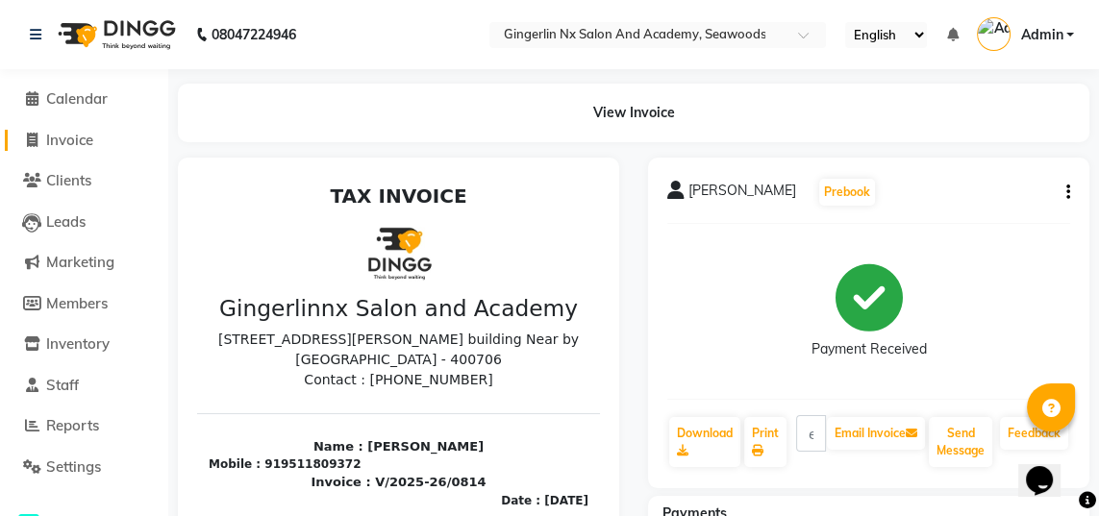
click at [68, 136] on span "Invoice" at bounding box center [69, 140] width 47 height 18
select select "service"
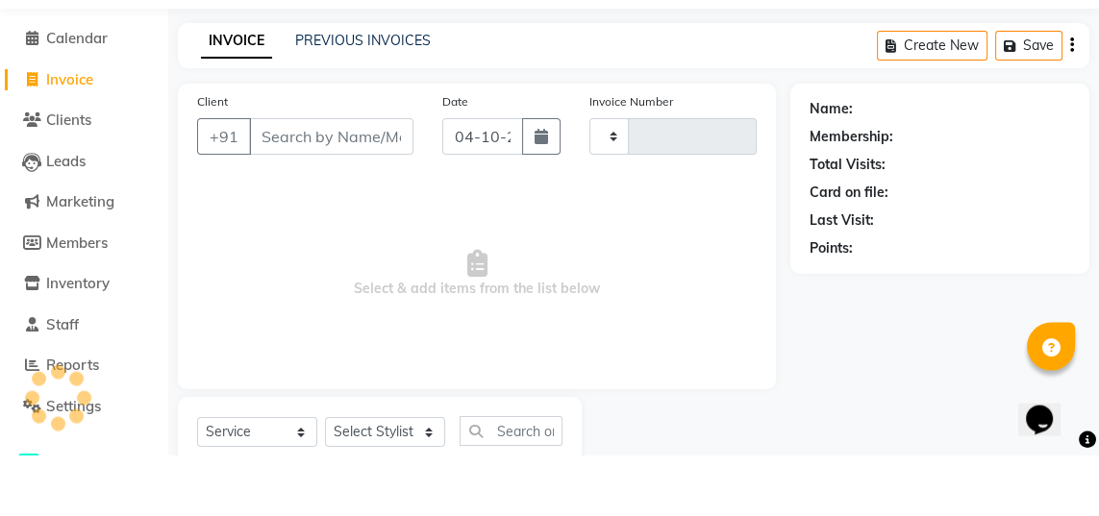
type input "0815"
select select "480"
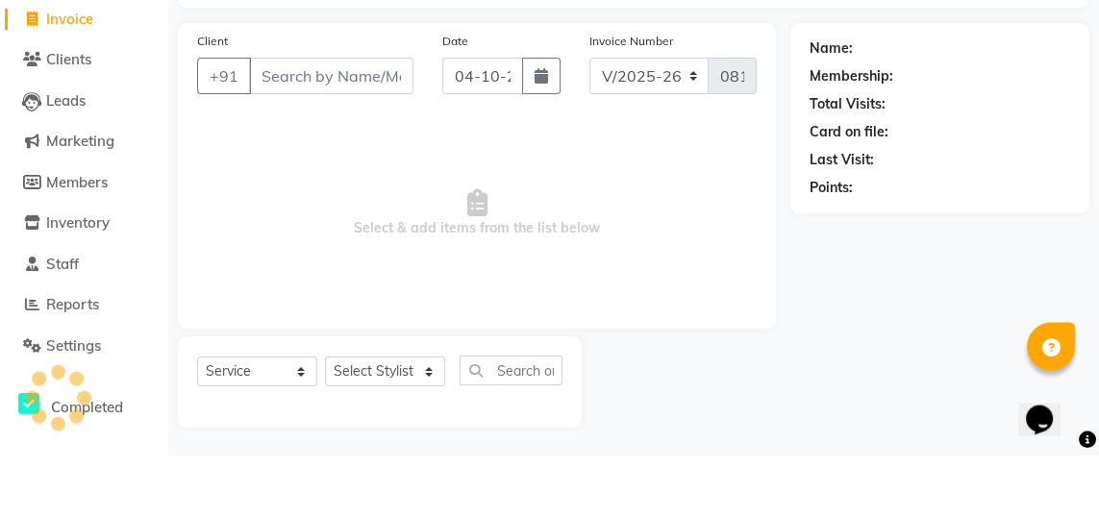
select select "membership"
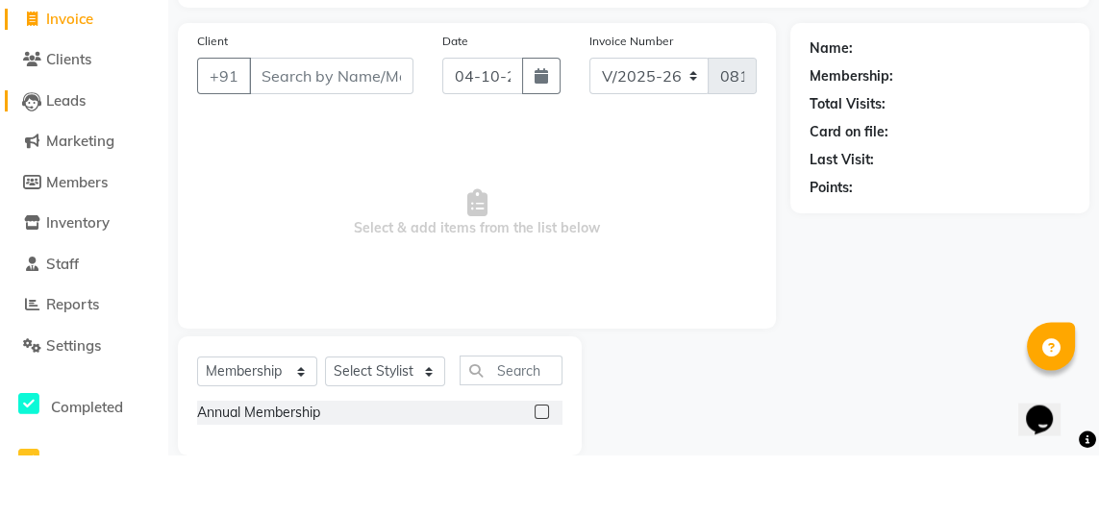
click at [142, 154] on link "Leads" at bounding box center [84, 162] width 159 height 22
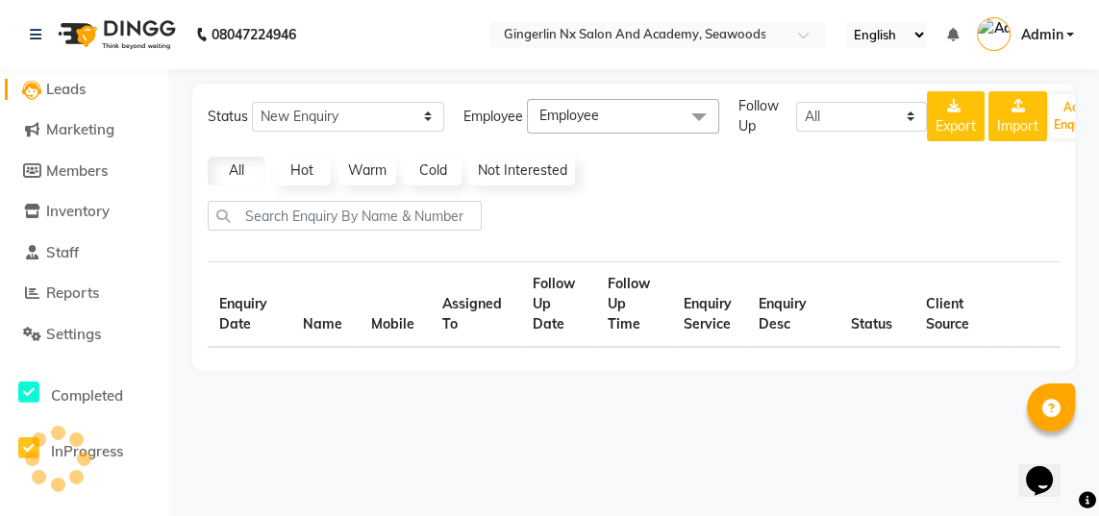
scroll to position [136, 0]
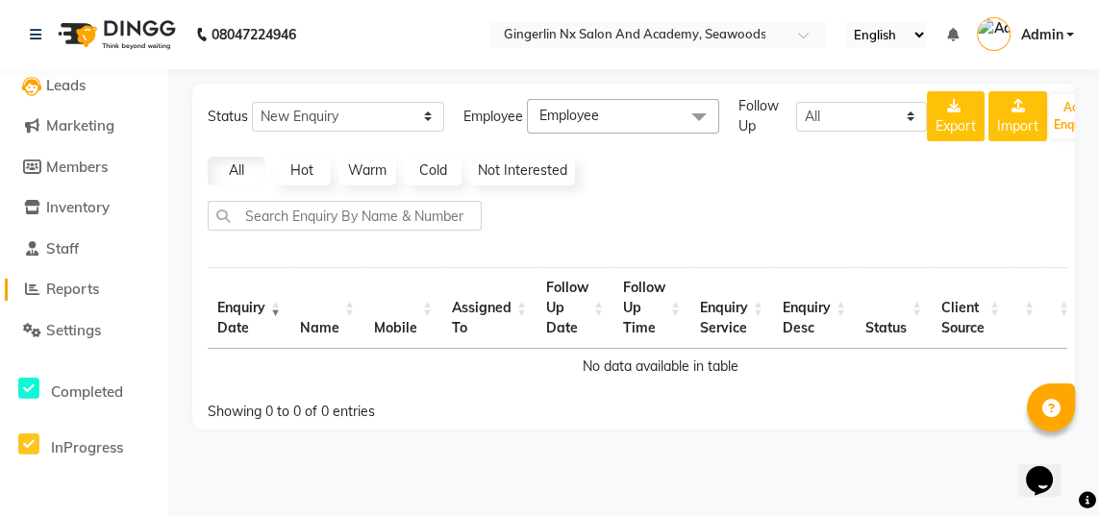
click at [85, 296] on span "Reports" at bounding box center [72, 289] width 53 height 18
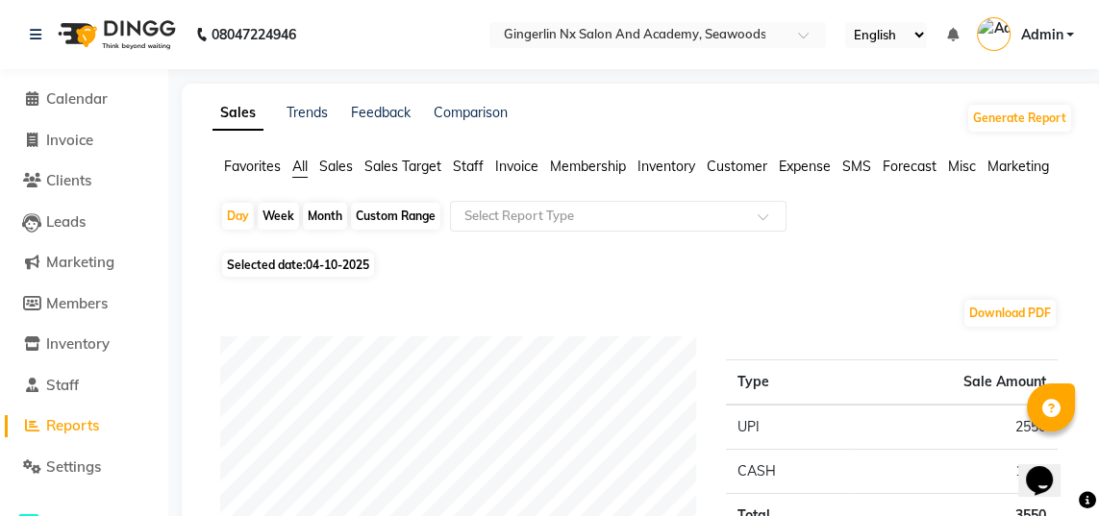
click at [406, 166] on span "Sales Target" at bounding box center [402, 166] width 77 height 17
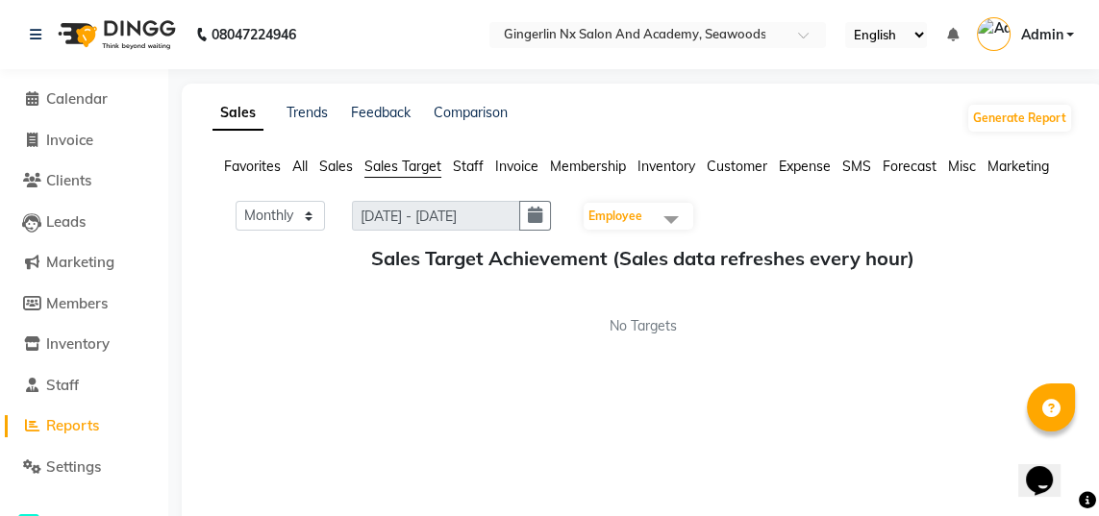
scroll to position [2, 0]
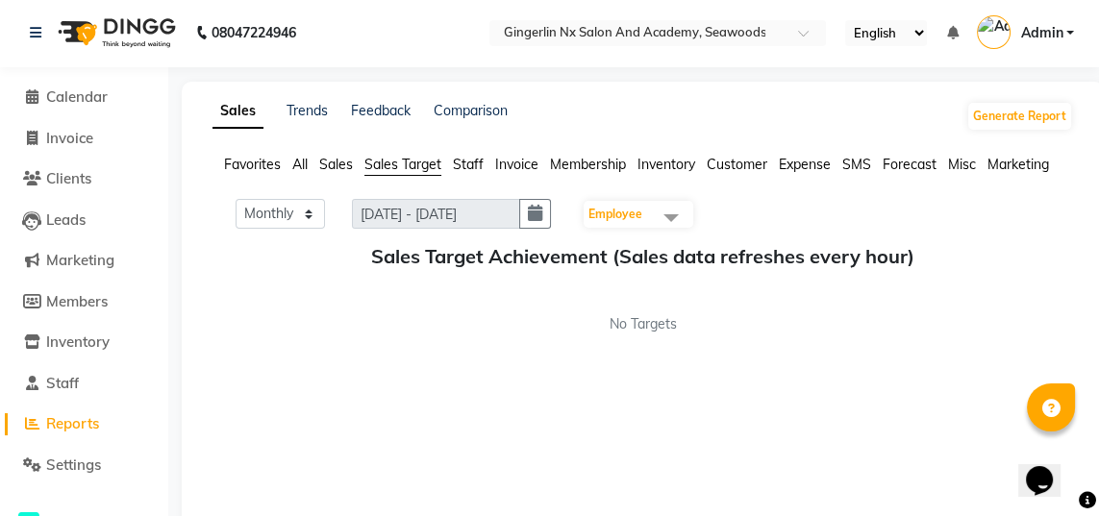
click at [293, 169] on span "All" at bounding box center [299, 164] width 15 height 17
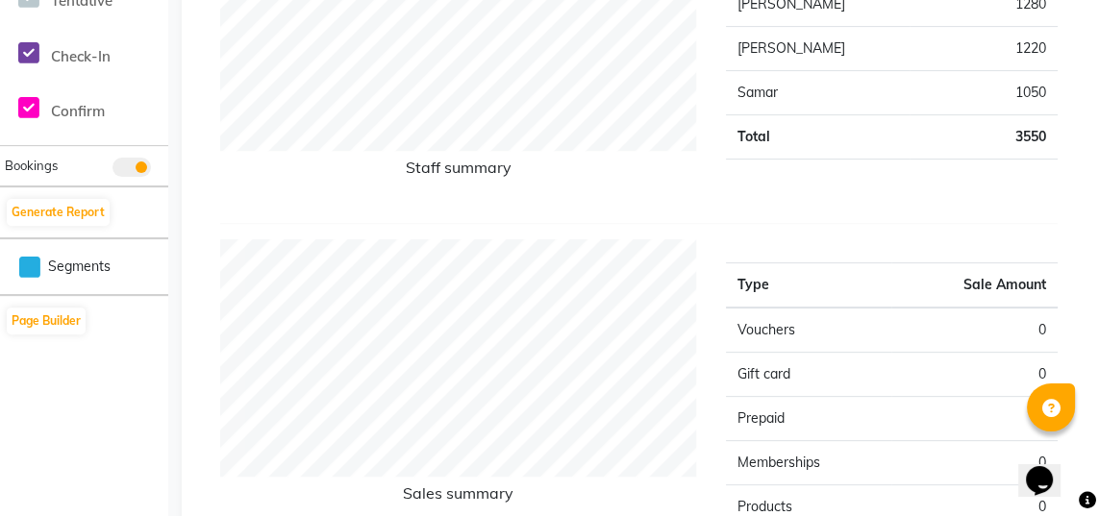
scroll to position [0, 0]
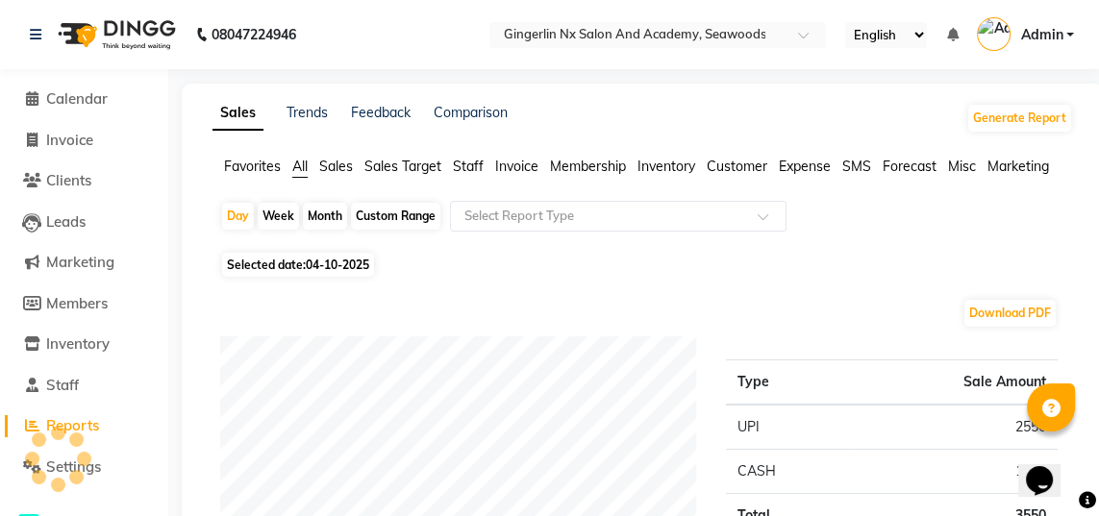
click at [661, 161] on span "Inventory" at bounding box center [666, 166] width 58 height 17
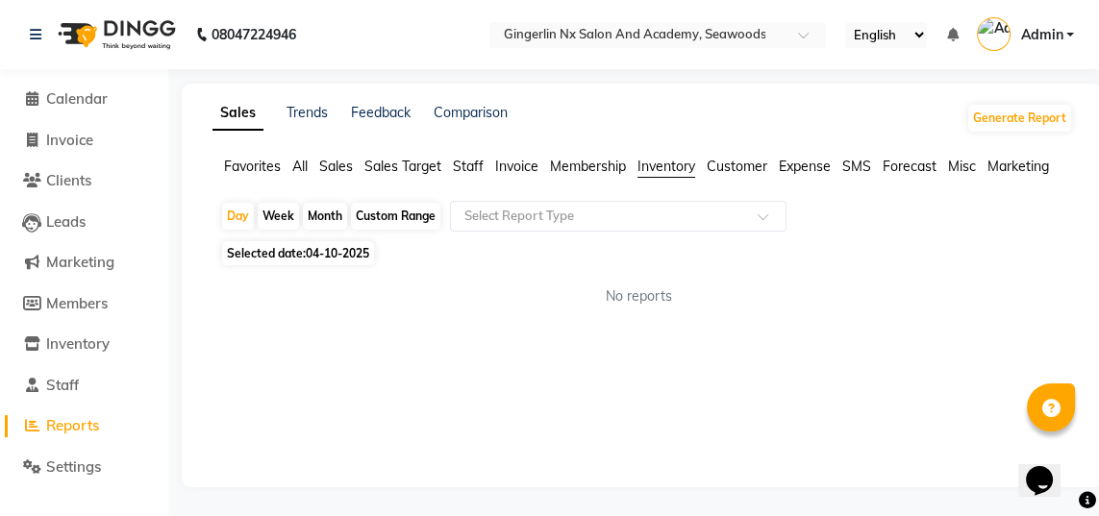
click at [594, 166] on span "Membership" at bounding box center [588, 166] width 76 height 17
click at [513, 166] on span "Invoice" at bounding box center [516, 166] width 43 height 17
click at [477, 167] on span "Staff" at bounding box center [468, 166] width 31 height 17
click at [110, 146] on link "Invoice" at bounding box center [84, 141] width 159 height 22
select select "service"
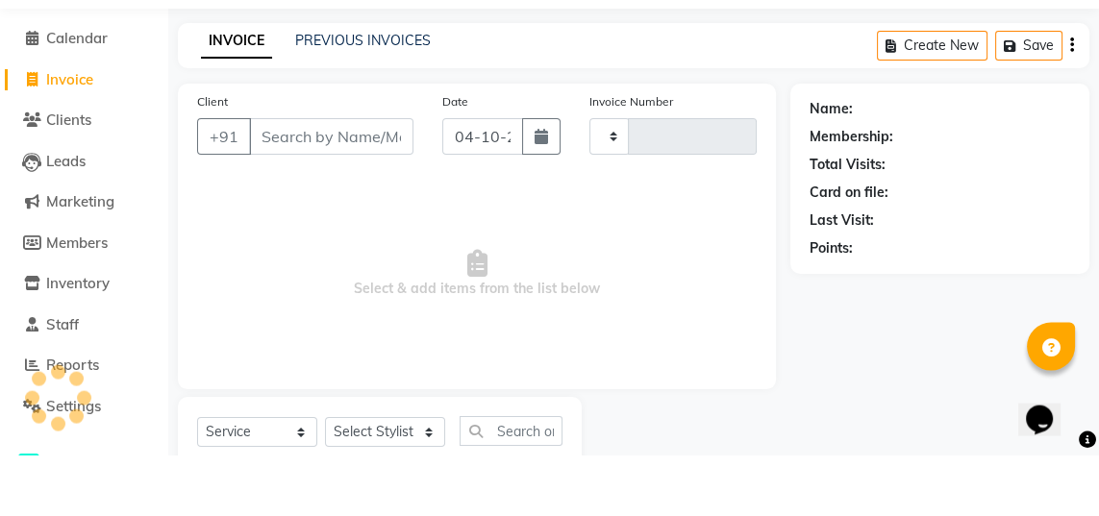
scroll to position [61, 0]
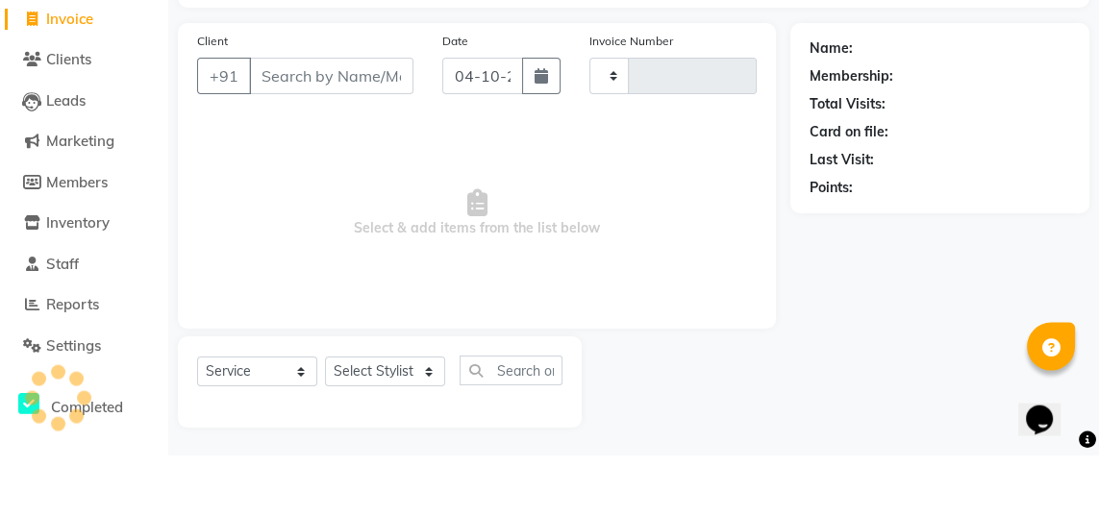
type input "0815"
select select "480"
select select "membership"
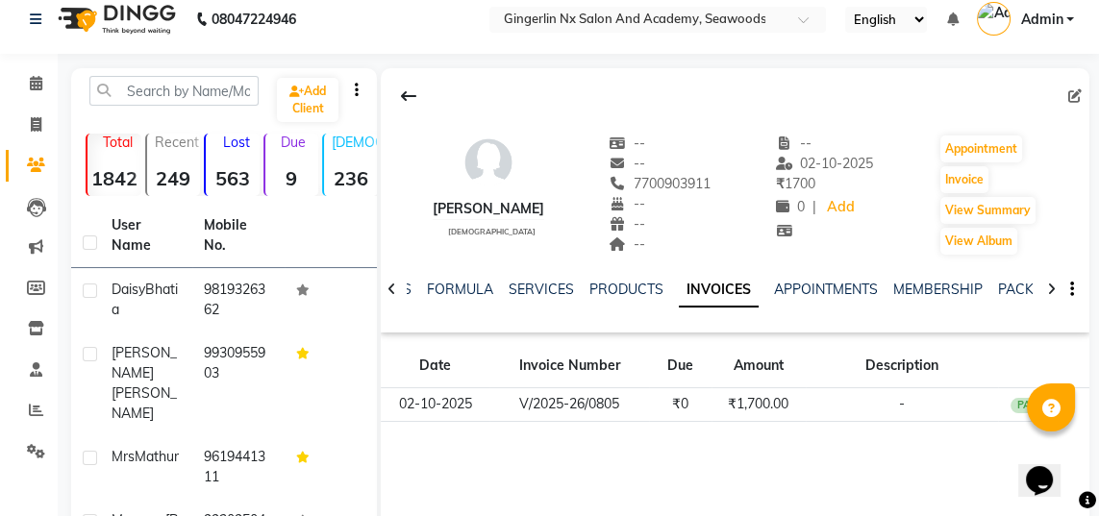
scroll to position [29, 0]
